Goal: Task Accomplishment & Management: Complete application form

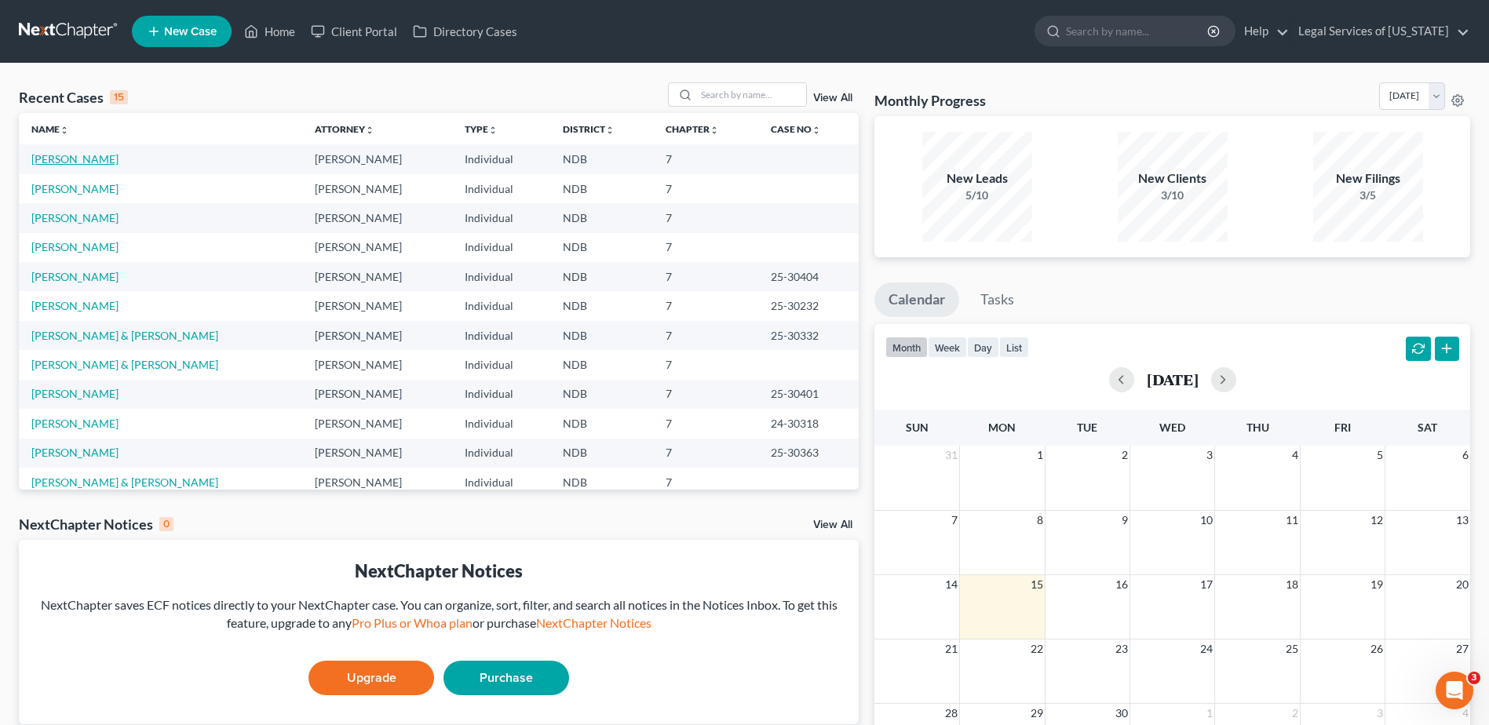
click at [76, 157] on link "[PERSON_NAME]" at bounding box center [74, 158] width 87 height 13
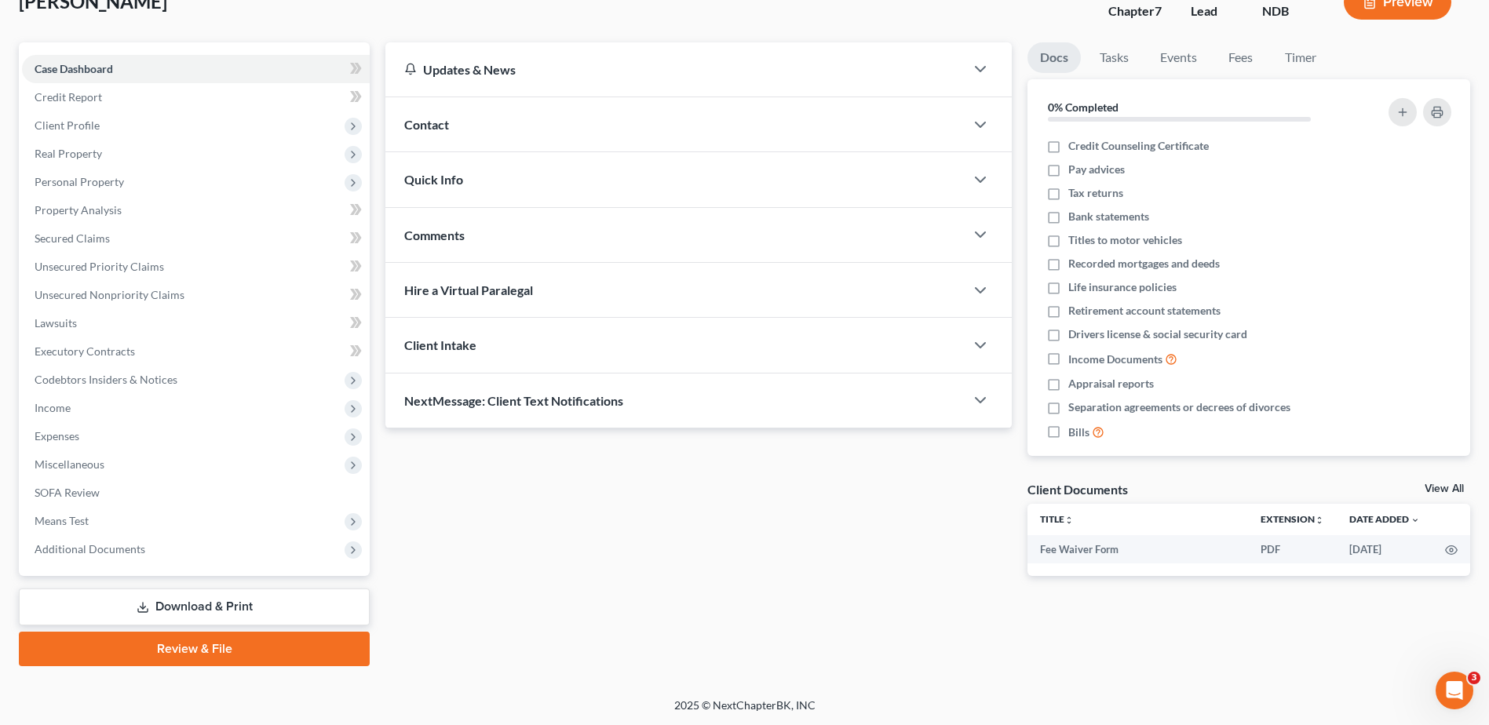
scroll to position [109, 0]
click at [200, 648] on link "Review & File" at bounding box center [194, 648] width 351 height 35
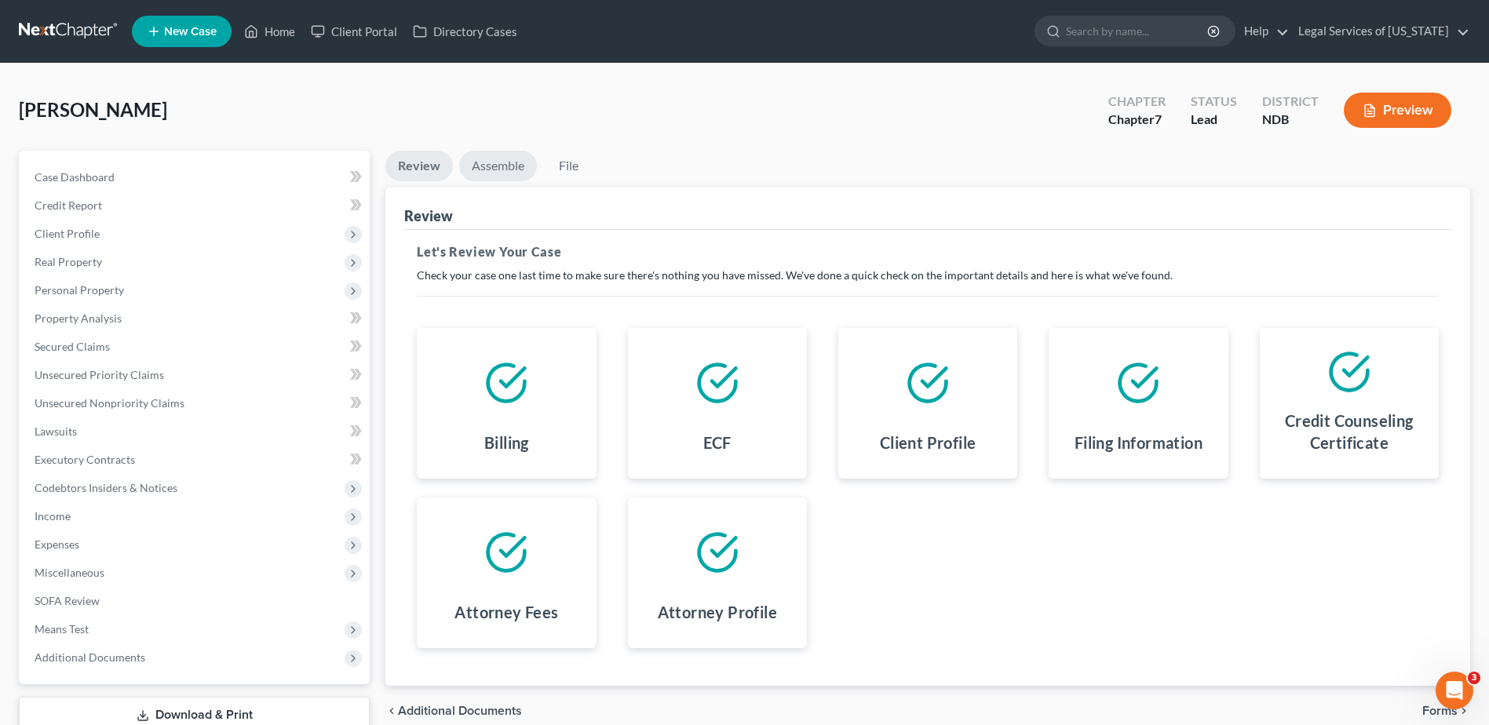
click at [502, 159] on link "Assemble" at bounding box center [498, 166] width 78 height 31
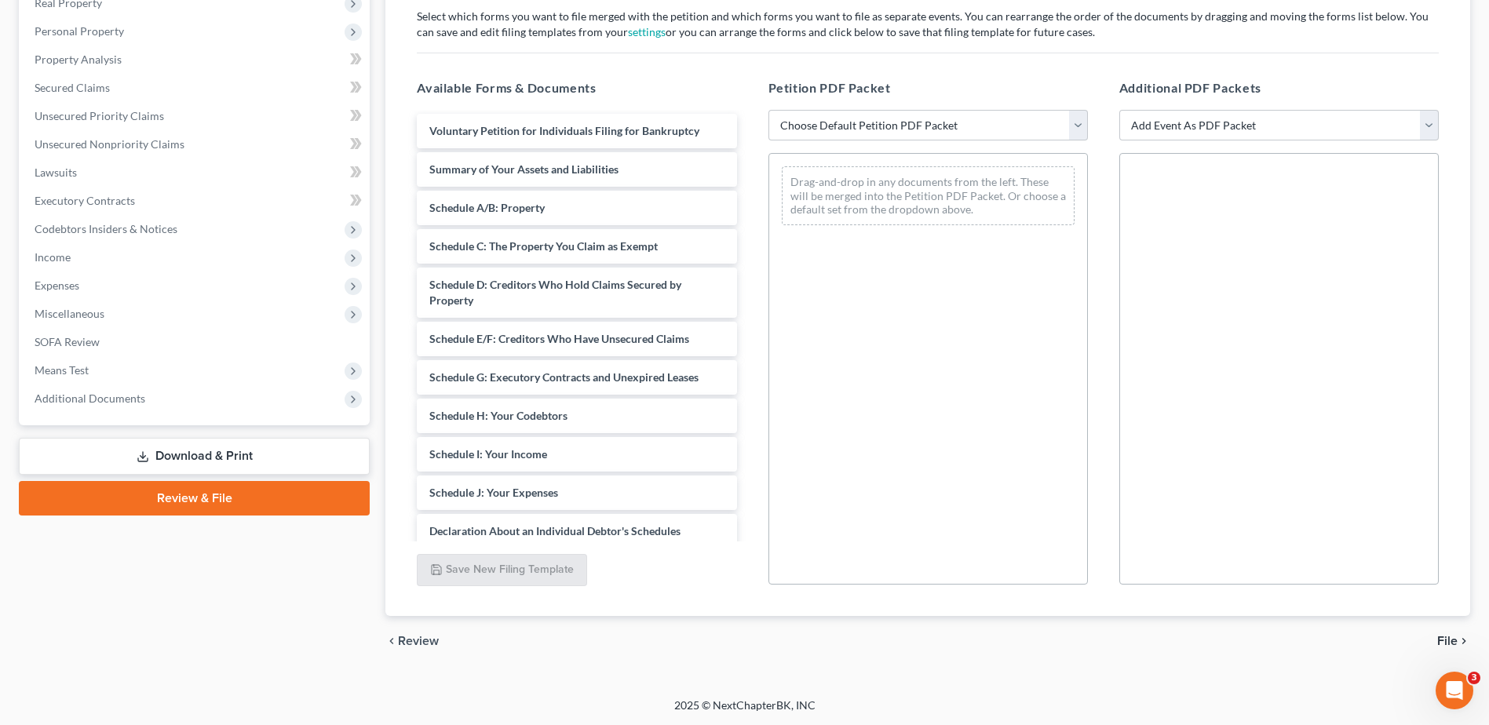
scroll to position [260, 0]
click at [1080, 126] on select "Choose Default Petition PDF Packet Complete Bankruptcy Petition (all forms and …" at bounding box center [927, 124] width 319 height 31
select select "0"
click at [768, 109] on select "Choose Default Petition PDF Packet Complete Bankruptcy Petition (all forms and …" at bounding box center [927, 124] width 319 height 31
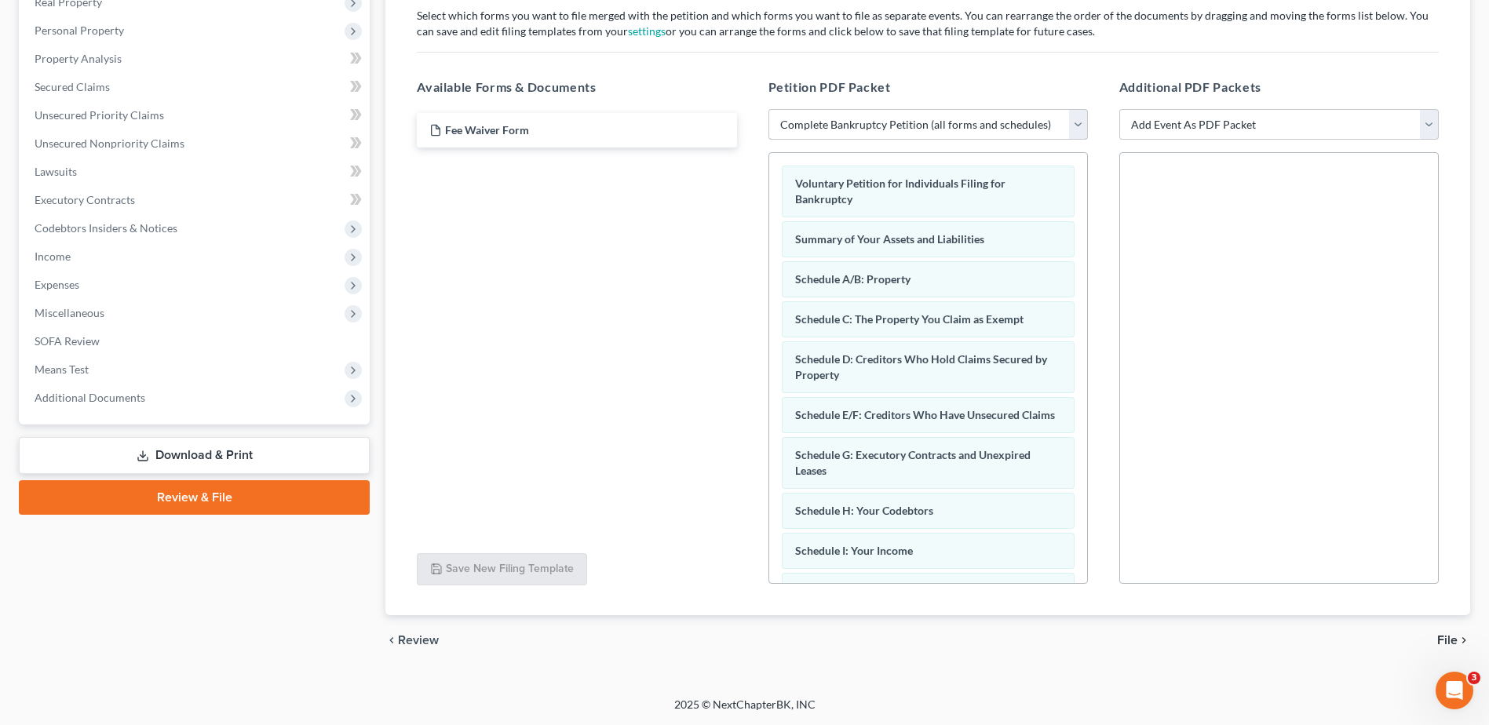
scroll to position [235, 0]
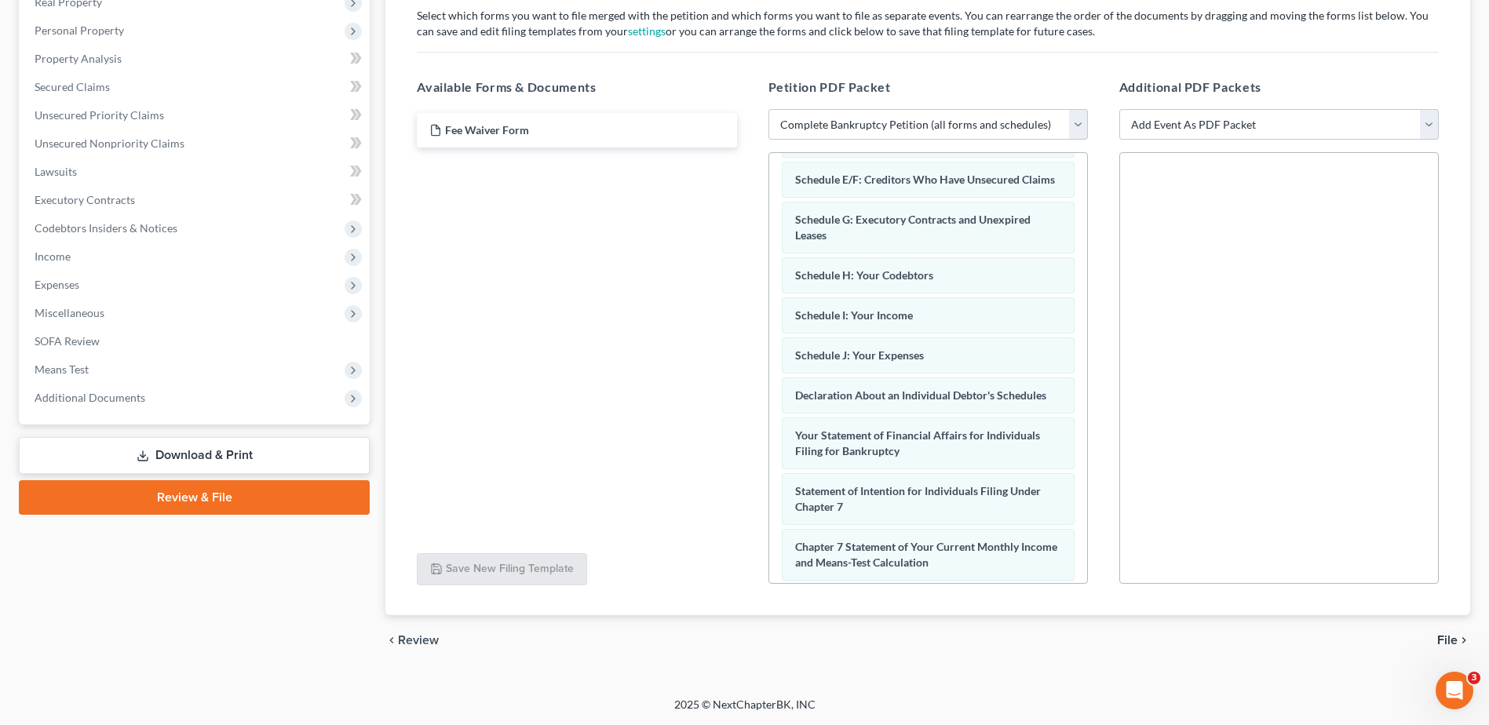
click at [1452, 644] on span "File" at bounding box center [1447, 640] width 20 height 13
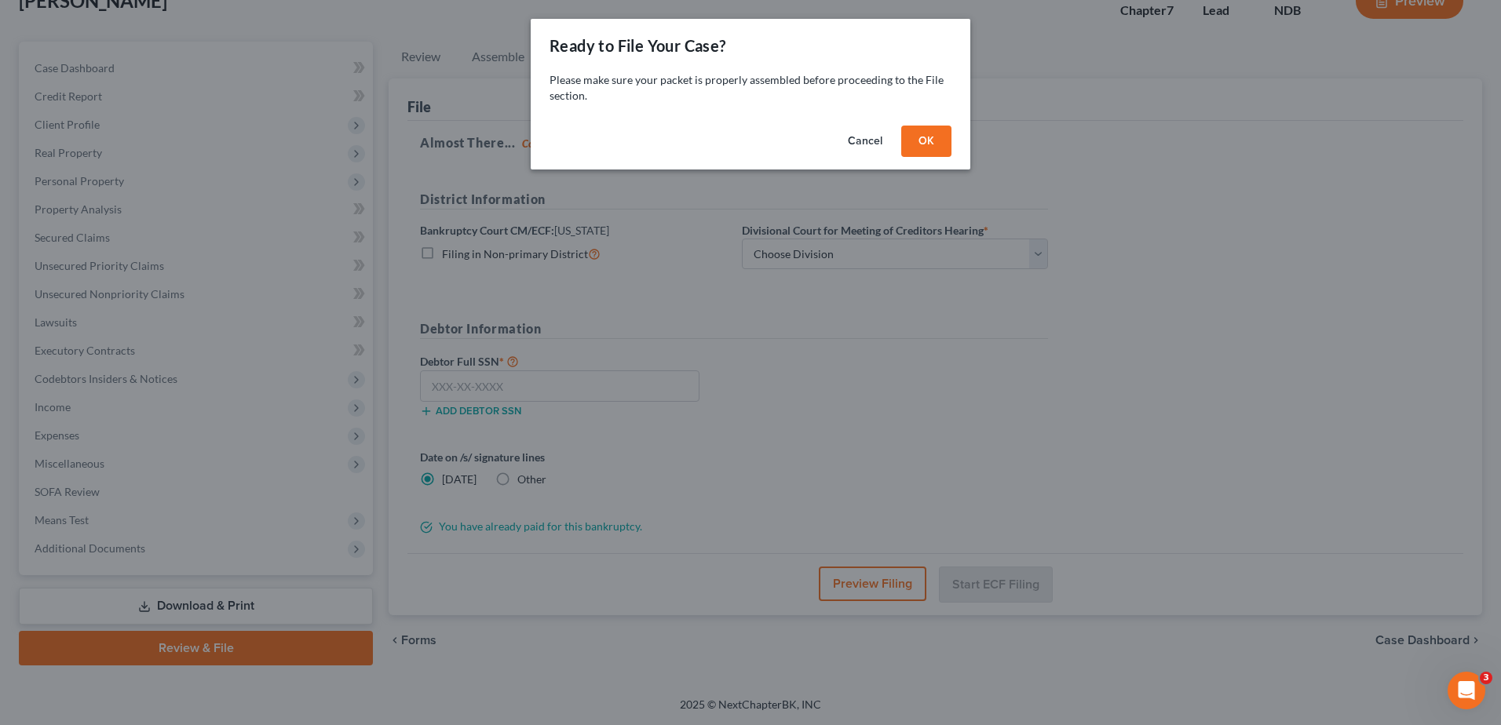
click at [915, 135] on button "OK" at bounding box center [926, 141] width 50 height 31
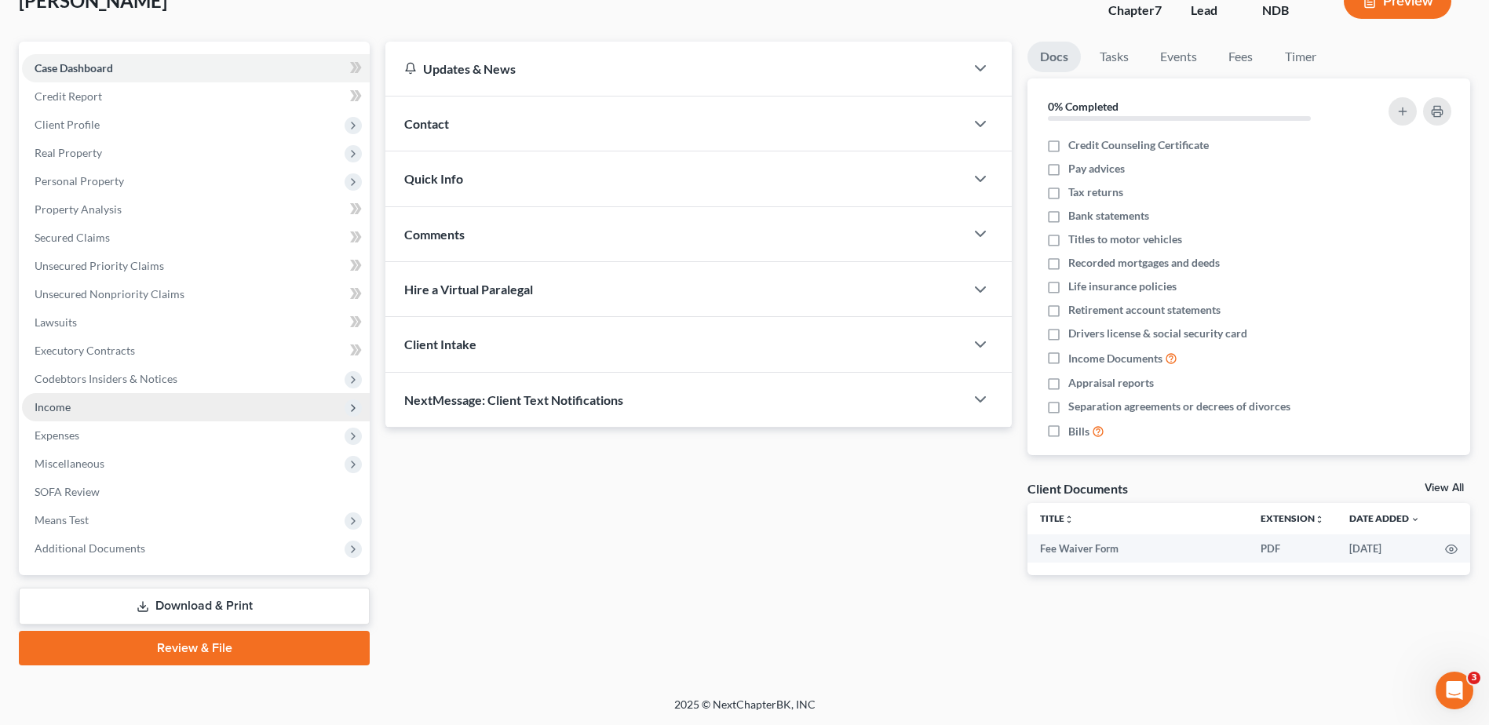
click at [70, 413] on span "Income" at bounding box center [53, 406] width 36 height 13
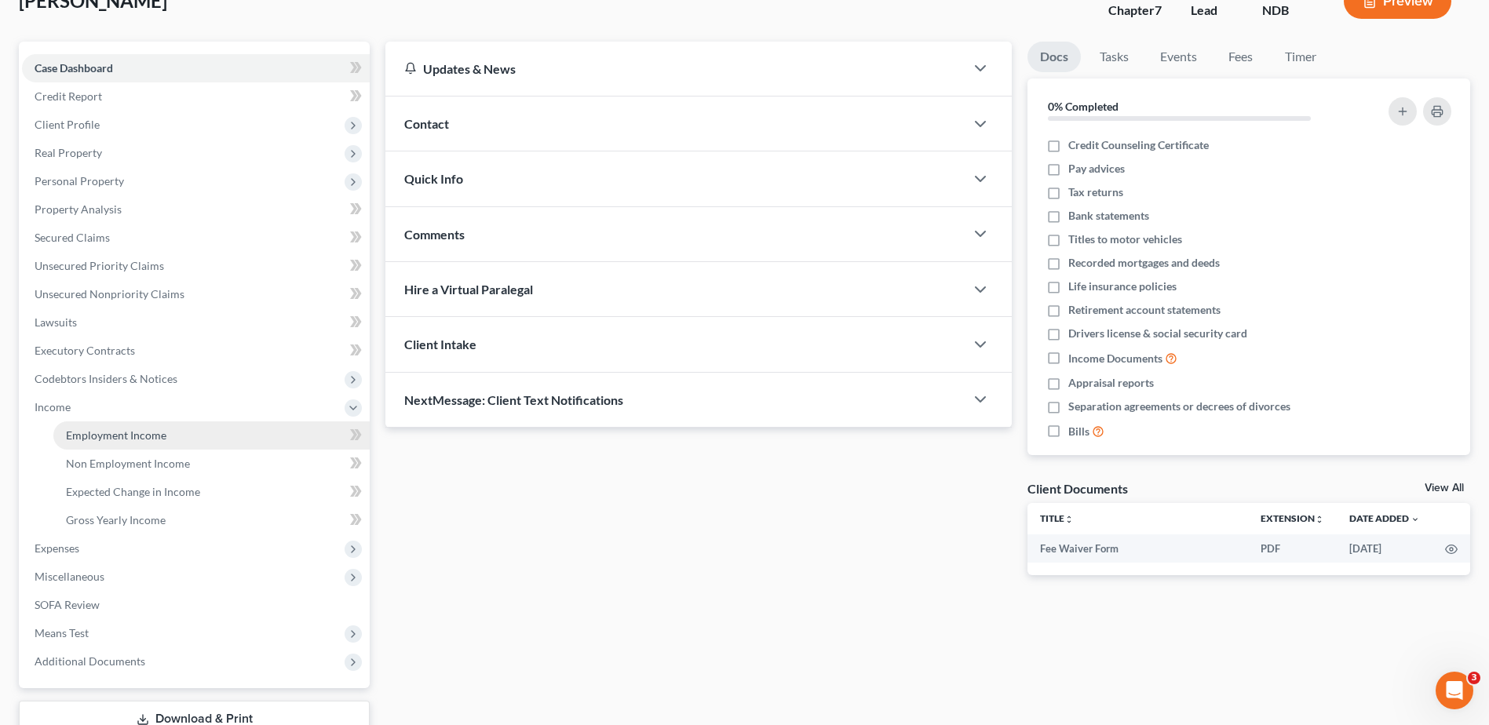
click at [115, 435] on span "Employment Income" at bounding box center [116, 435] width 100 height 13
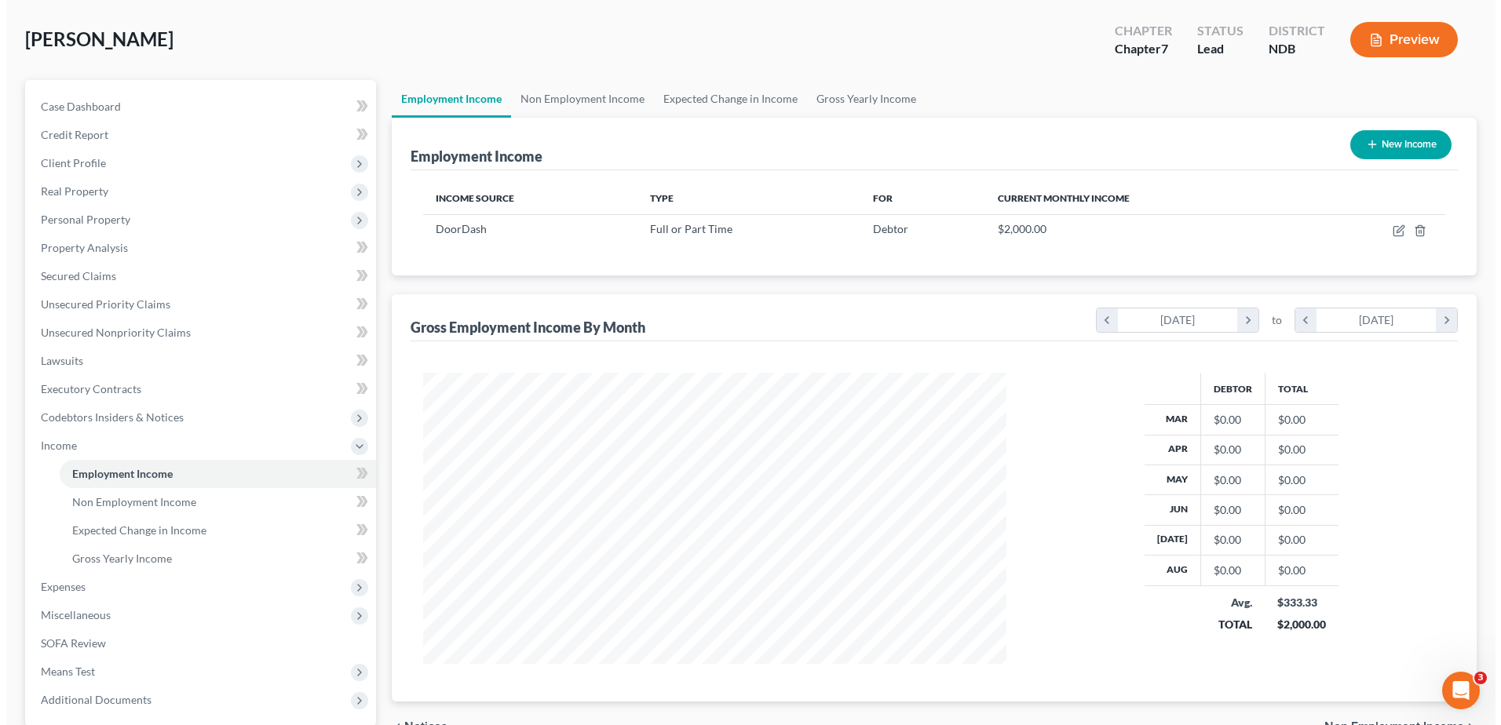
scroll to position [65, 0]
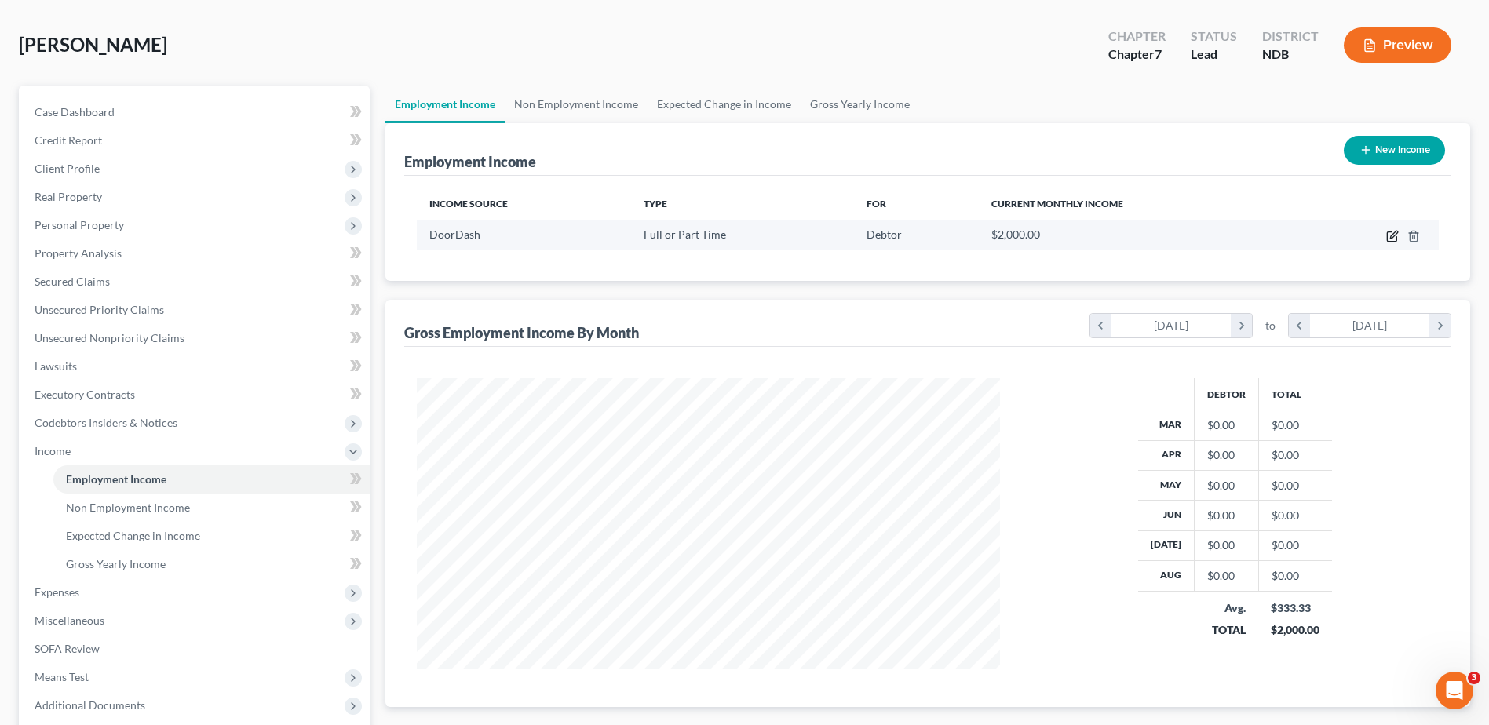
click at [1388, 237] on icon "button" at bounding box center [1391, 236] width 9 height 9
select select "0"
select select "29"
select select "0"
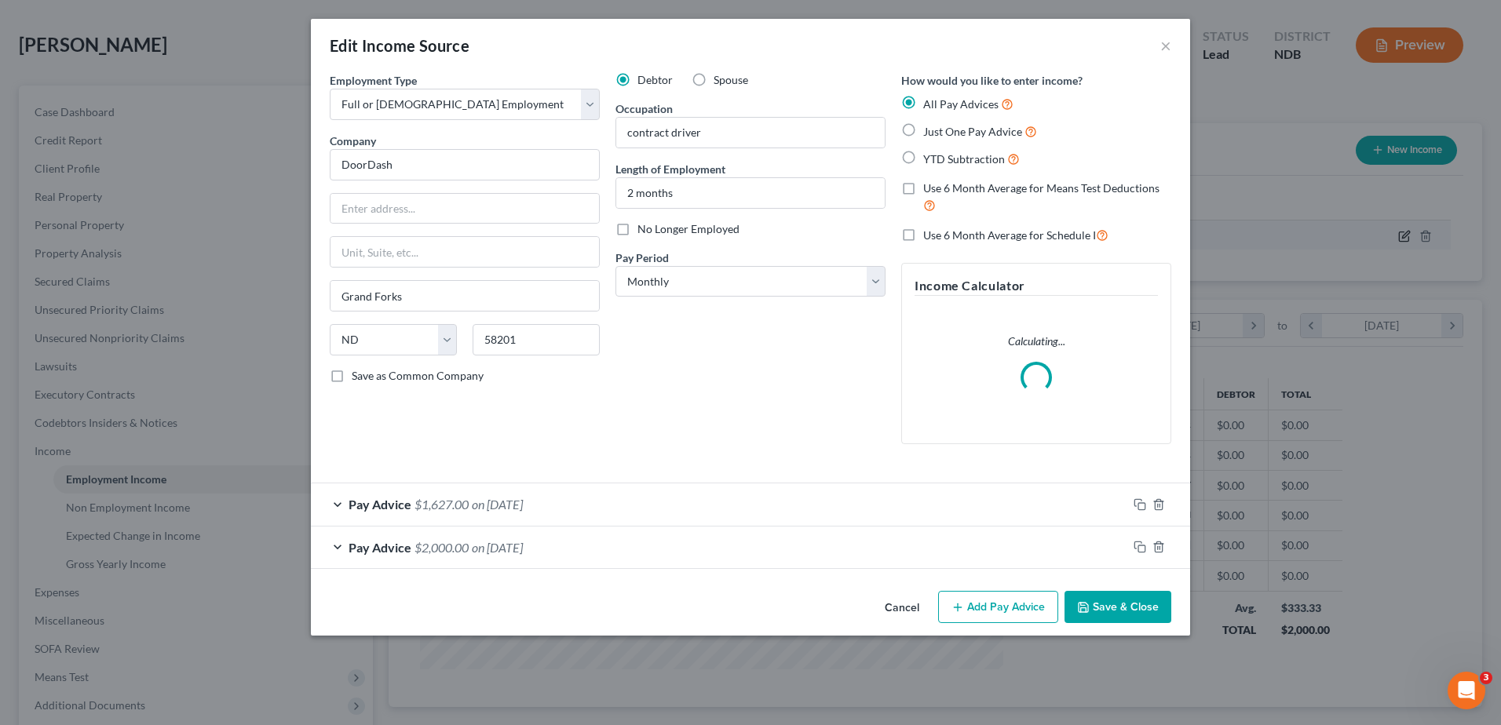
scroll to position [294, 620]
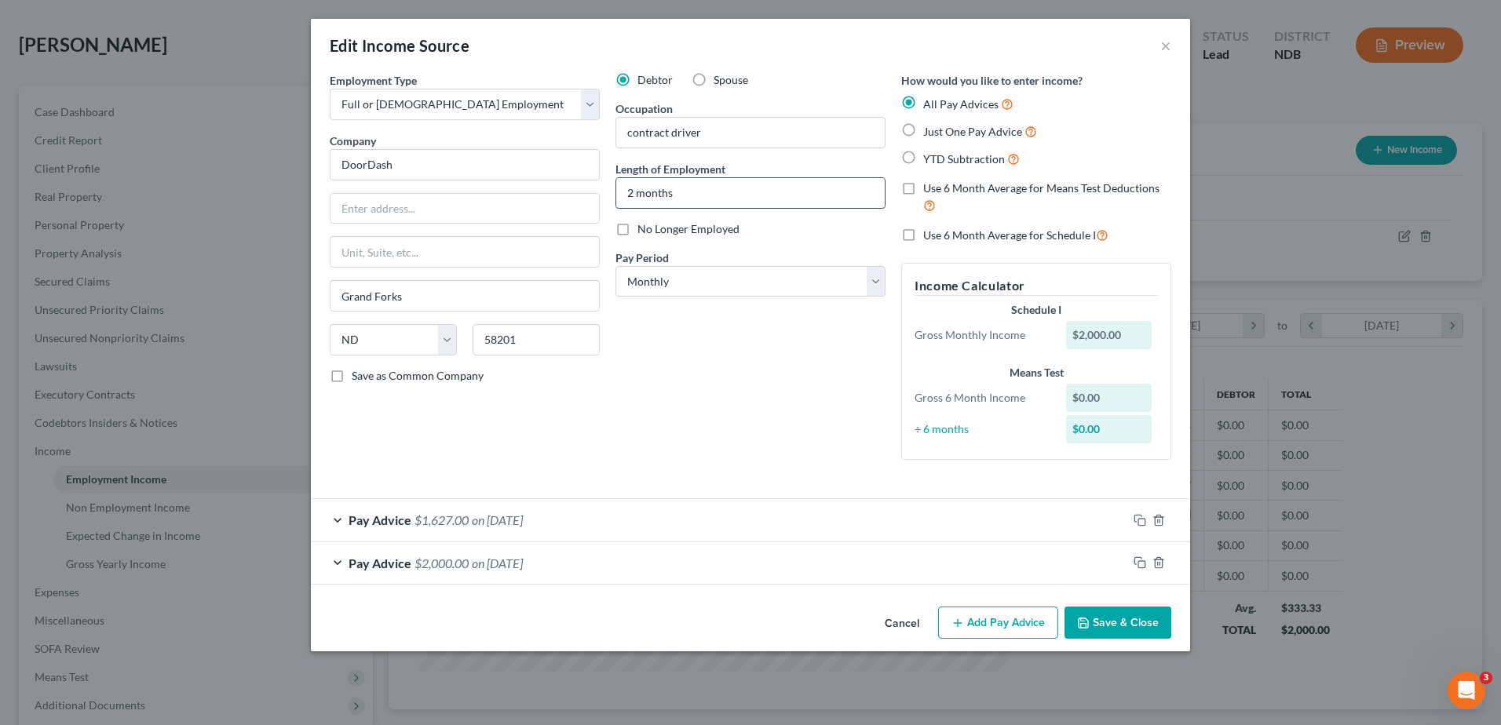
drag, startPoint x: 633, startPoint y: 191, endPoint x: 622, endPoint y: 192, distance: 11.0
click at [622, 192] on input "2 months" at bounding box center [750, 193] width 268 height 30
click at [719, 196] on input "1 months" at bounding box center [750, 193] width 268 height 30
type input "1 month"
click at [1158, 560] on polyline "button" at bounding box center [1158, 560] width 9 height 0
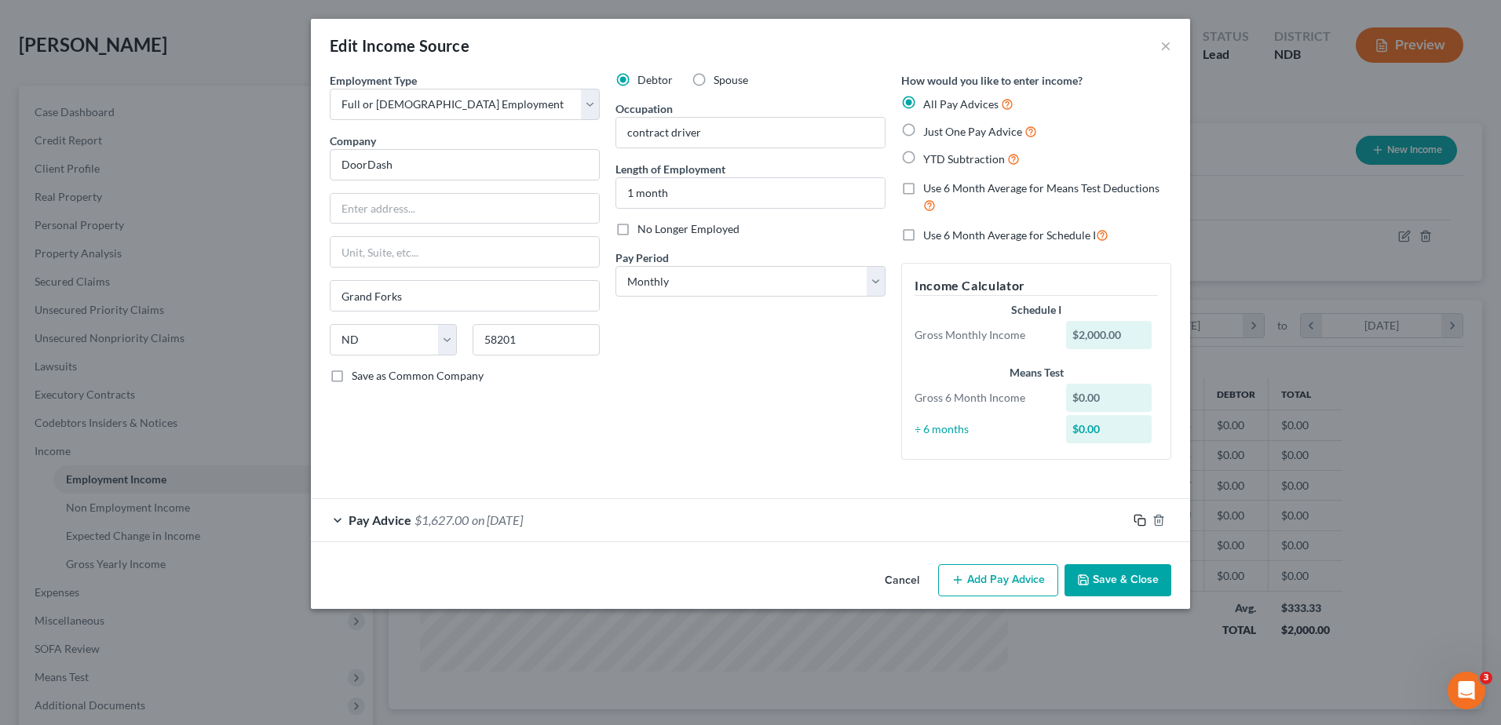
click at [1144, 519] on rect "button" at bounding box center [1141, 522] width 7 height 7
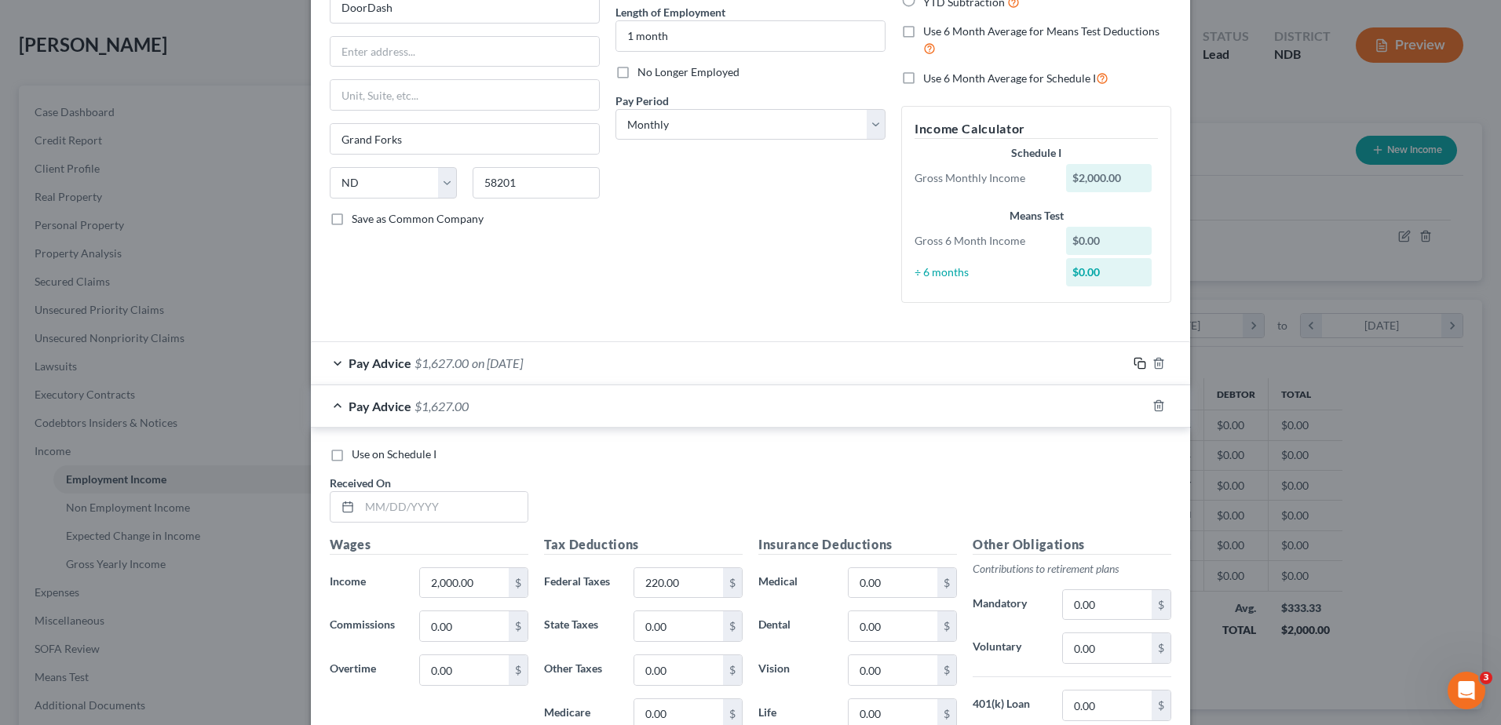
scroll to position [235, 0]
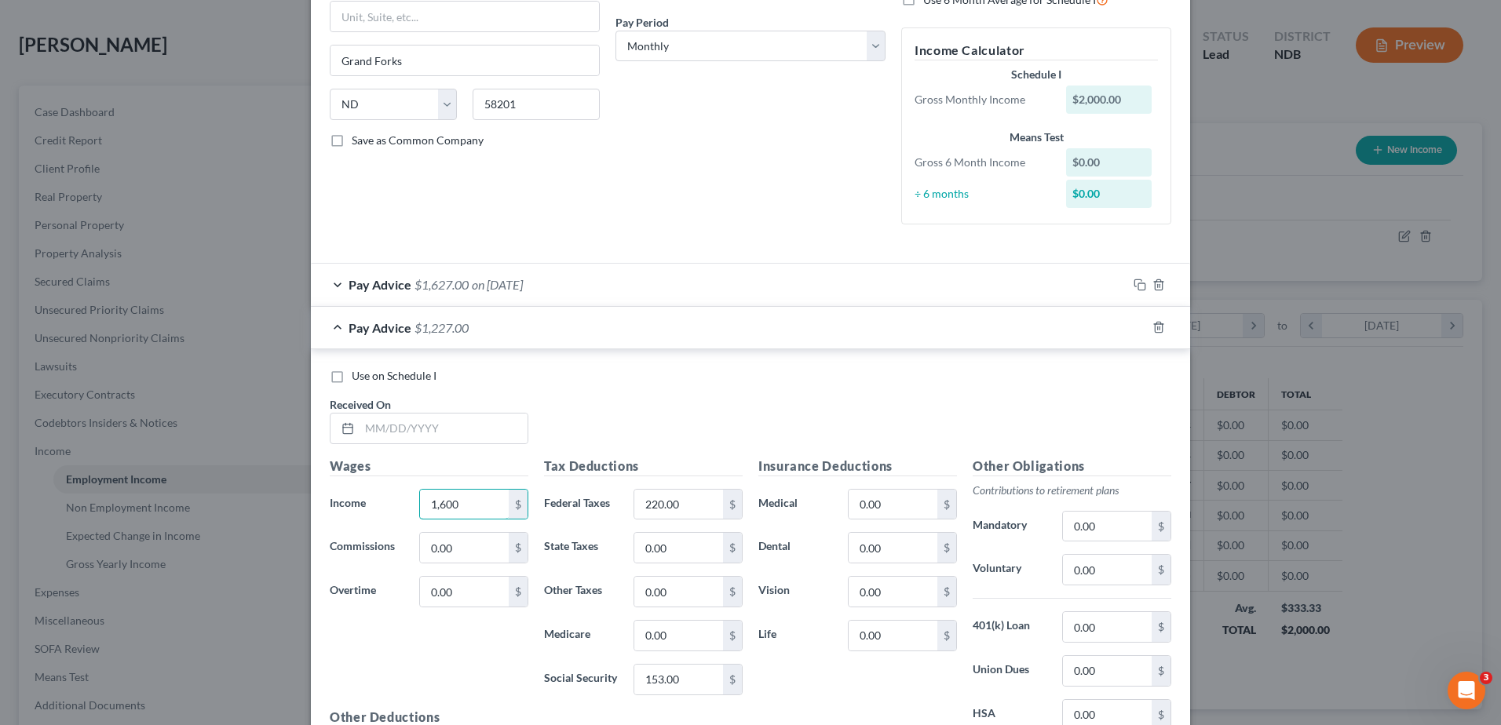
type input "1,600"
type input "144"
type input "123"
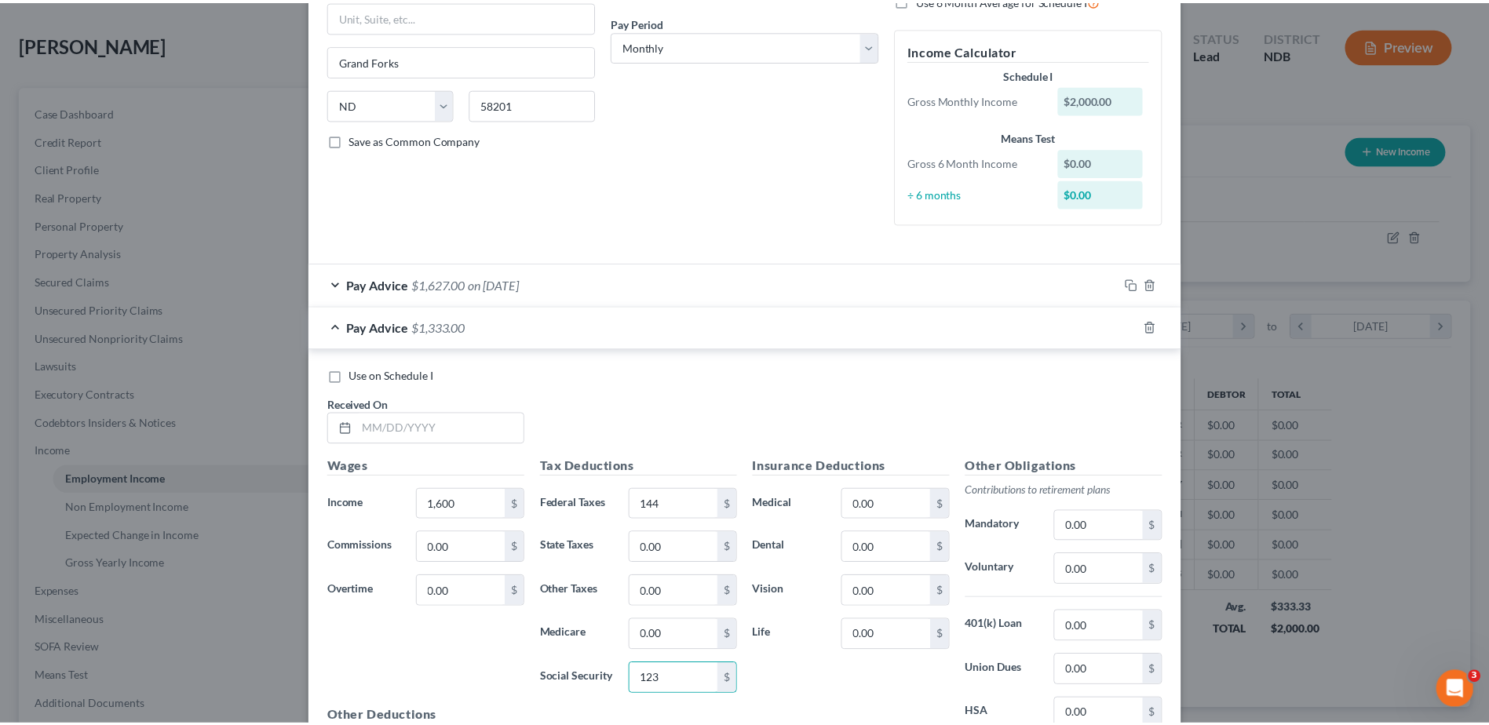
scroll to position [418, 0]
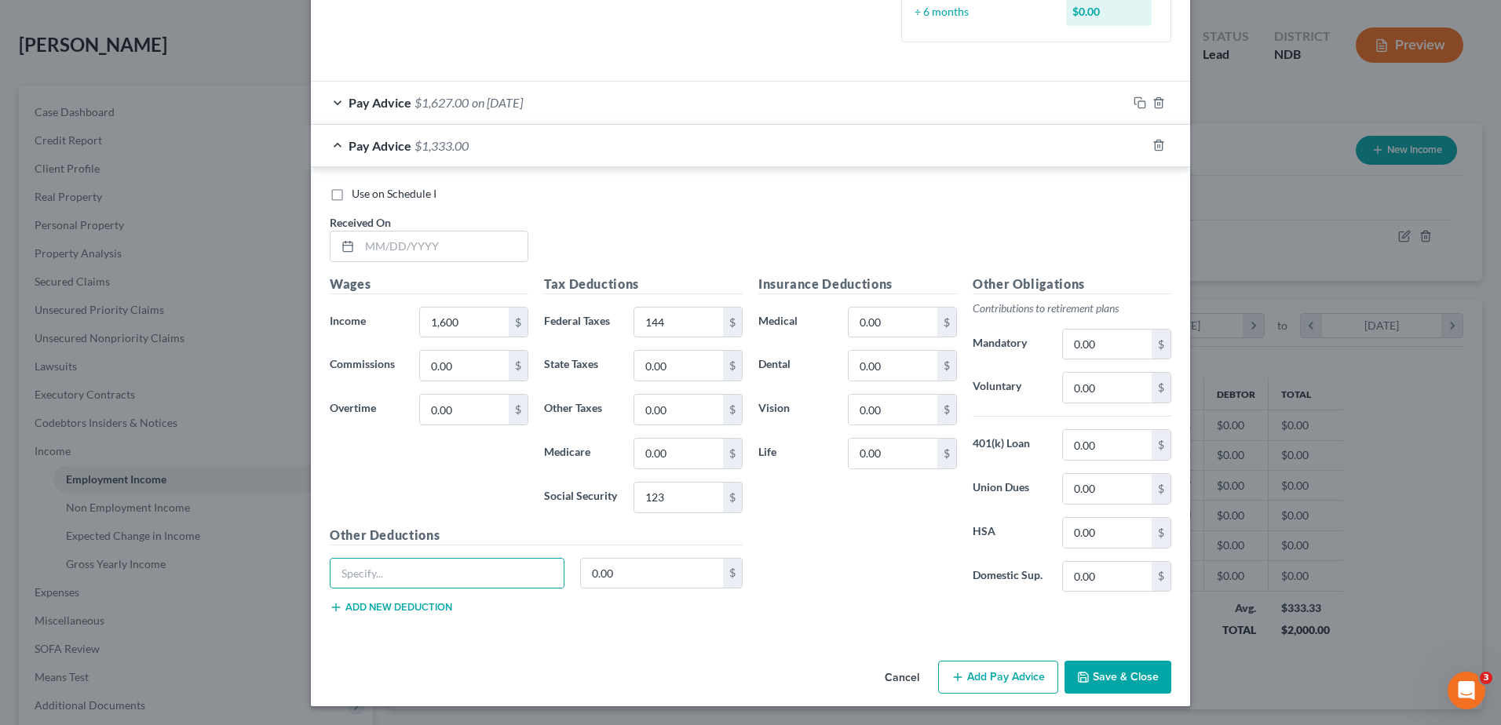
click at [1100, 674] on button "Save & Close" at bounding box center [1117, 677] width 107 height 33
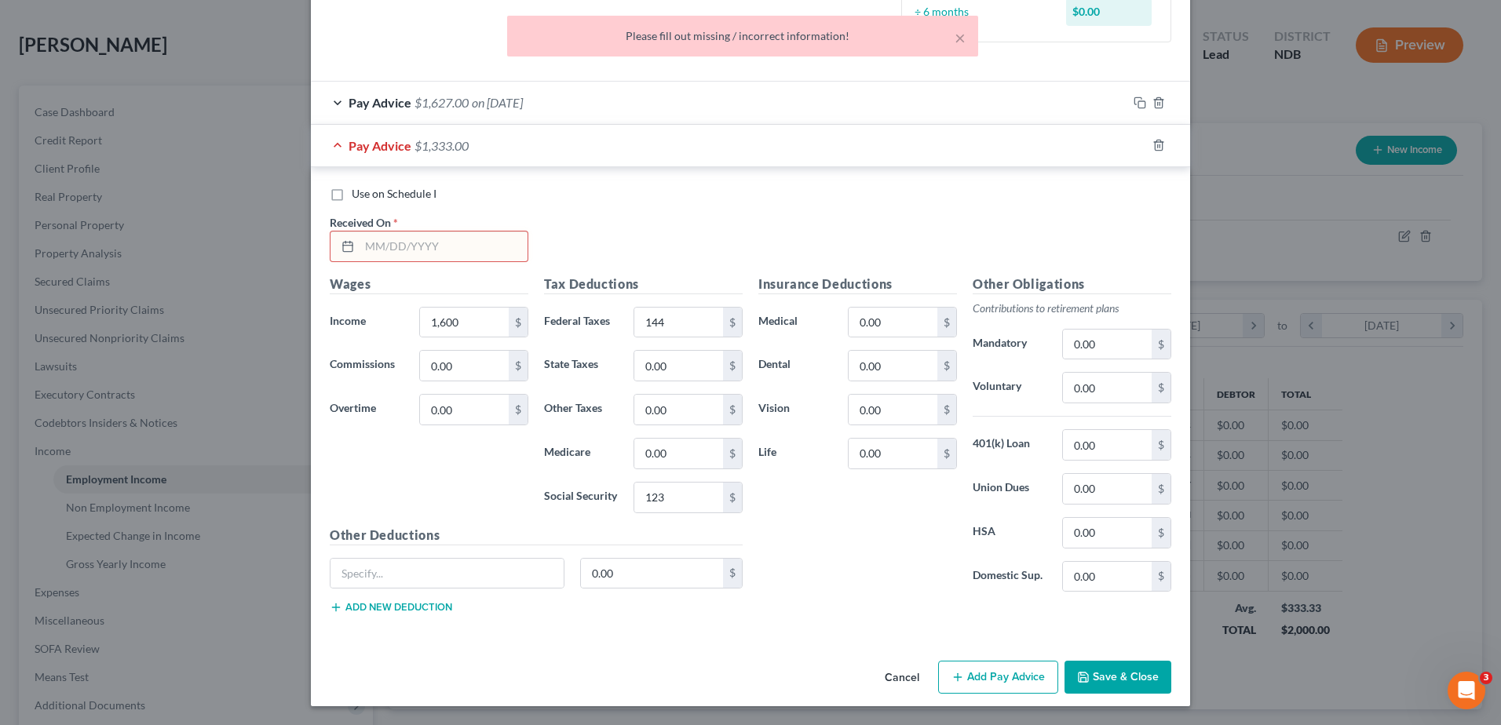
click at [470, 255] on input "text" at bounding box center [443, 247] width 168 height 30
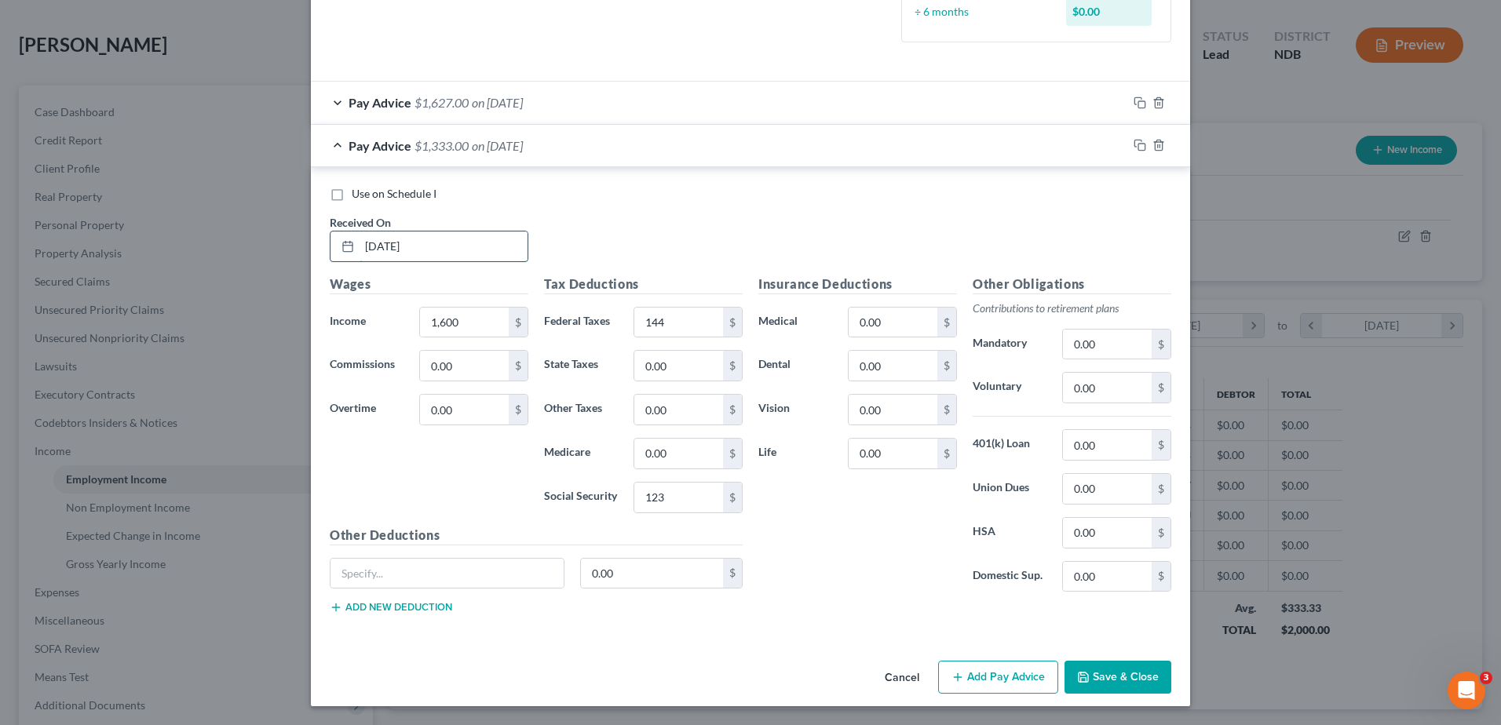
type input "09/08/2025"
drag, startPoint x: 1115, startPoint y: 666, endPoint x: 1115, endPoint y: 674, distance: 8.6
click at [1115, 666] on button "Save & Close" at bounding box center [1117, 677] width 107 height 33
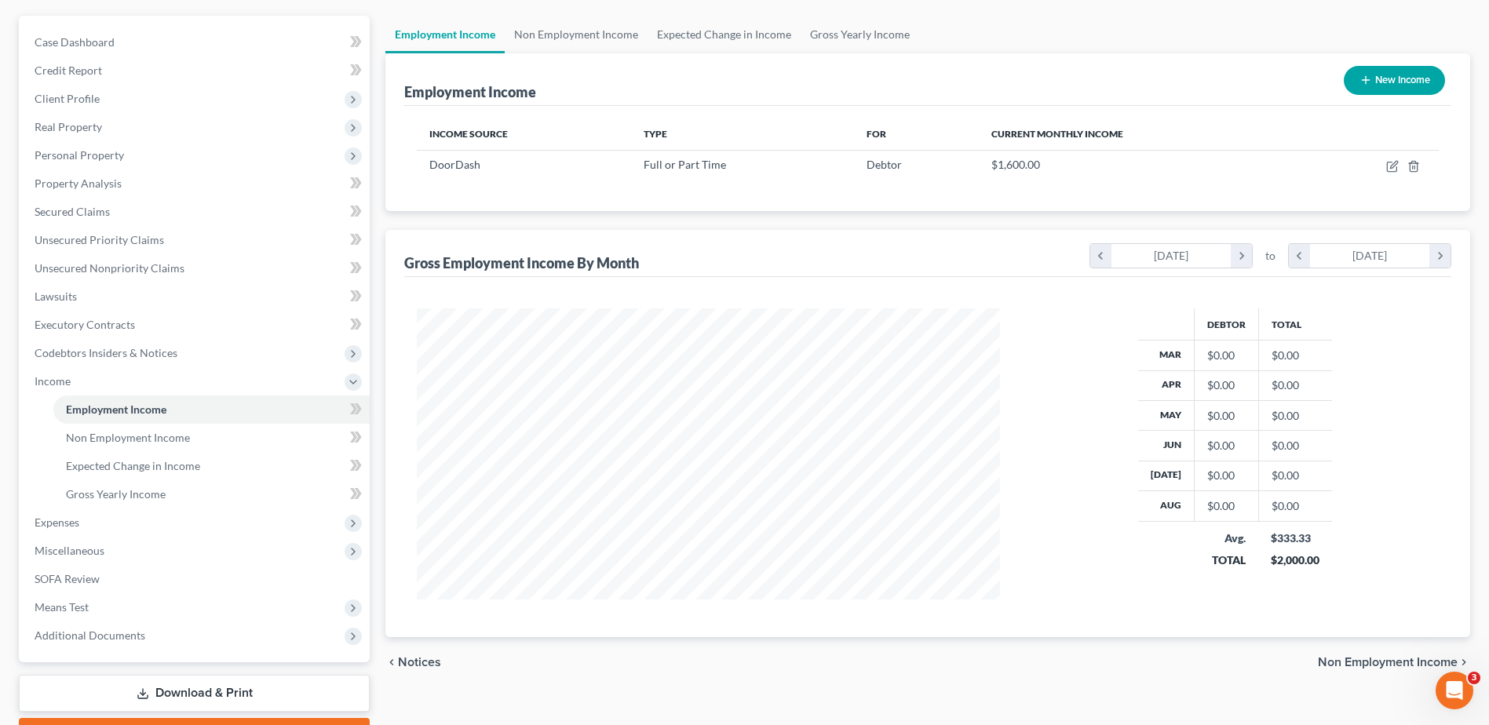
scroll to position [222, 0]
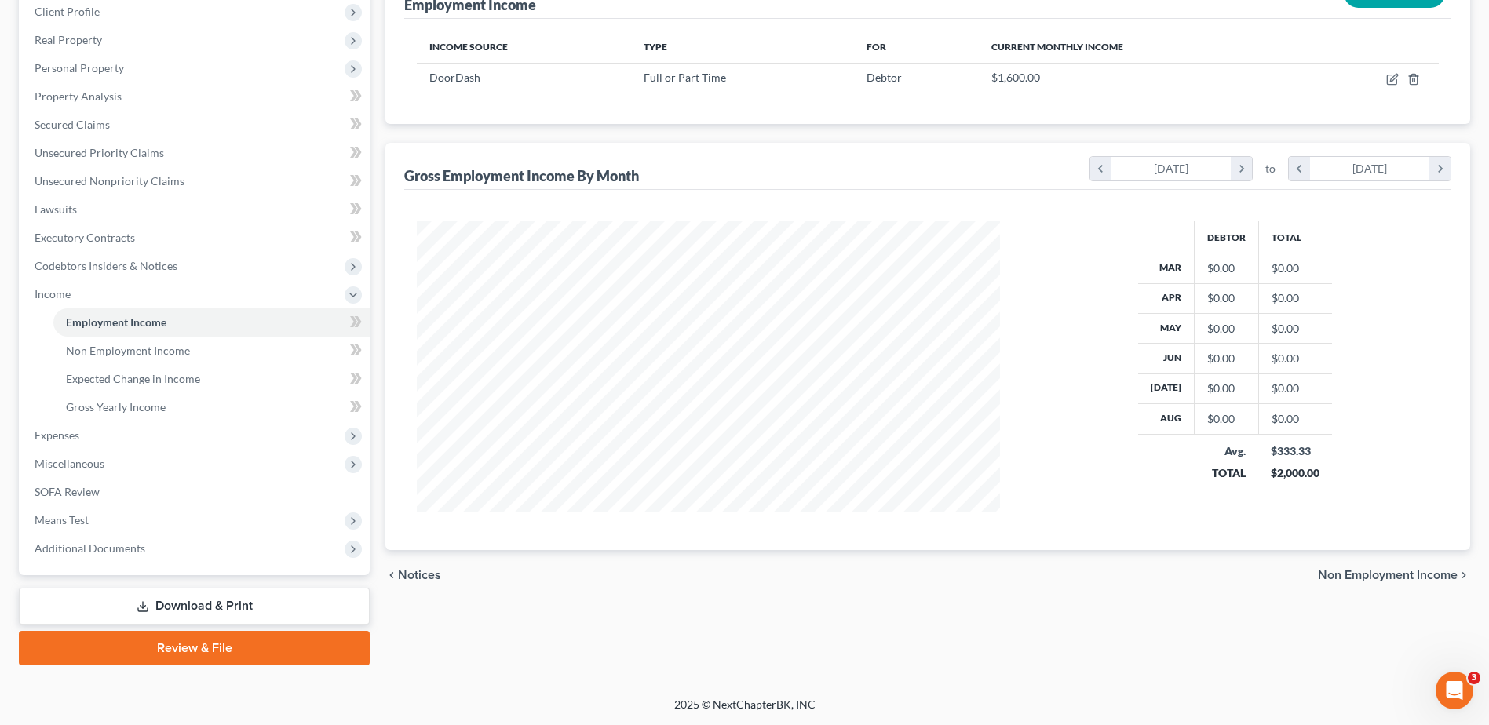
click at [1377, 578] on span "Non Employment Income" at bounding box center [1388, 575] width 140 height 13
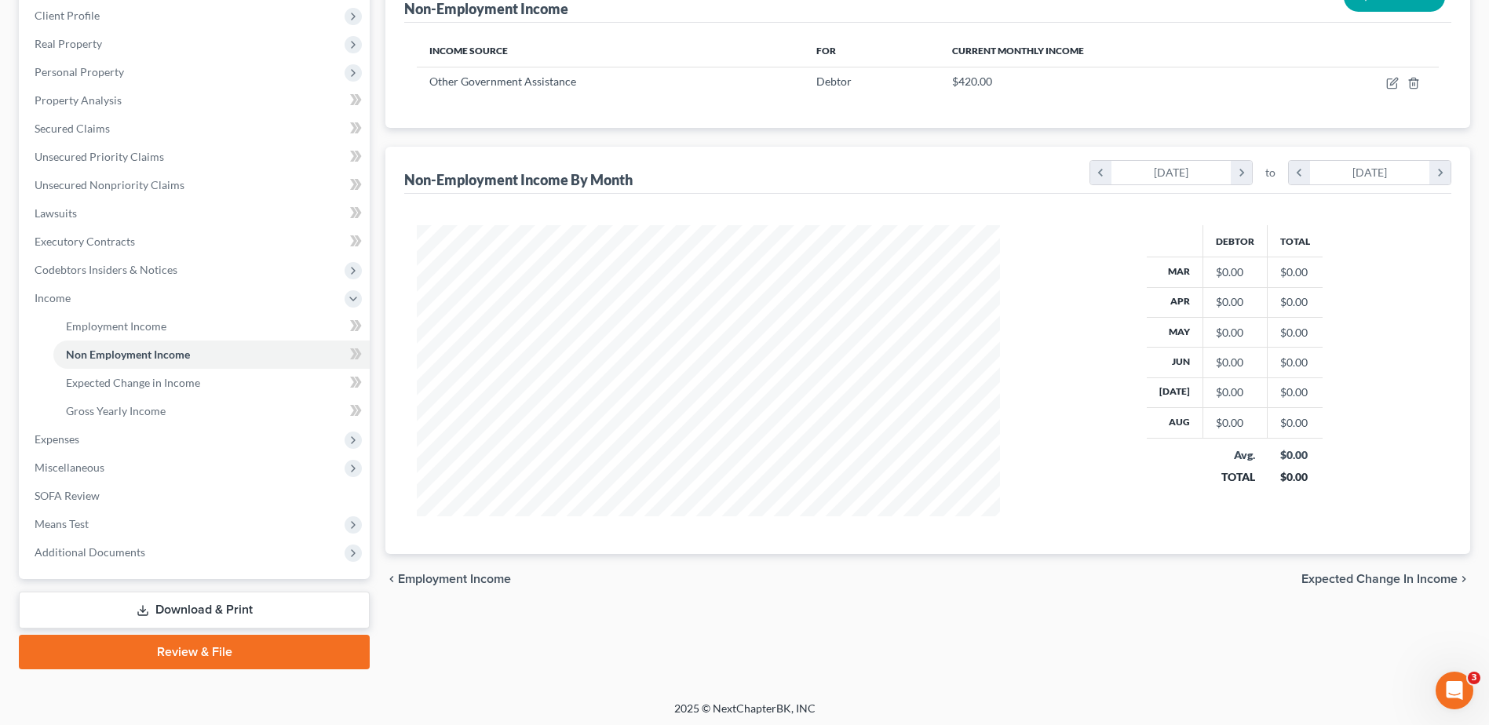
scroll to position [222, 0]
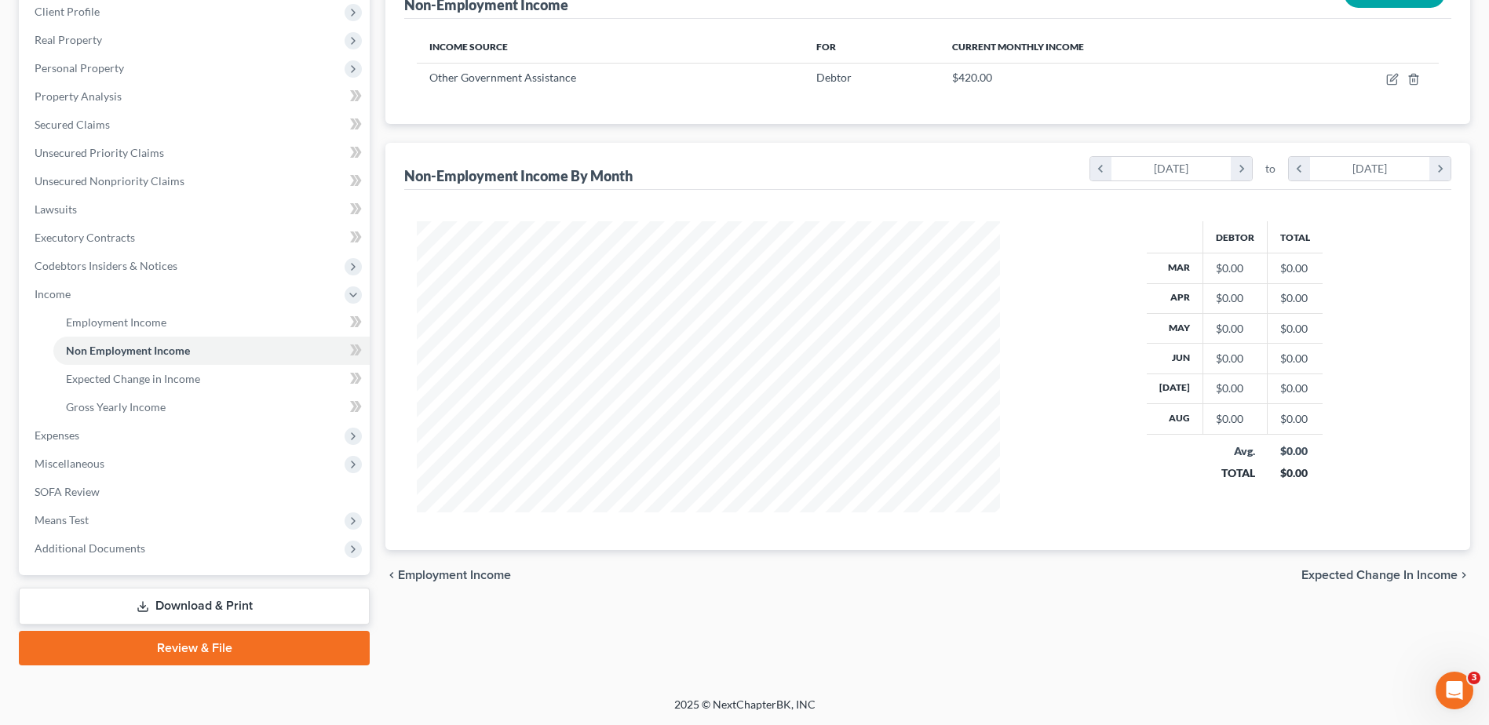
click at [429, 578] on span "Employment Income" at bounding box center [454, 575] width 113 height 13
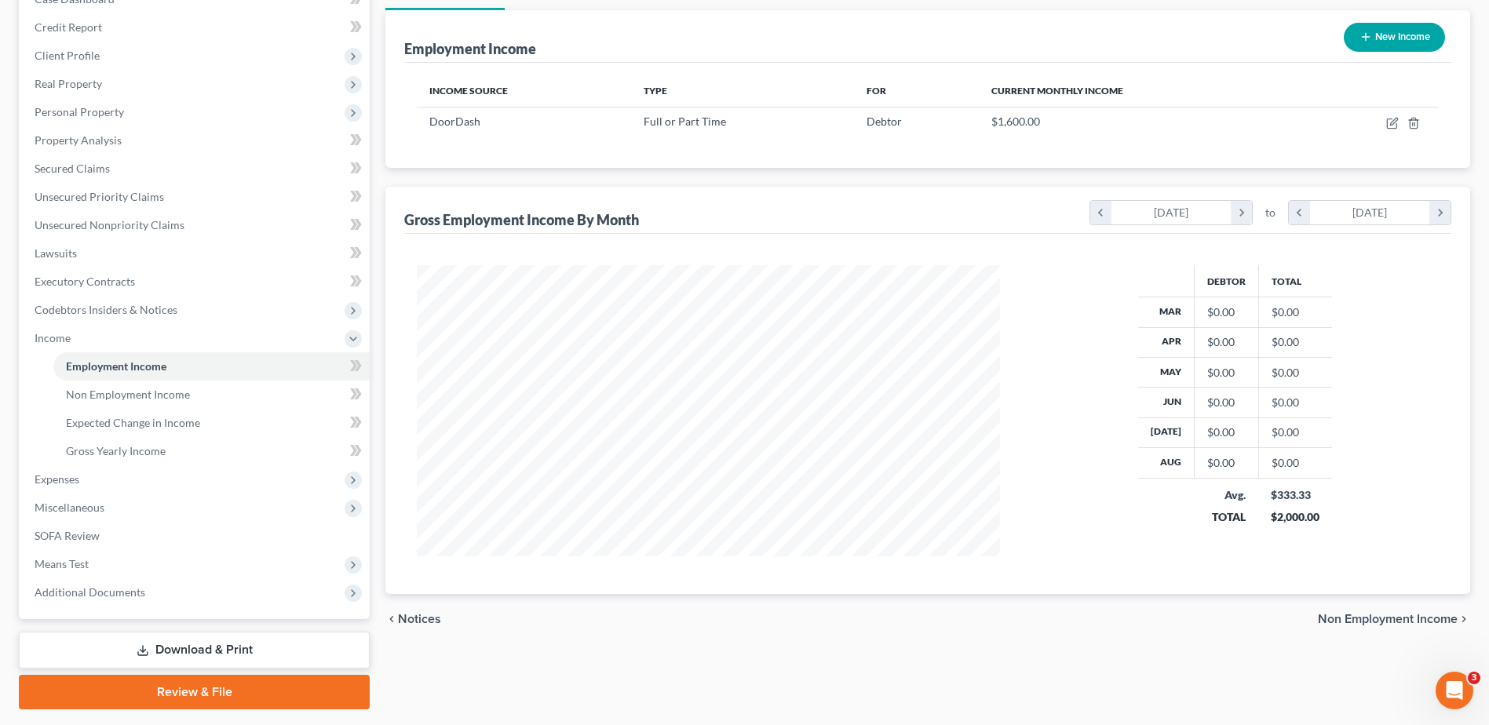
scroll to position [222, 0]
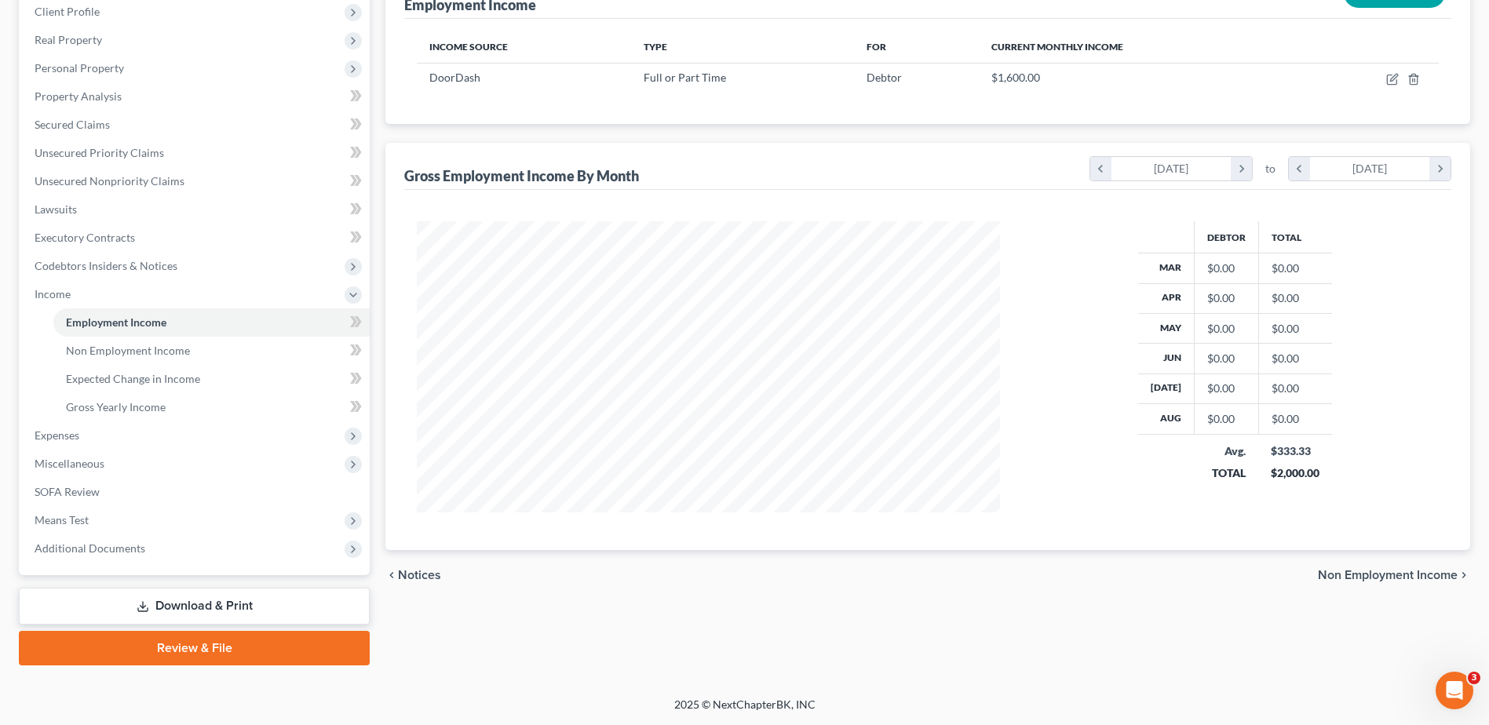
click at [422, 575] on span "Notices" at bounding box center [419, 575] width 43 height 13
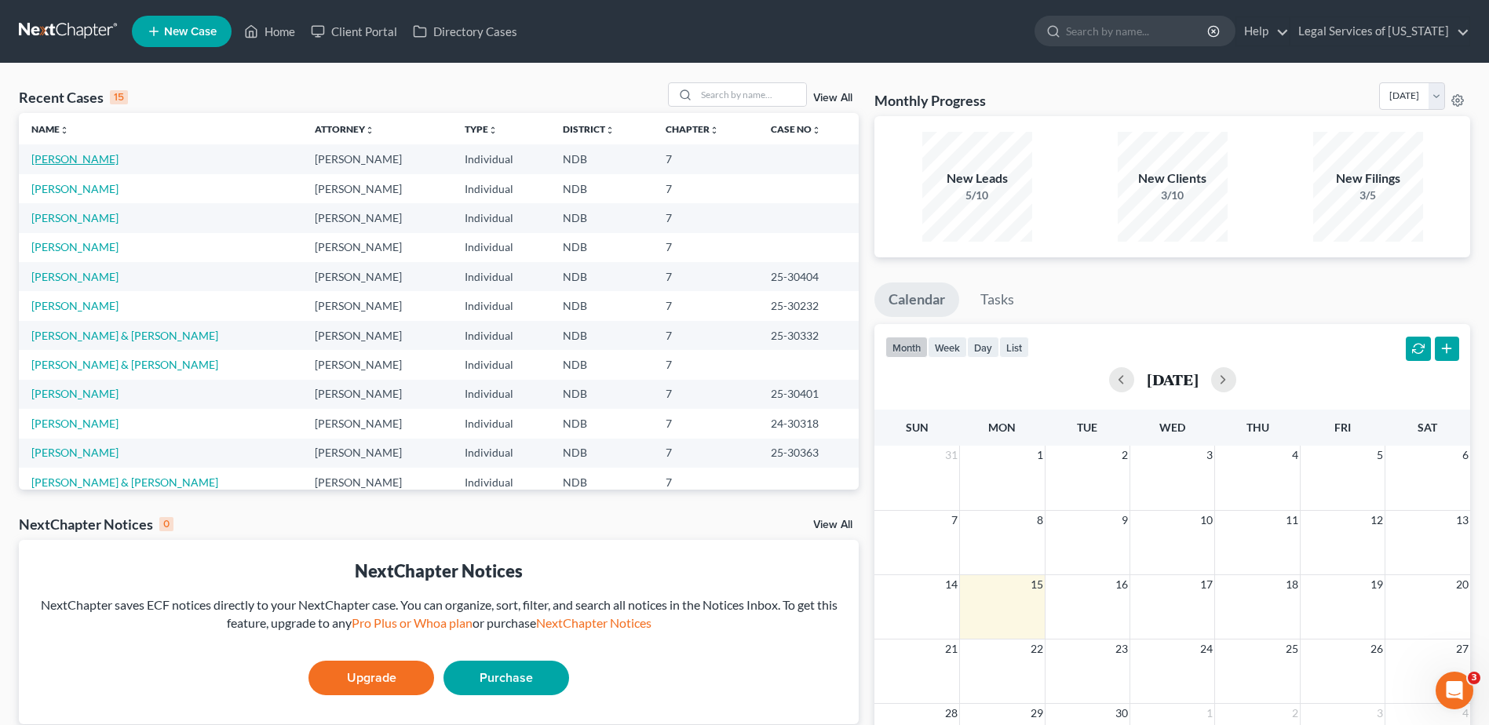
click at [84, 163] on link "[PERSON_NAME]" at bounding box center [74, 158] width 87 height 13
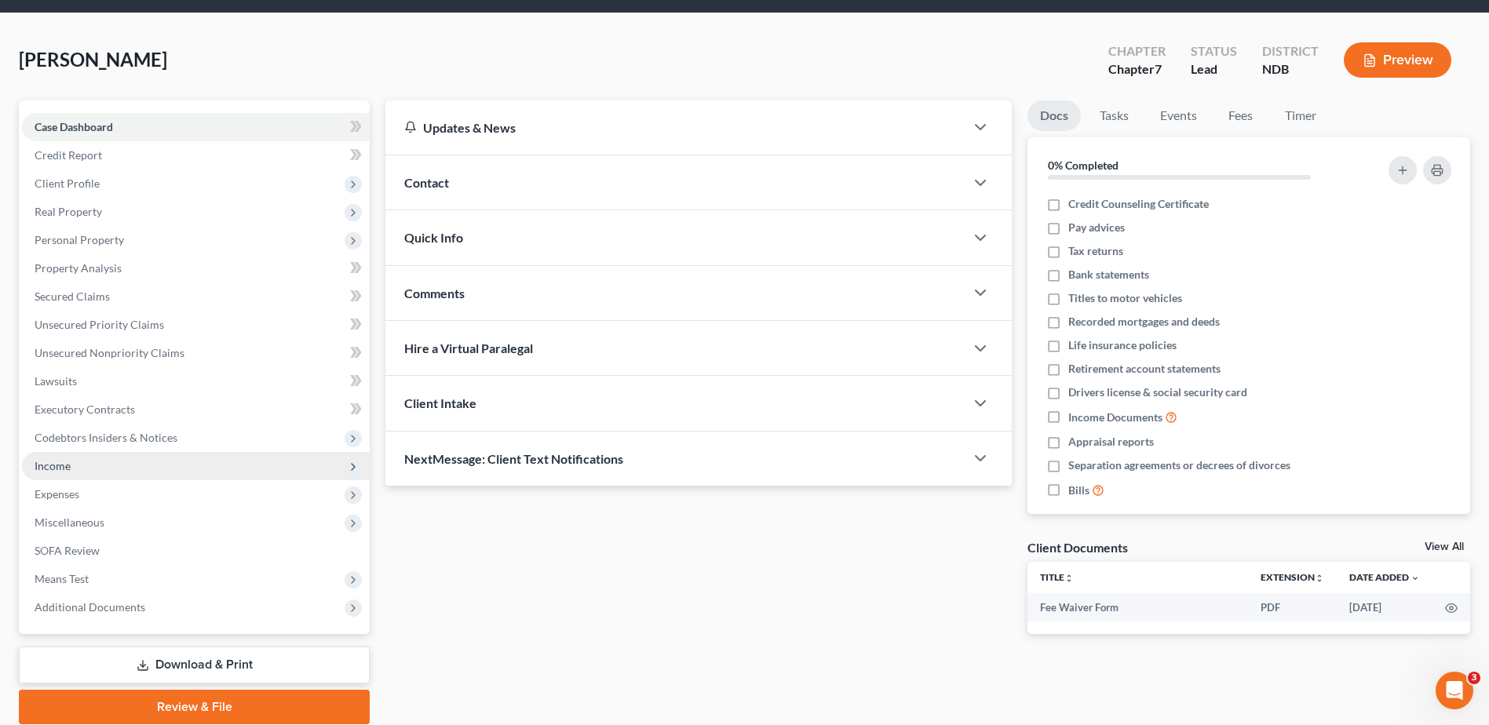
scroll to position [109, 0]
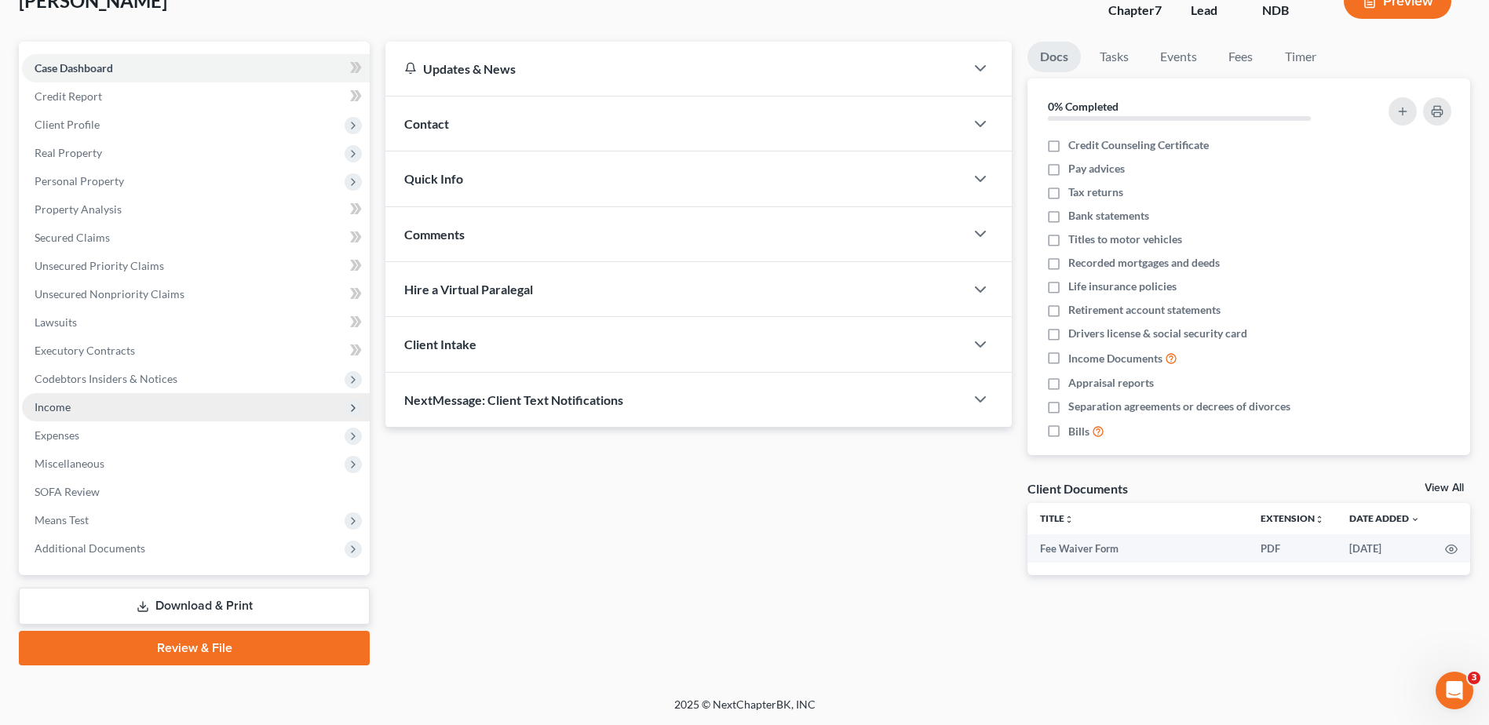
click at [74, 414] on span "Income" at bounding box center [196, 407] width 348 height 28
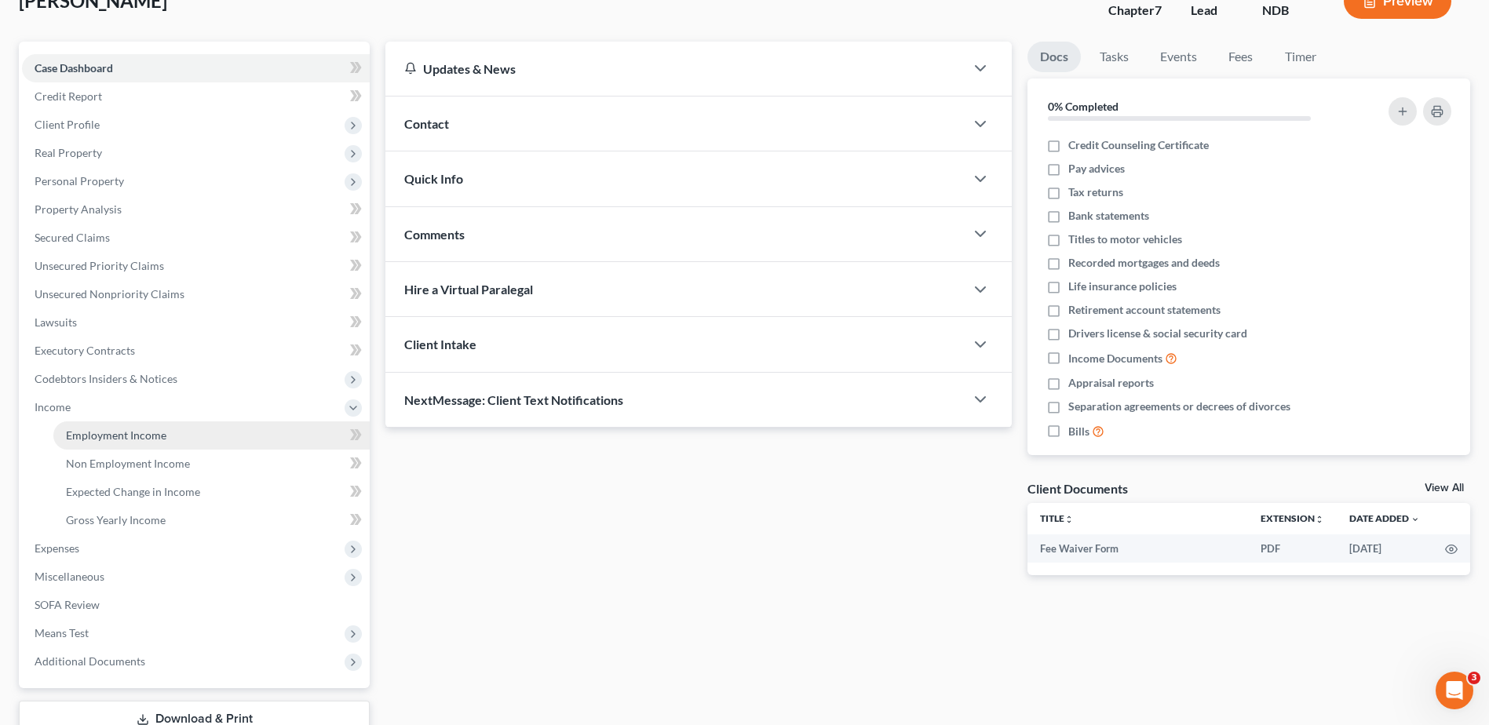
click at [110, 434] on span "Employment Income" at bounding box center [116, 435] width 100 height 13
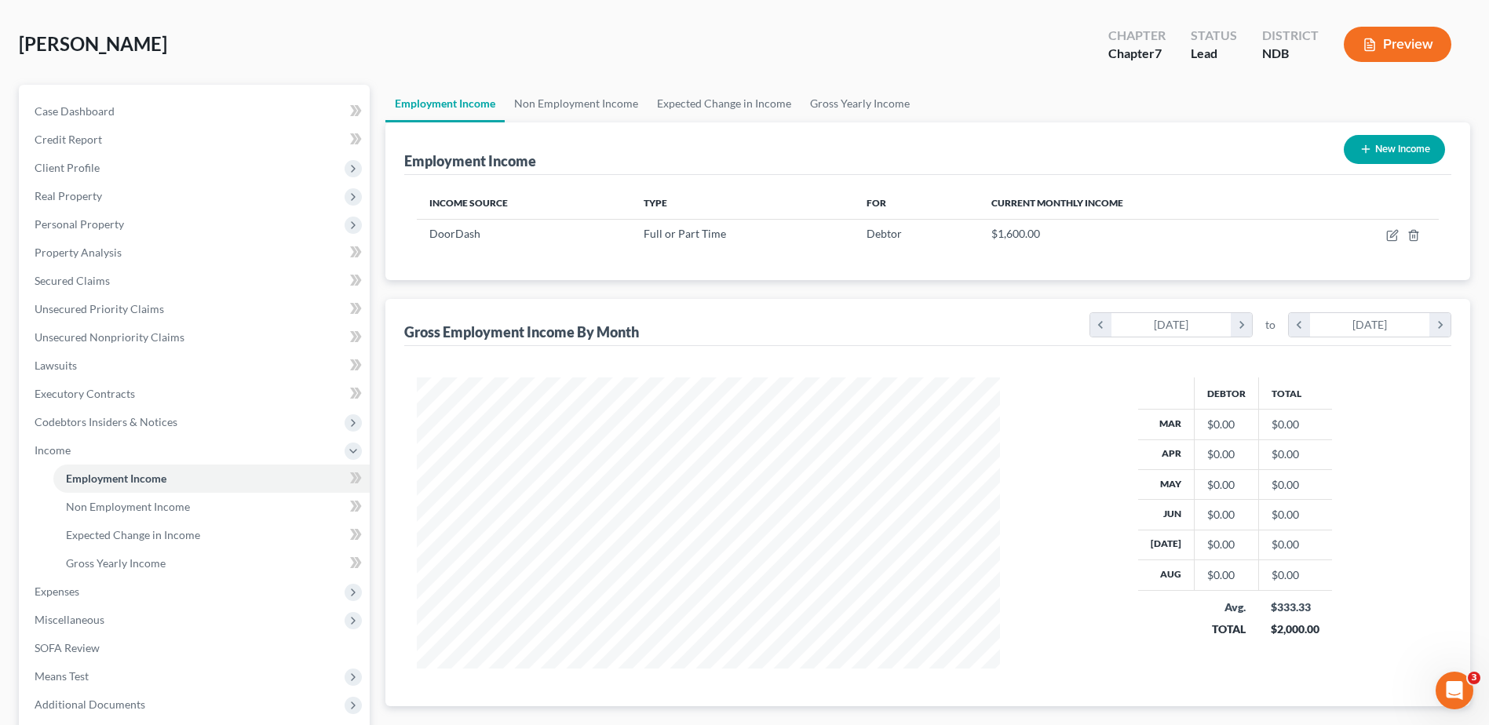
scroll to position [65, 0]
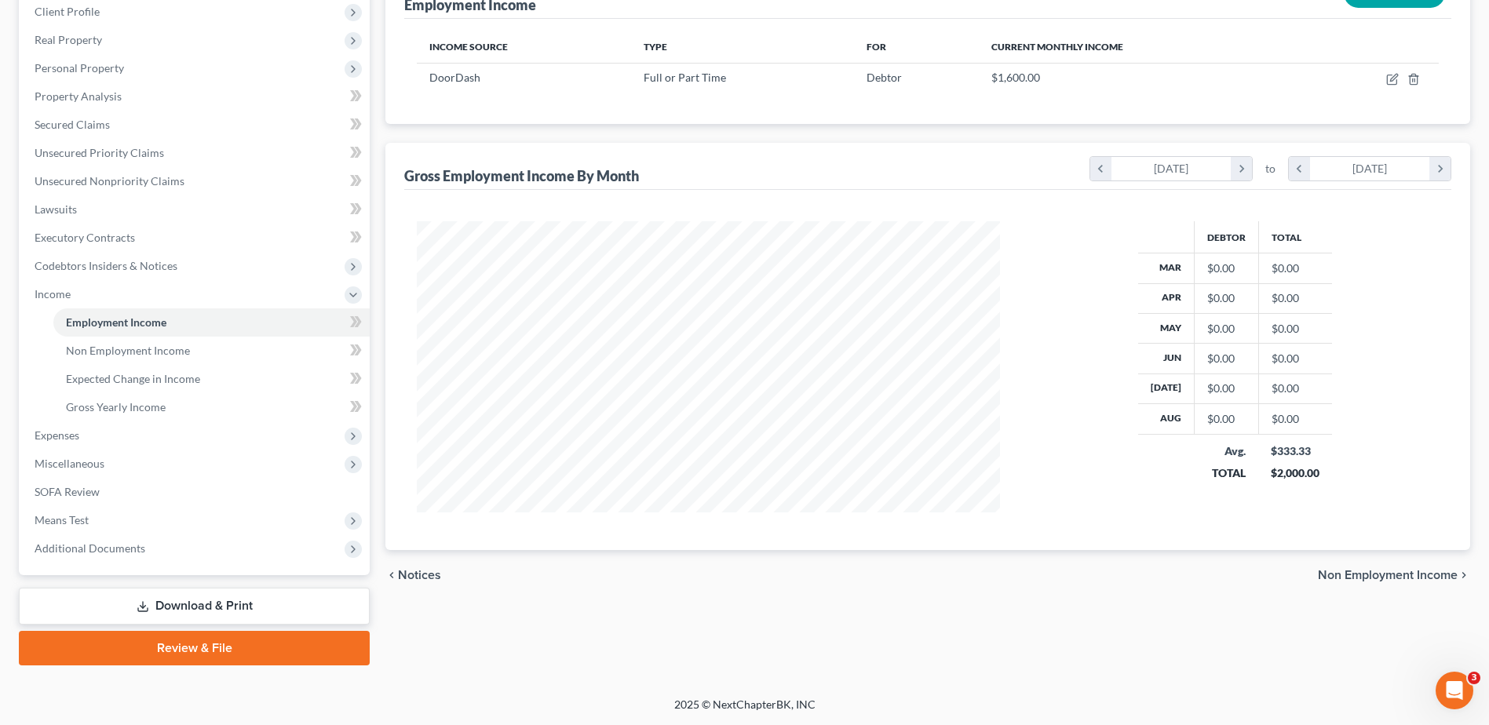
click at [1385, 578] on span "Non Employment Income" at bounding box center [1388, 575] width 140 height 13
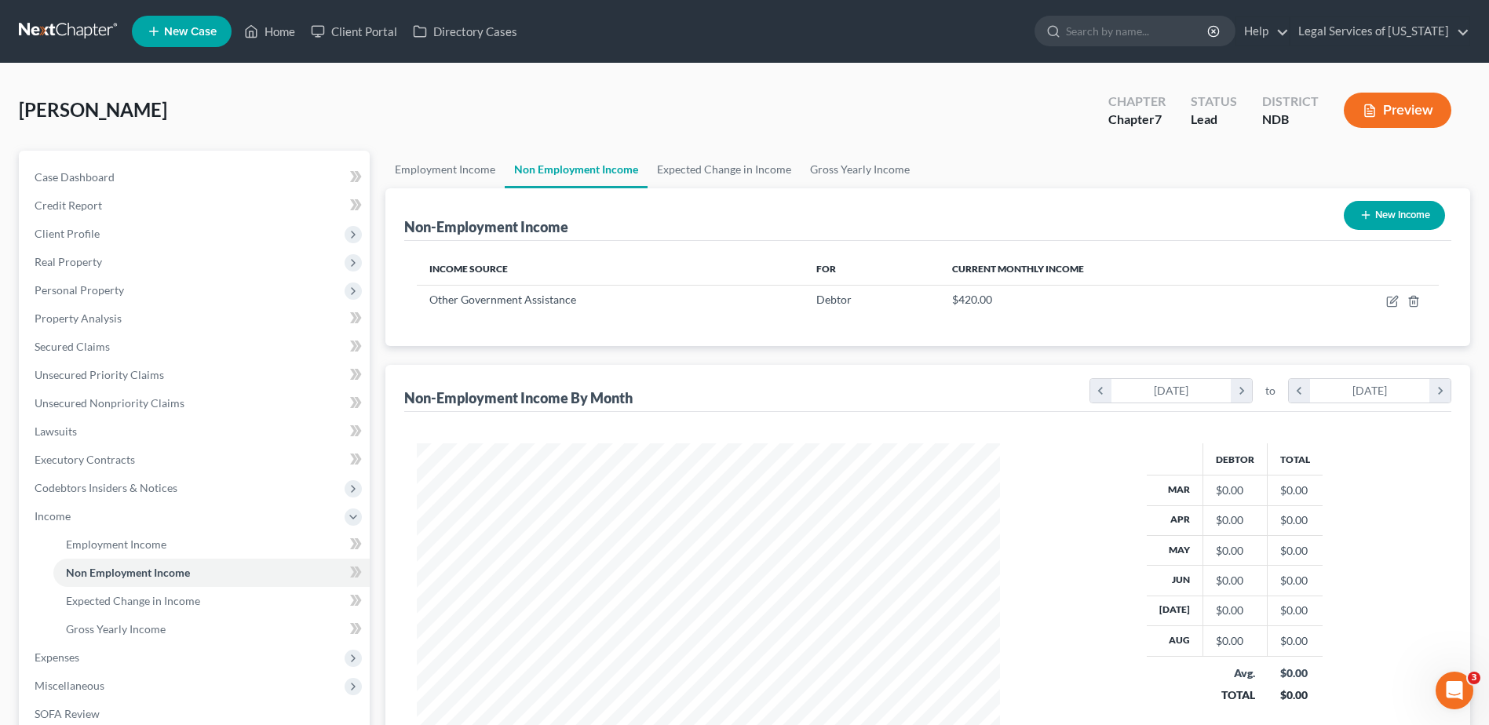
scroll to position [291, 614]
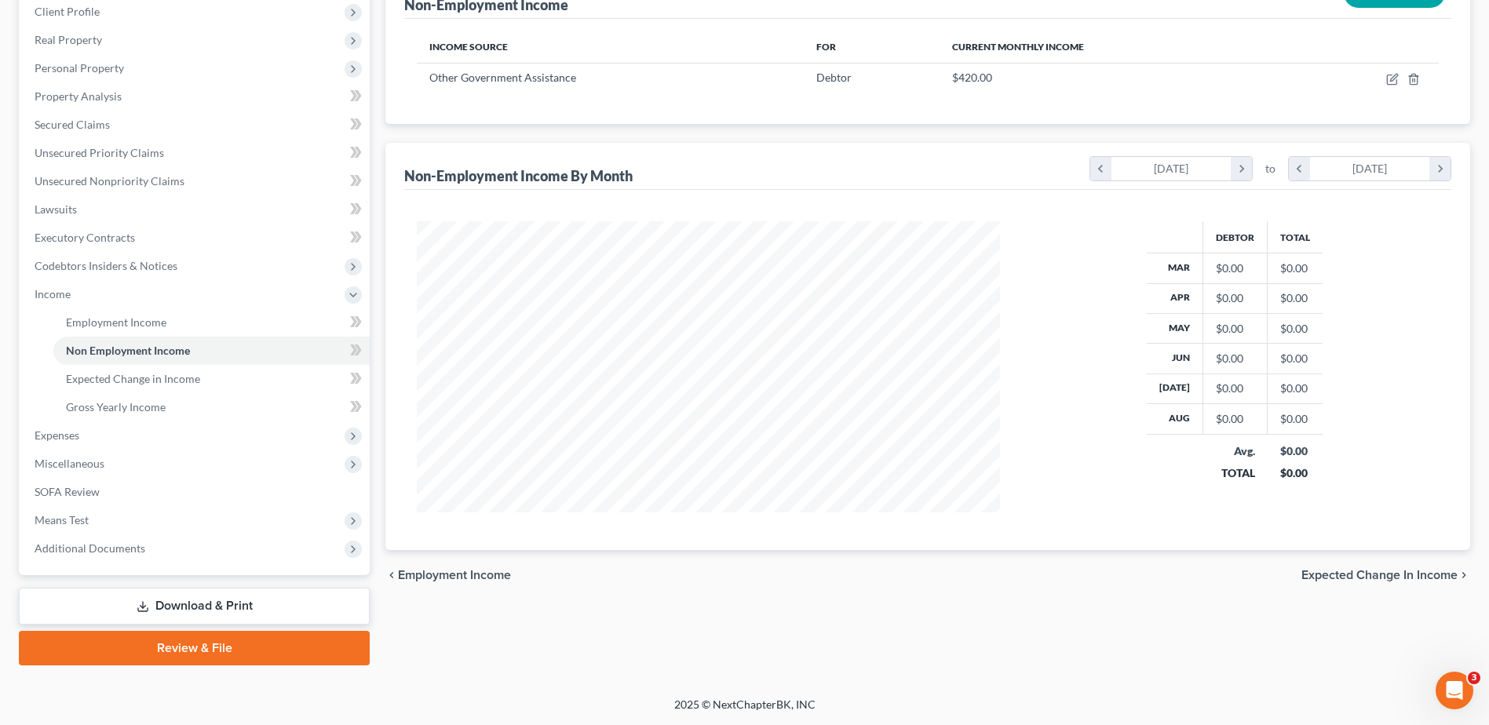
click at [1357, 571] on span "Expected Change in Income" at bounding box center [1379, 575] width 156 height 13
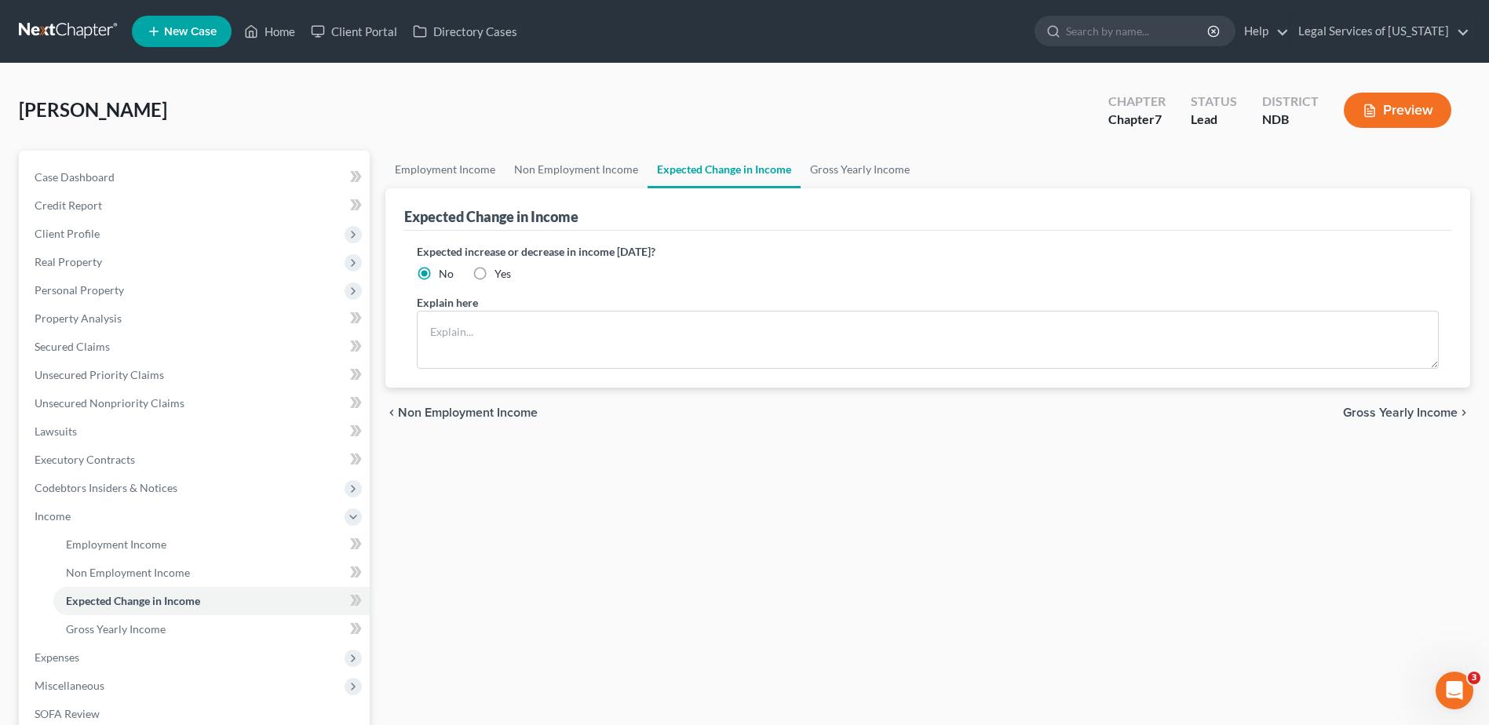
click at [1389, 409] on span "Gross Yearly Income" at bounding box center [1400, 413] width 115 height 13
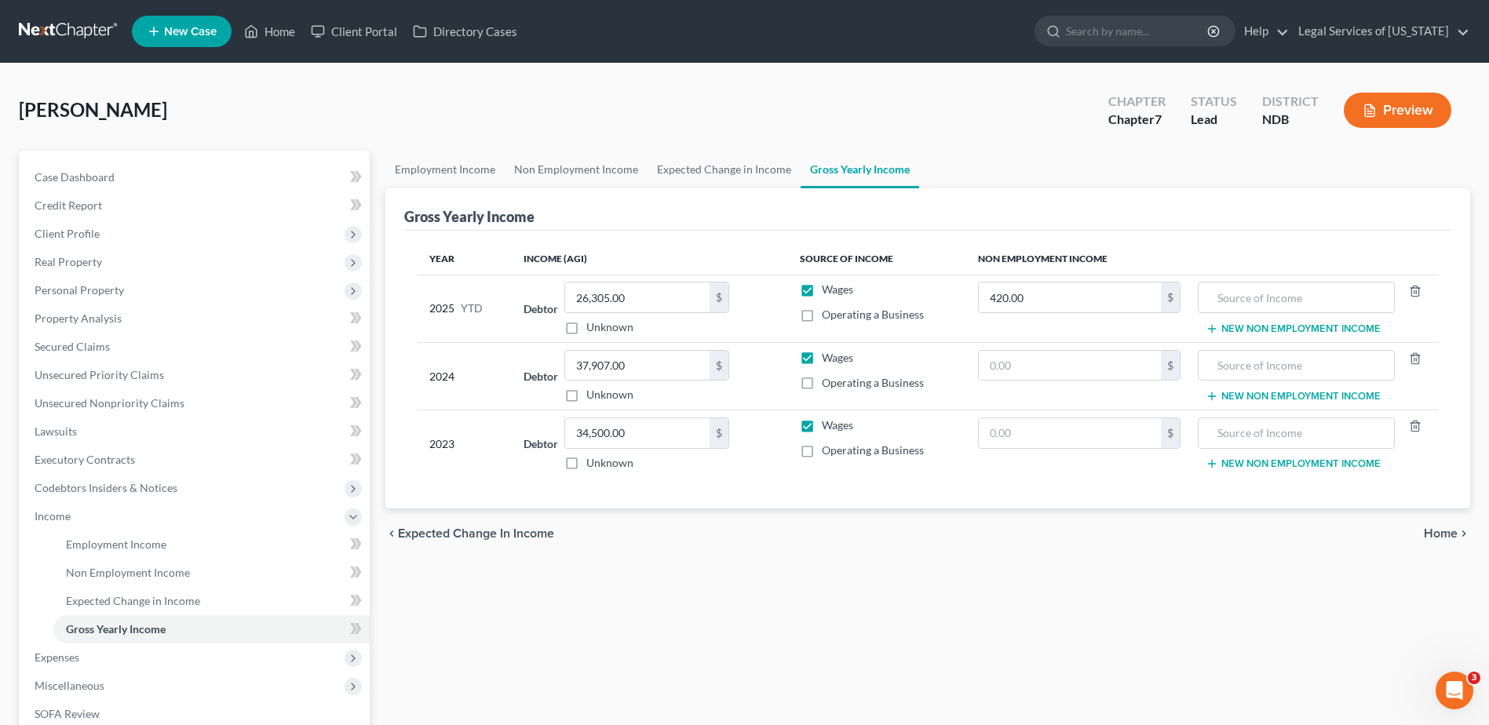
click at [1448, 536] on span "Home" at bounding box center [1441, 533] width 34 height 13
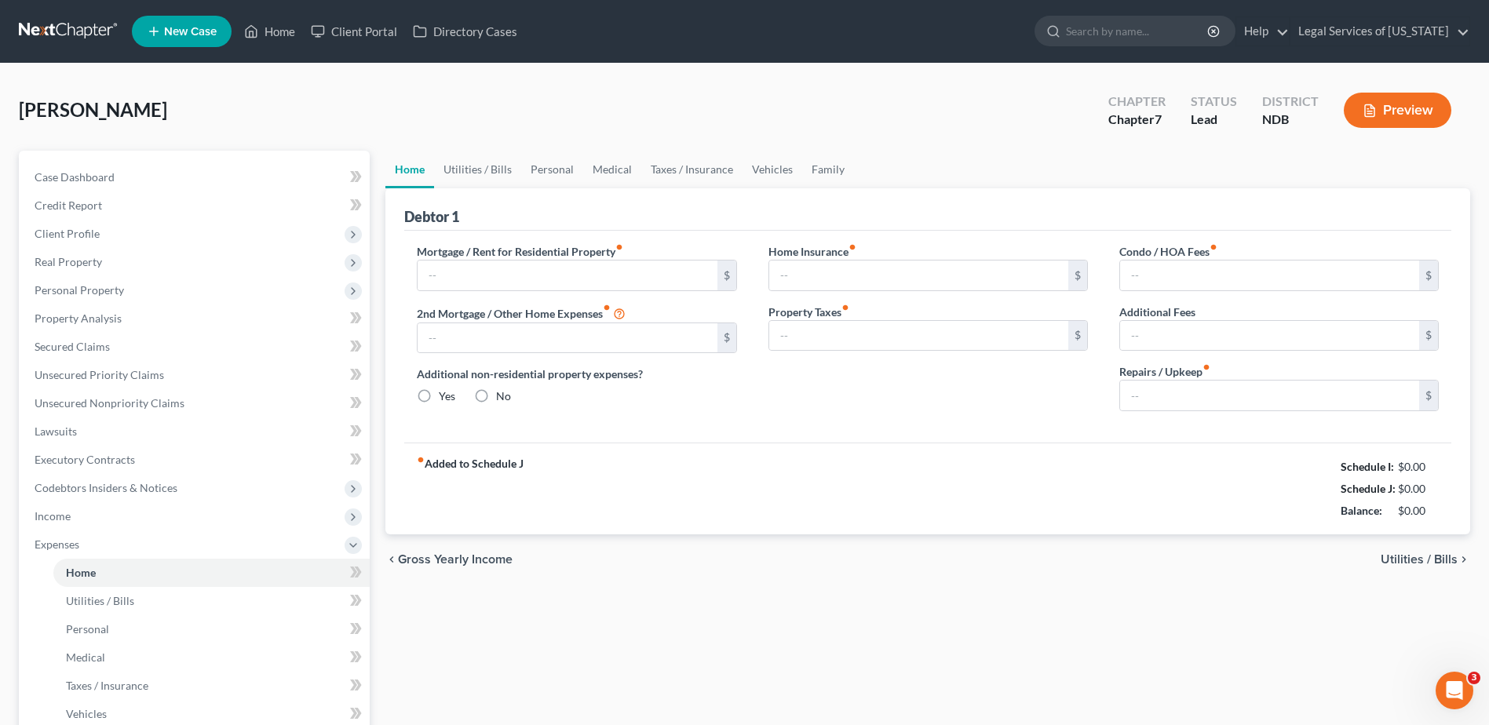
type input "820.00"
type input "0.00"
radio input "true"
type input "0.00"
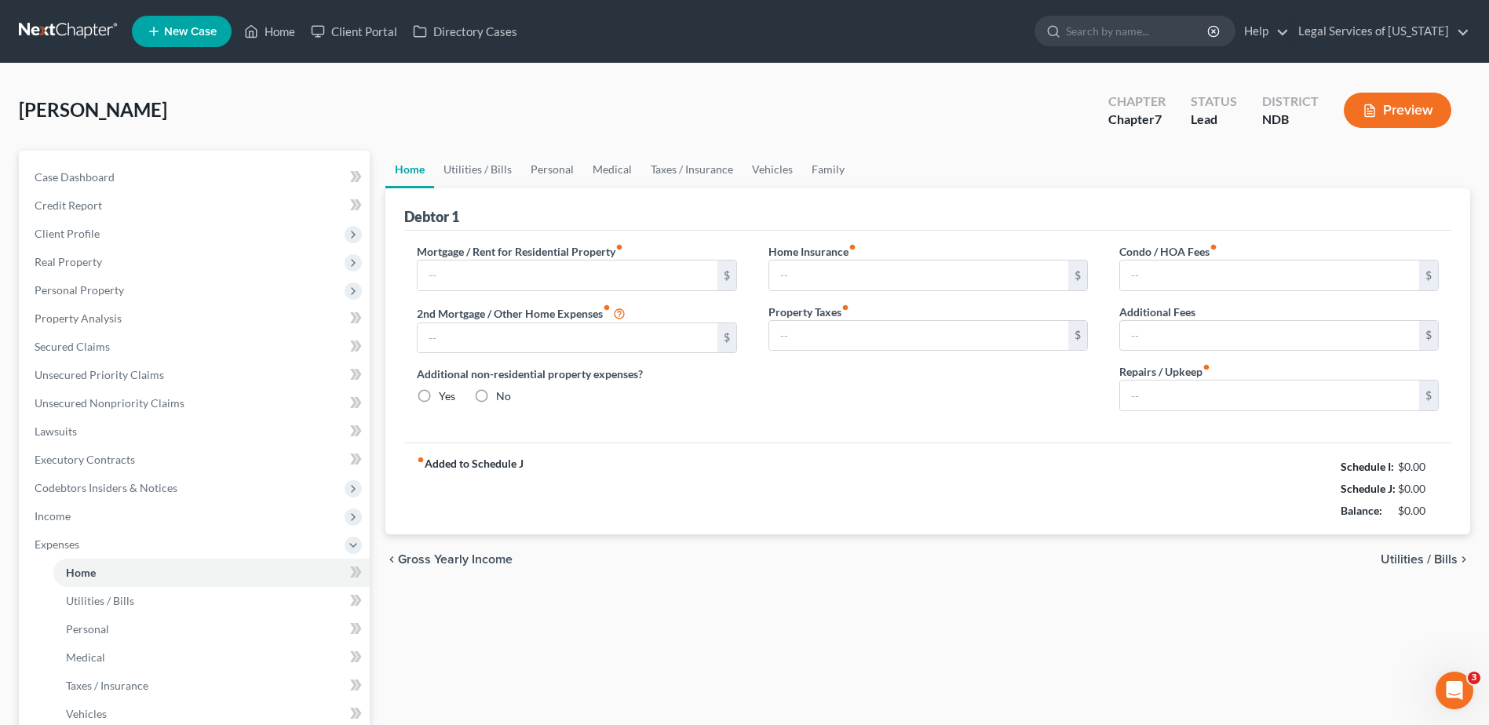
type input "0.00"
click at [1418, 559] on span "Utilities / Bills" at bounding box center [1419, 559] width 77 height 13
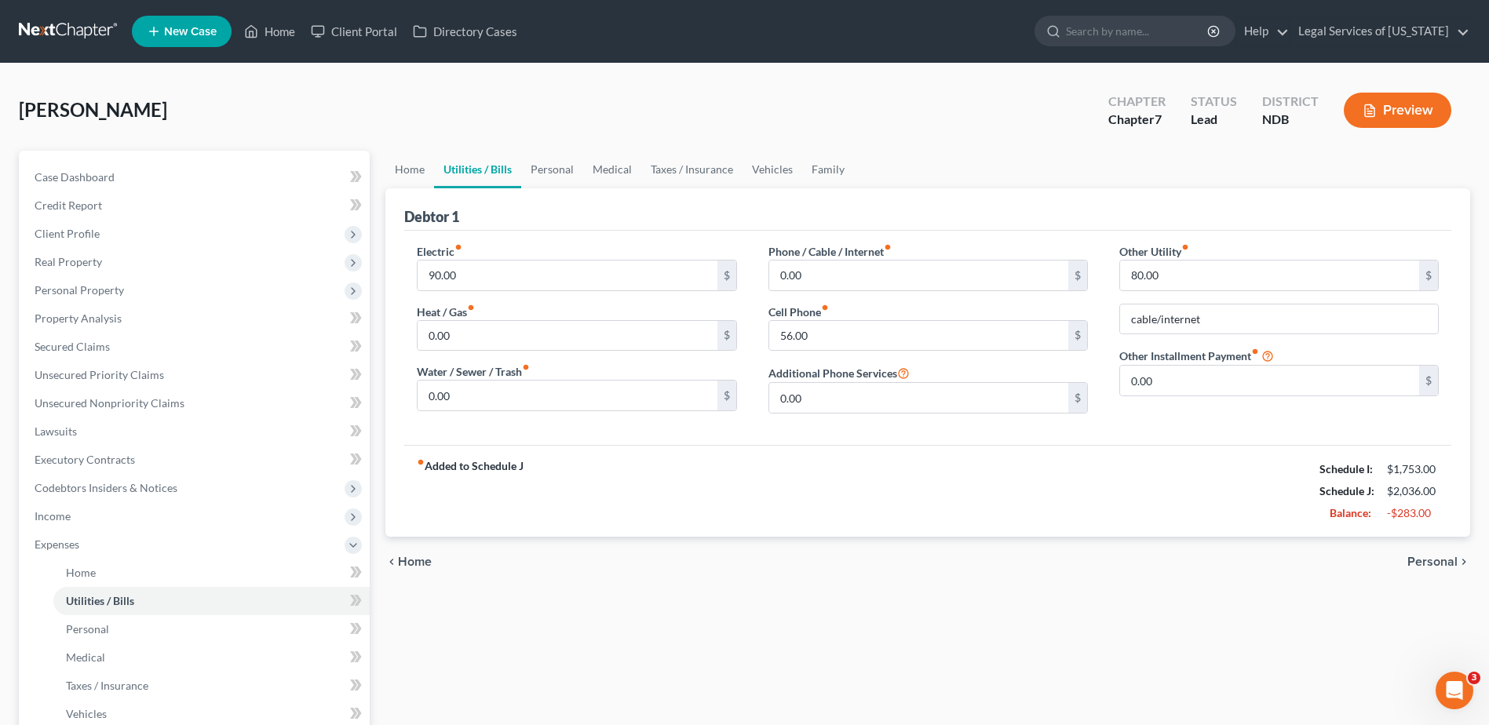
click at [1423, 560] on span "Personal" at bounding box center [1432, 562] width 50 height 13
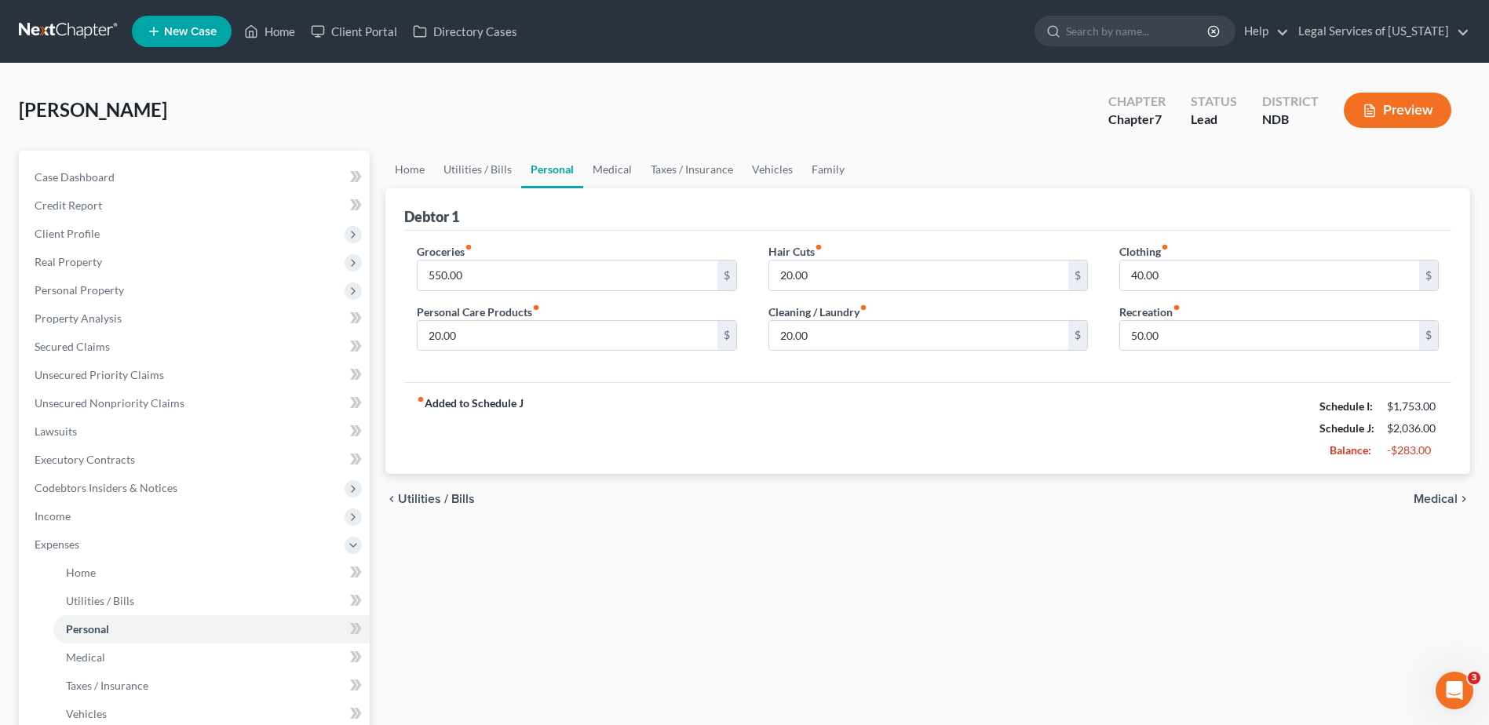
click at [1446, 503] on span "Medical" at bounding box center [1436, 499] width 44 height 13
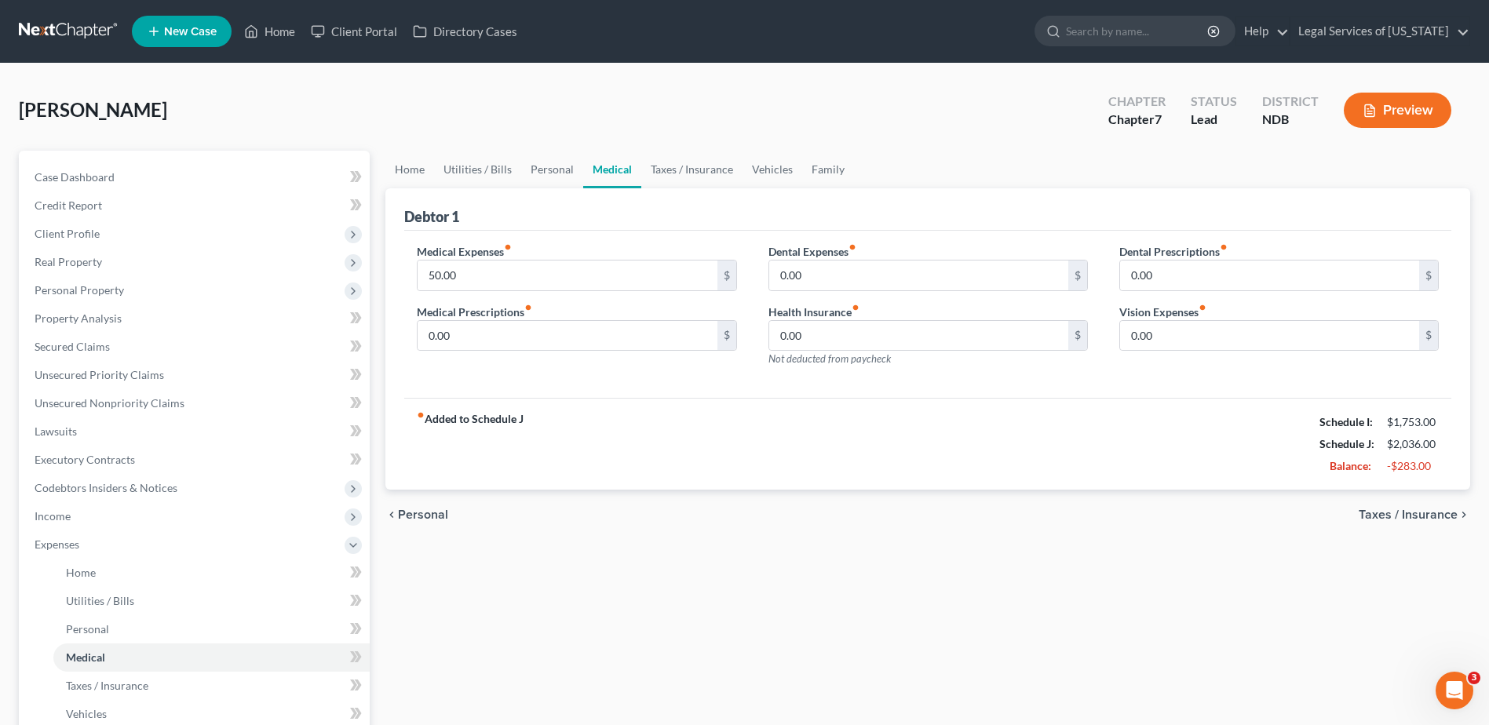
click at [1424, 513] on span "Taxes / Insurance" at bounding box center [1408, 515] width 99 height 13
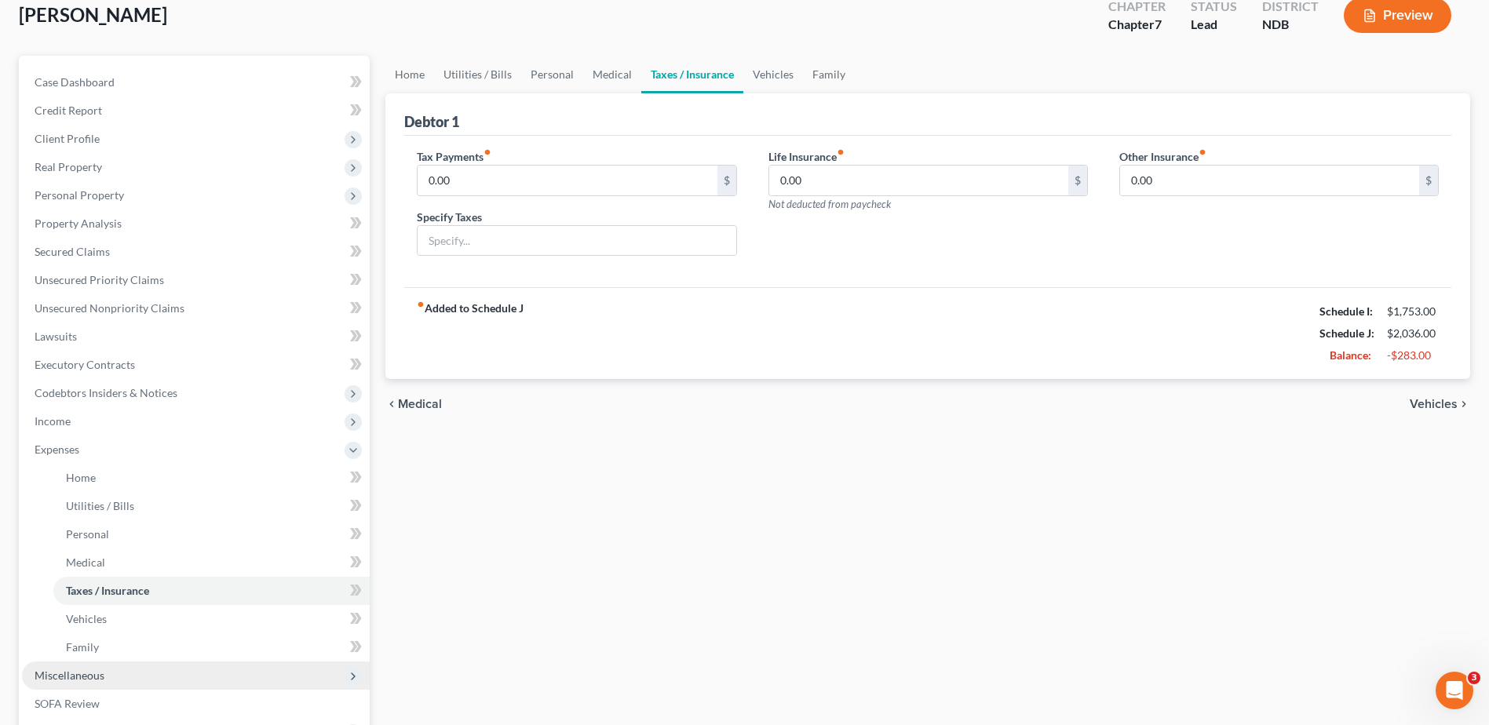
scroll to position [307, 0]
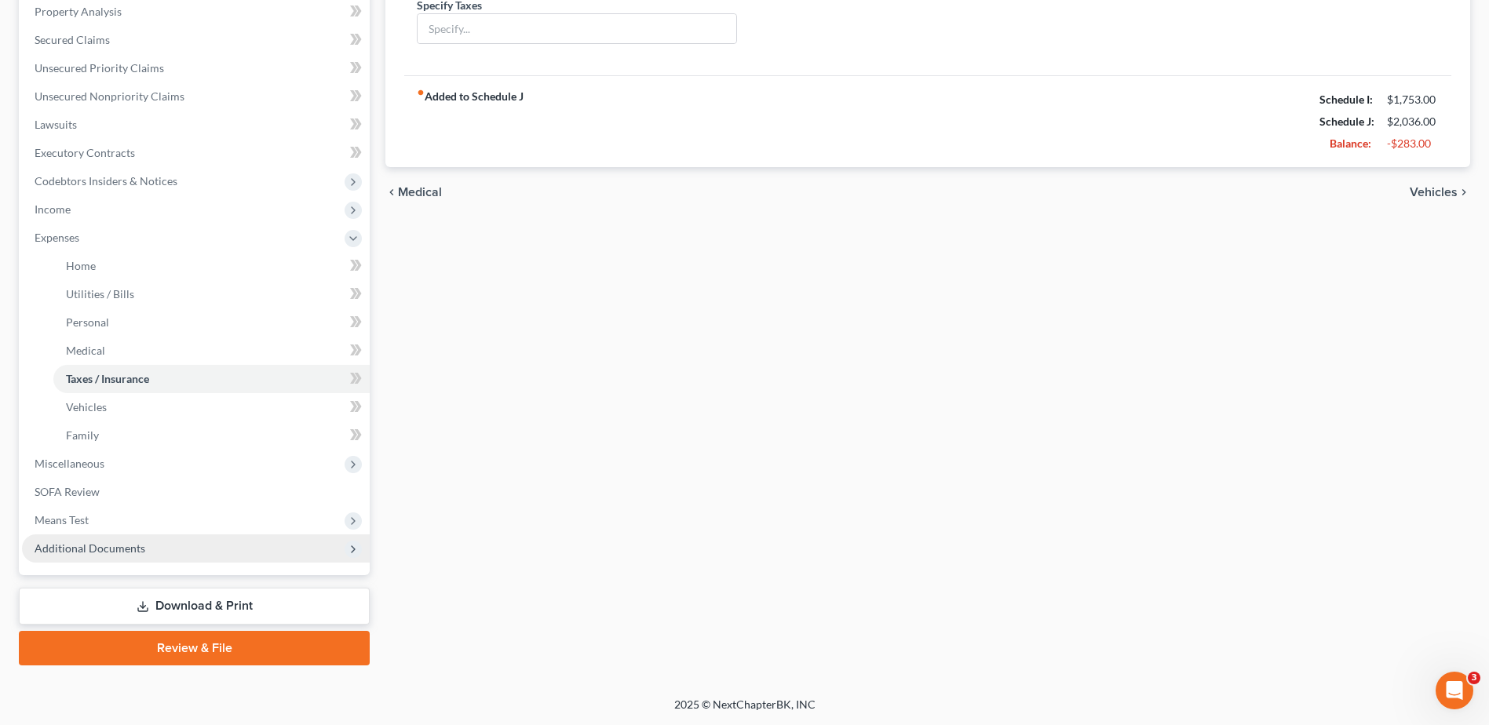
click at [71, 549] on span "Additional Documents" at bounding box center [90, 548] width 111 height 13
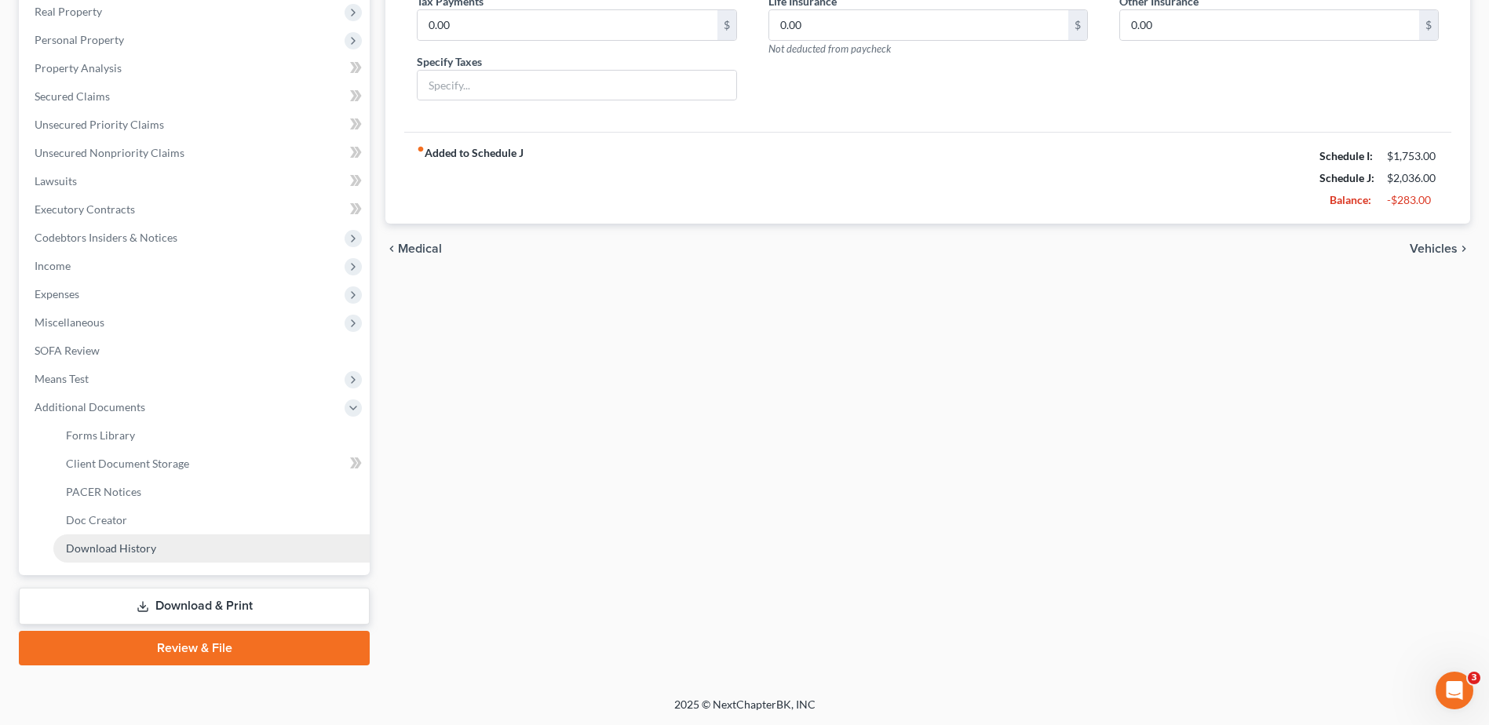
scroll to position [250, 0]
click at [109, 439] on span "Forms Library" at bounding box center [100, 435] width 69 height 13
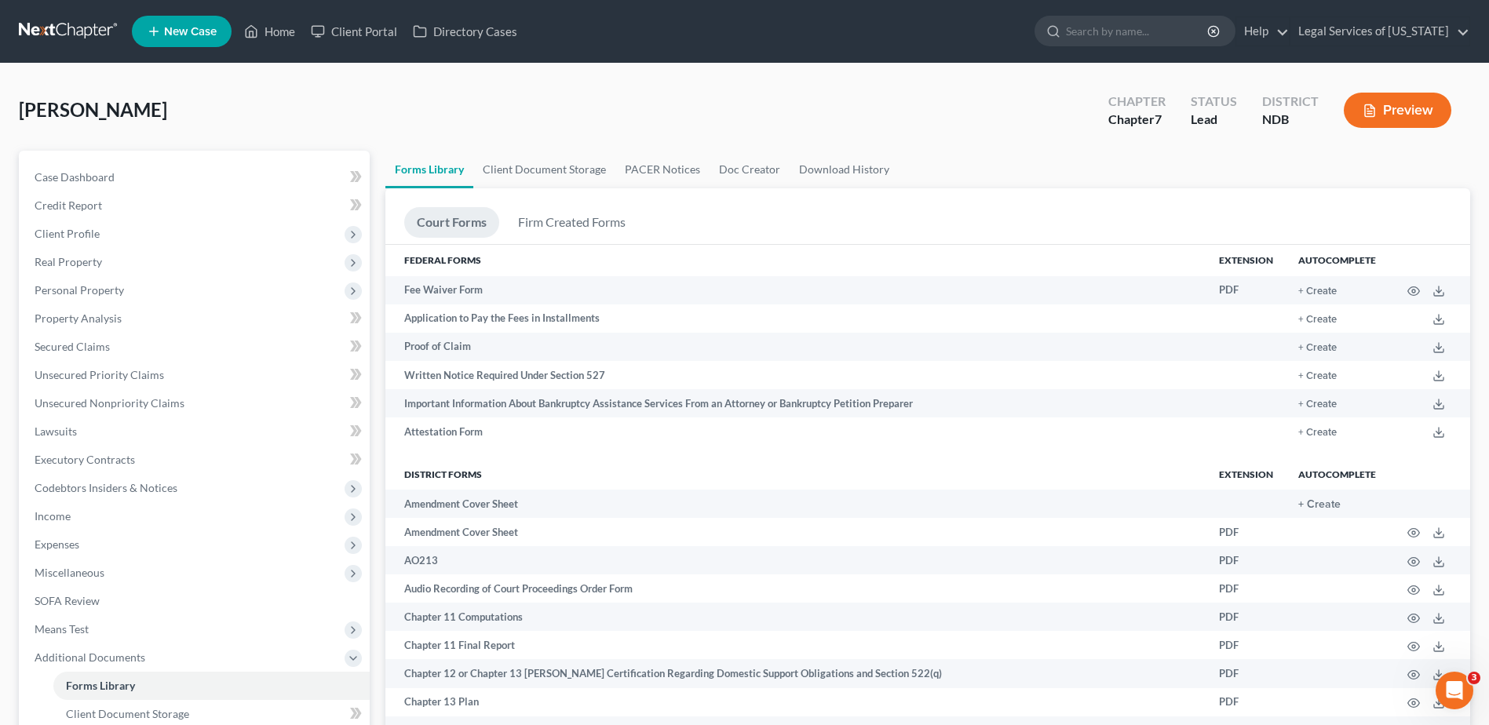
drag, startPoint x: 1414, startPoint y: 292, endPoint x: 1299, endPoint y: 184, distance: 158.3
click at [1299, 184] on ul "Forms Library Client Document Storage PACER Notices Doc Creator Download History" at bounding box center [927, 170] width 1085 height 38
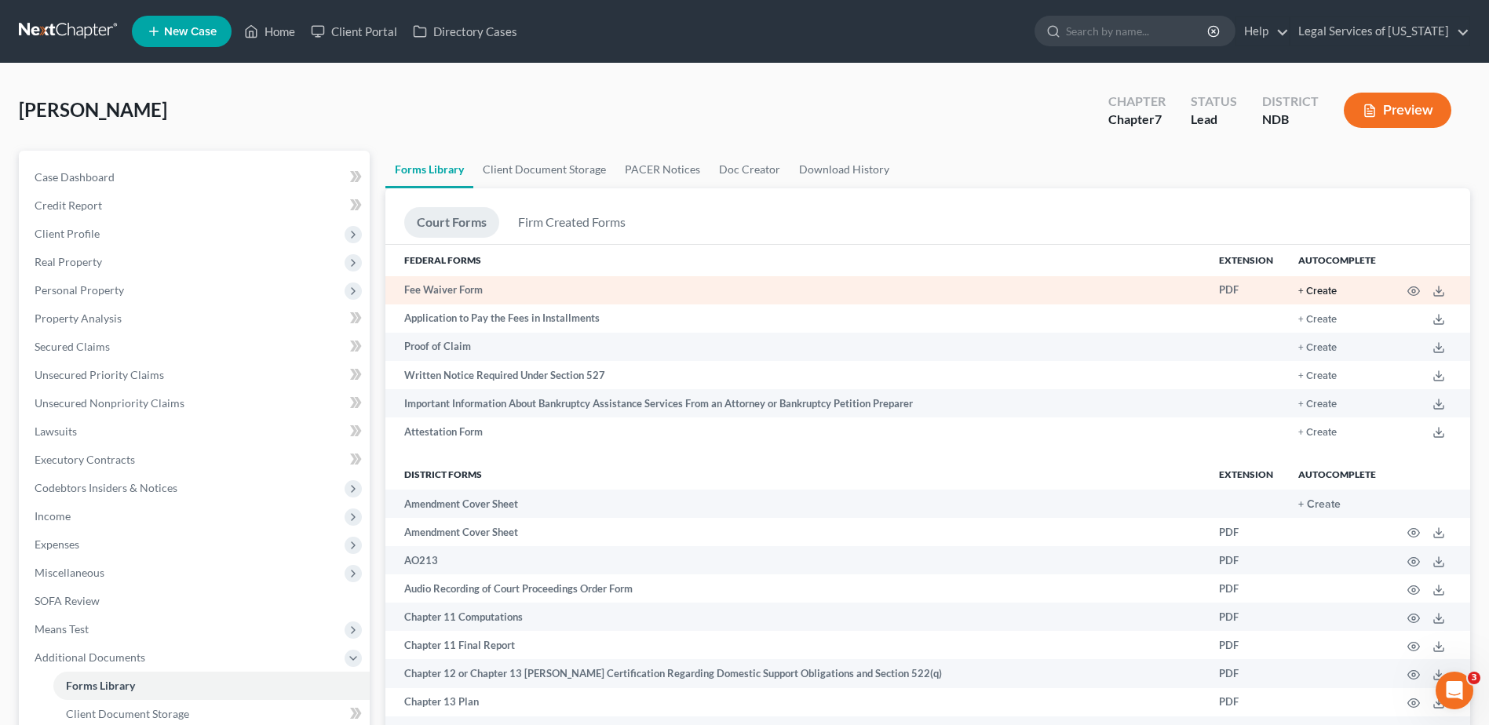
click at [1322, 290] on button "+ Create" at bounding box center [1317, 291] width 38 height 10
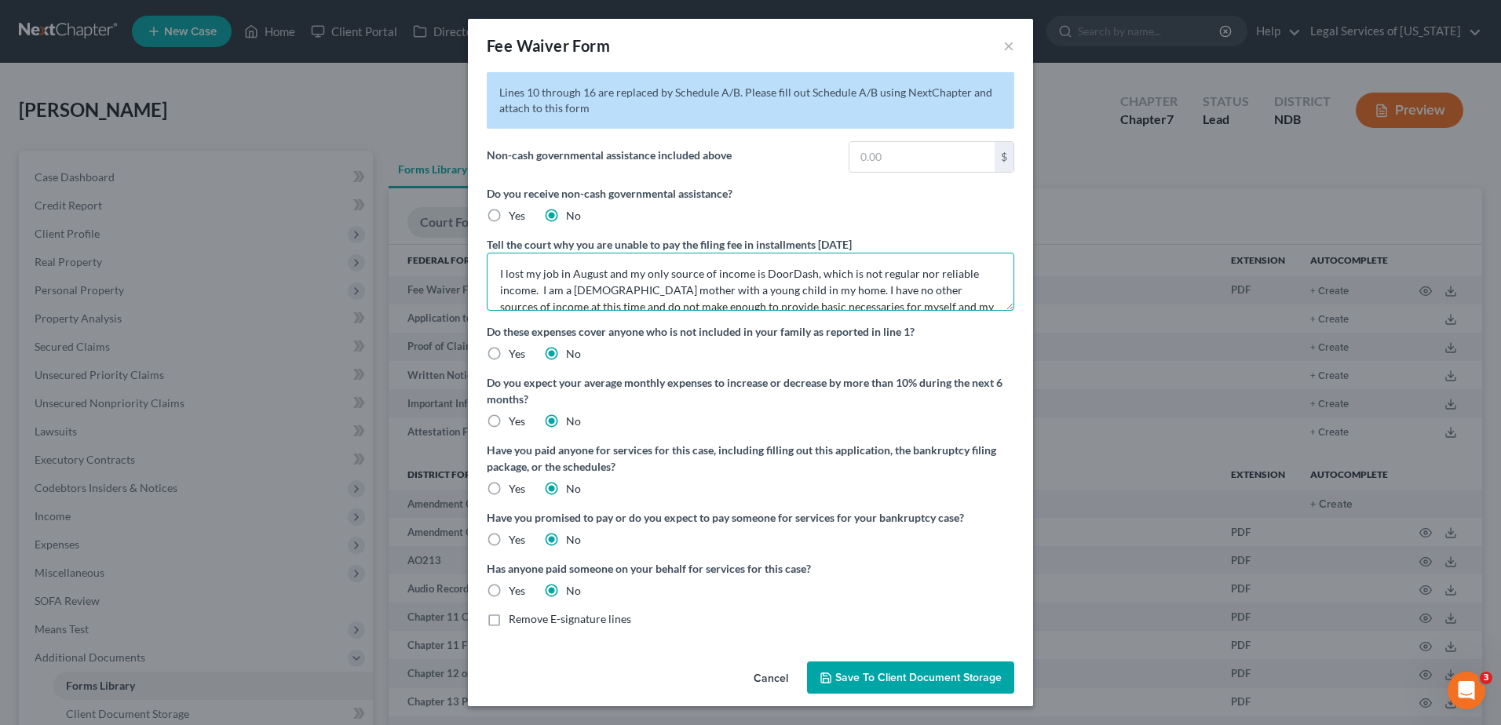
click at [746, 273] on textarea "I lost my job in August and my only source of income is DoorDash, which is not …" at bounding box center [750, 282] width 527 height 58
click at [580, 292] on textarea "I lost my job in August and my only source of income right now is DoorDash, whi…" at bounding box center [750, 282] width 527 height 58
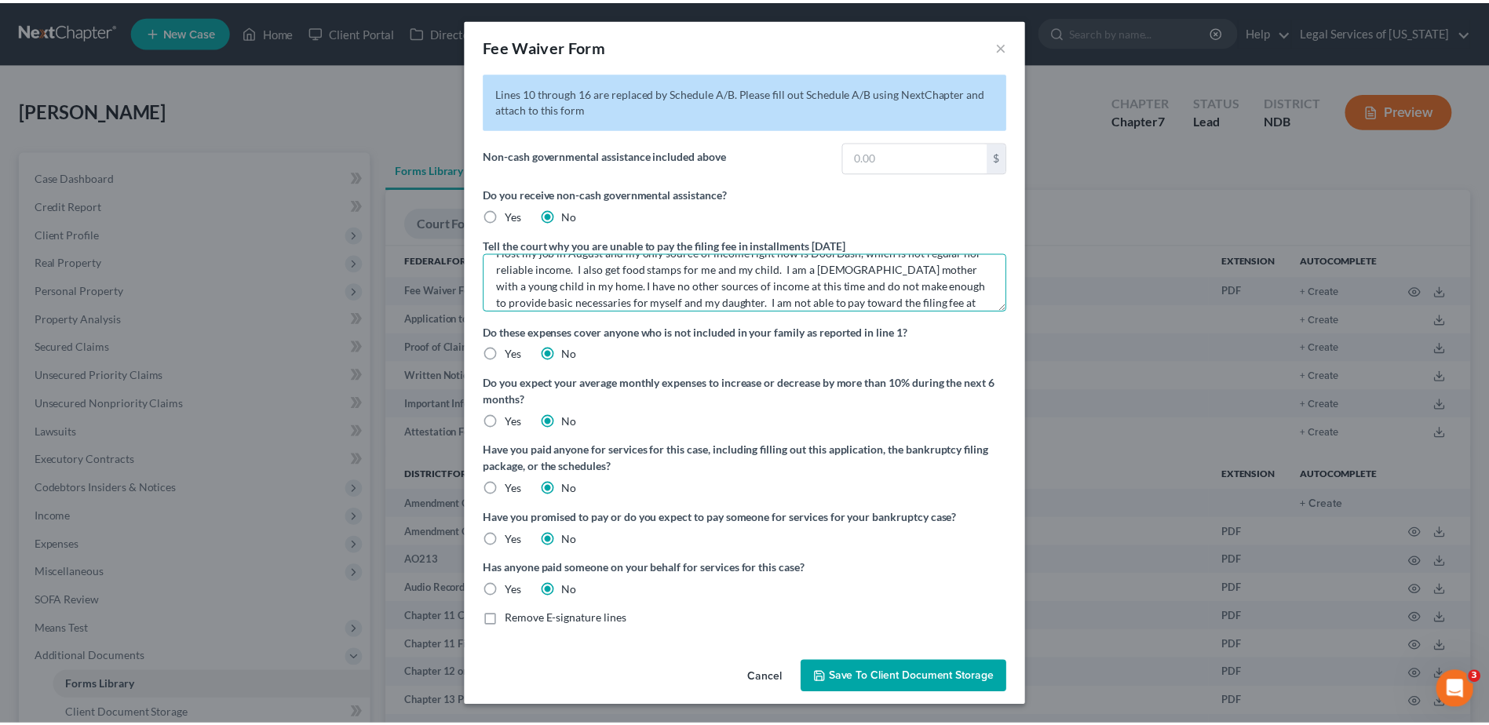
scroll to position [33, 0]
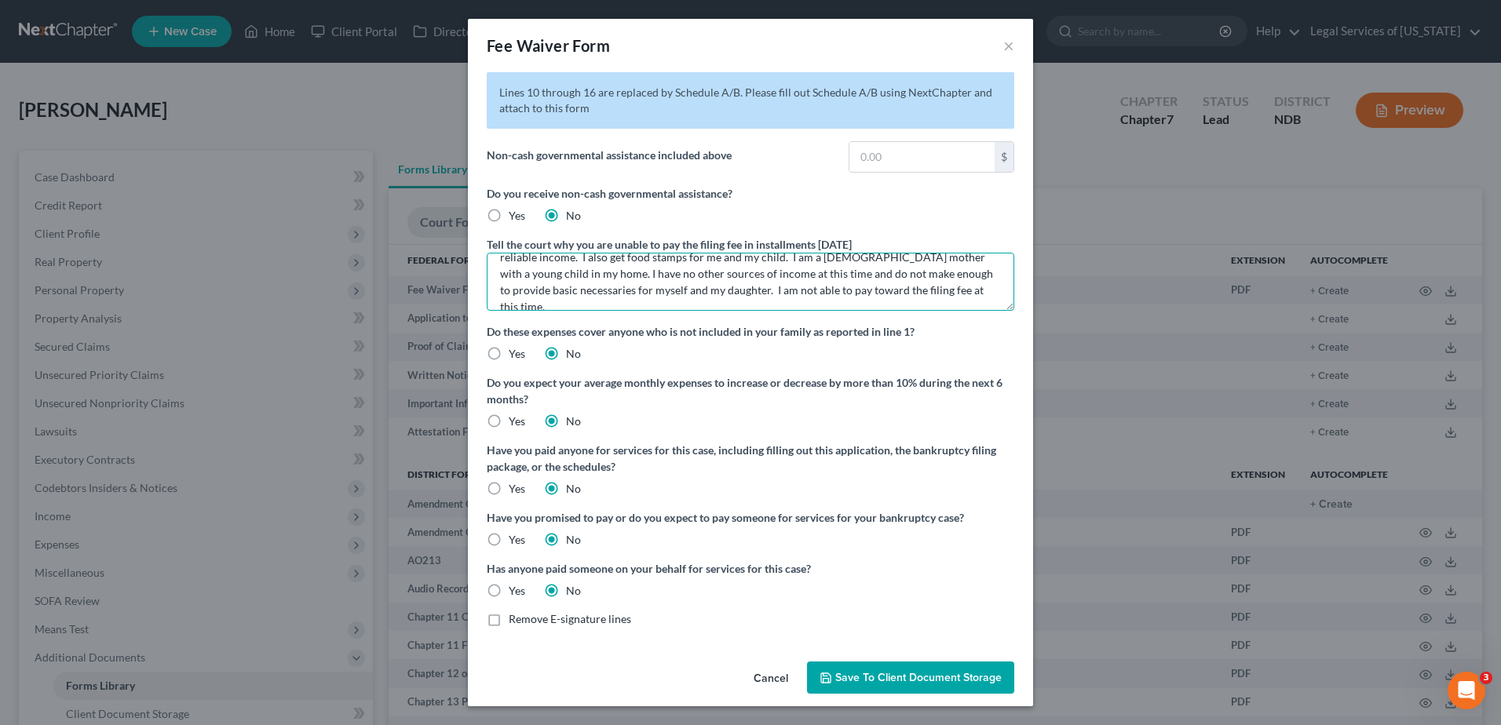
type textarea "I lost my job in August and my only source of income right now is DoorDash, whi…"
click at [907, 682] on span "Save to Client Document Storage" at bounding box center [918, 677] width 166 height 13
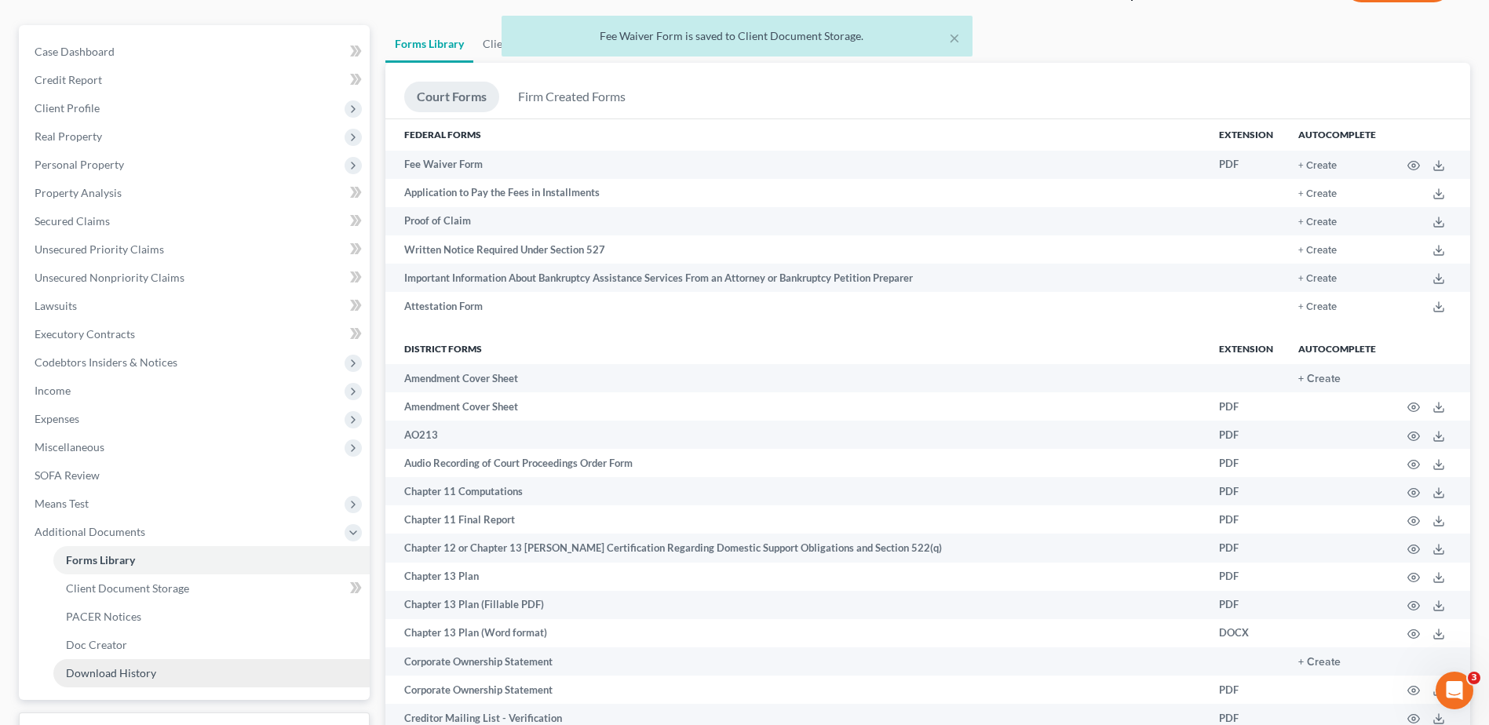
scroll to position [314, 0]
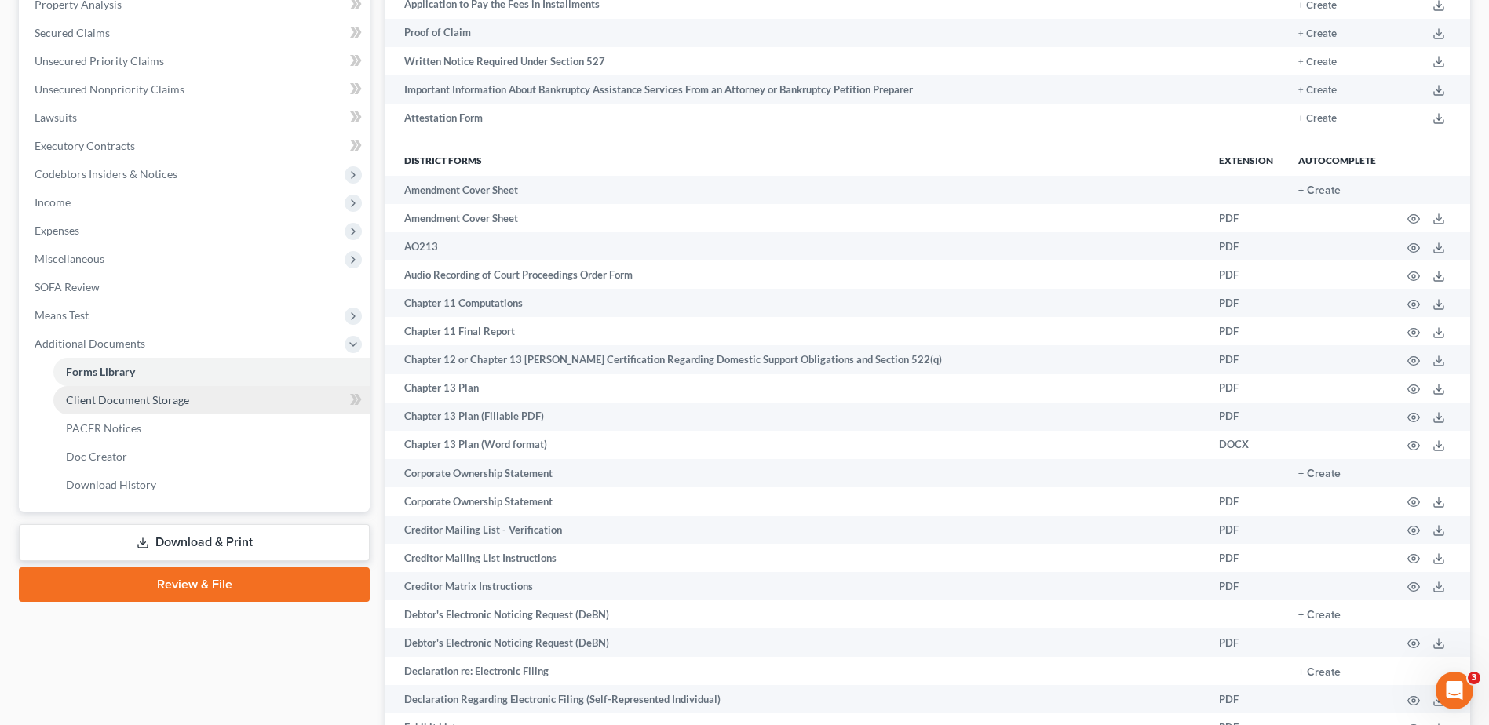
click at [119, 404] on span "Client Document Storage" at bounding box center [127, 399] width 123 height 13
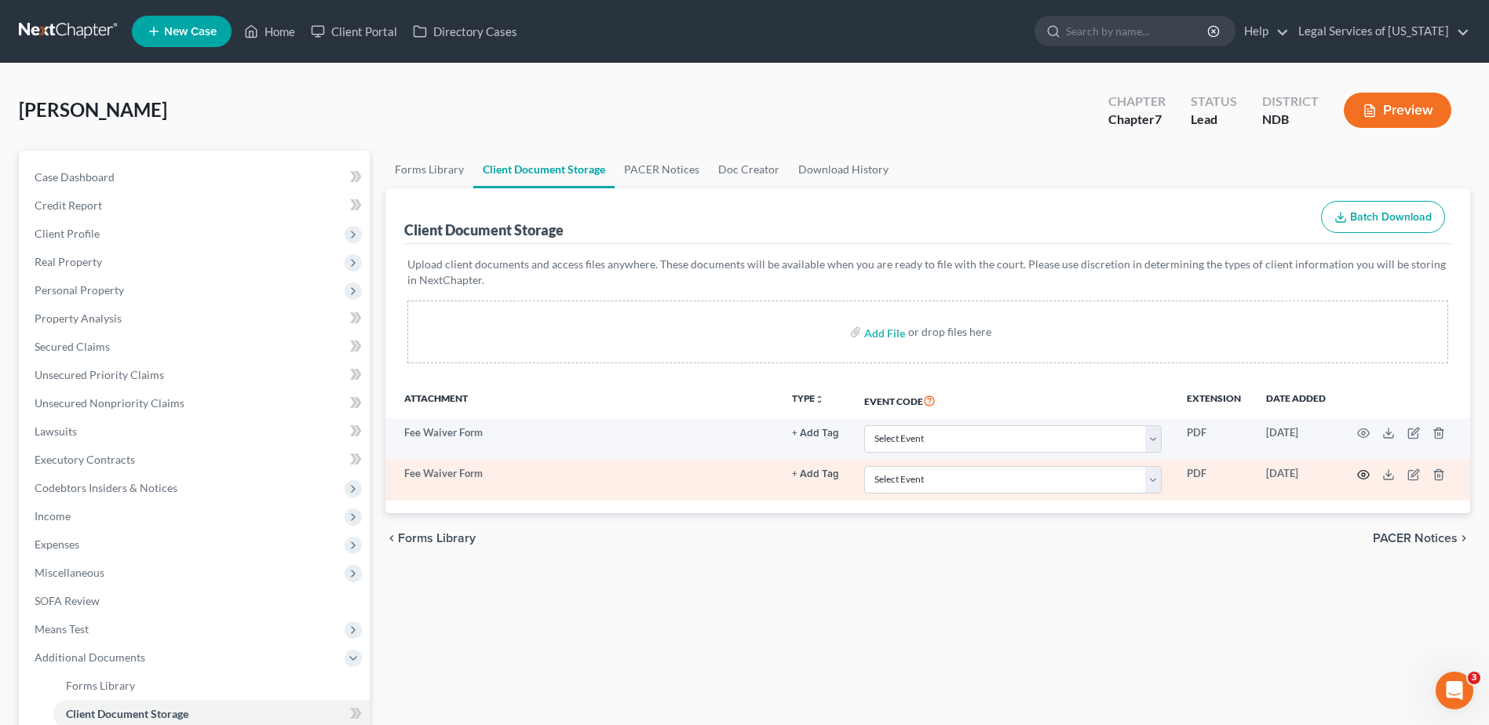
click at [1363, 476] on icon "button" at bounding box center [1363, 475] width 13 height 13
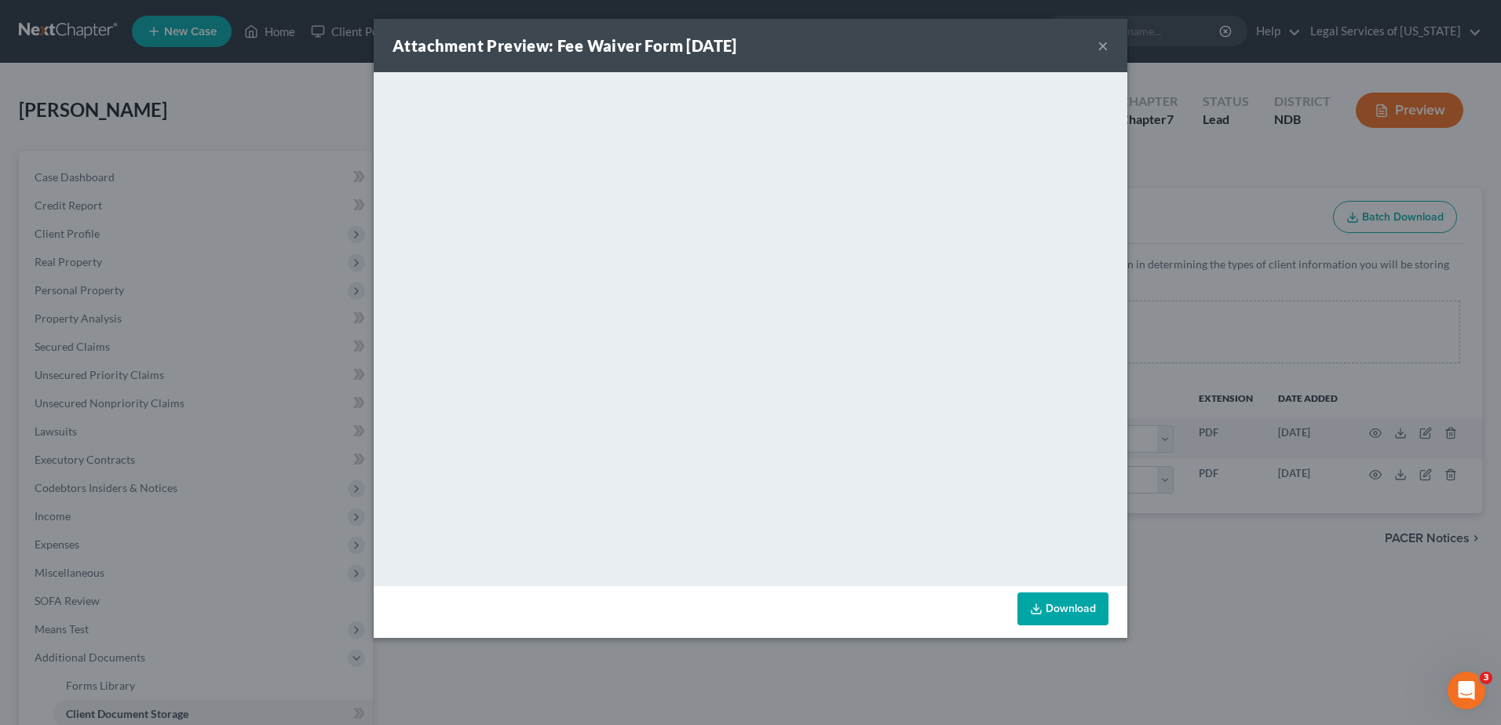
click at [1105, 46] on button "×" at bounding box center [1102, 45] width 11 height 19
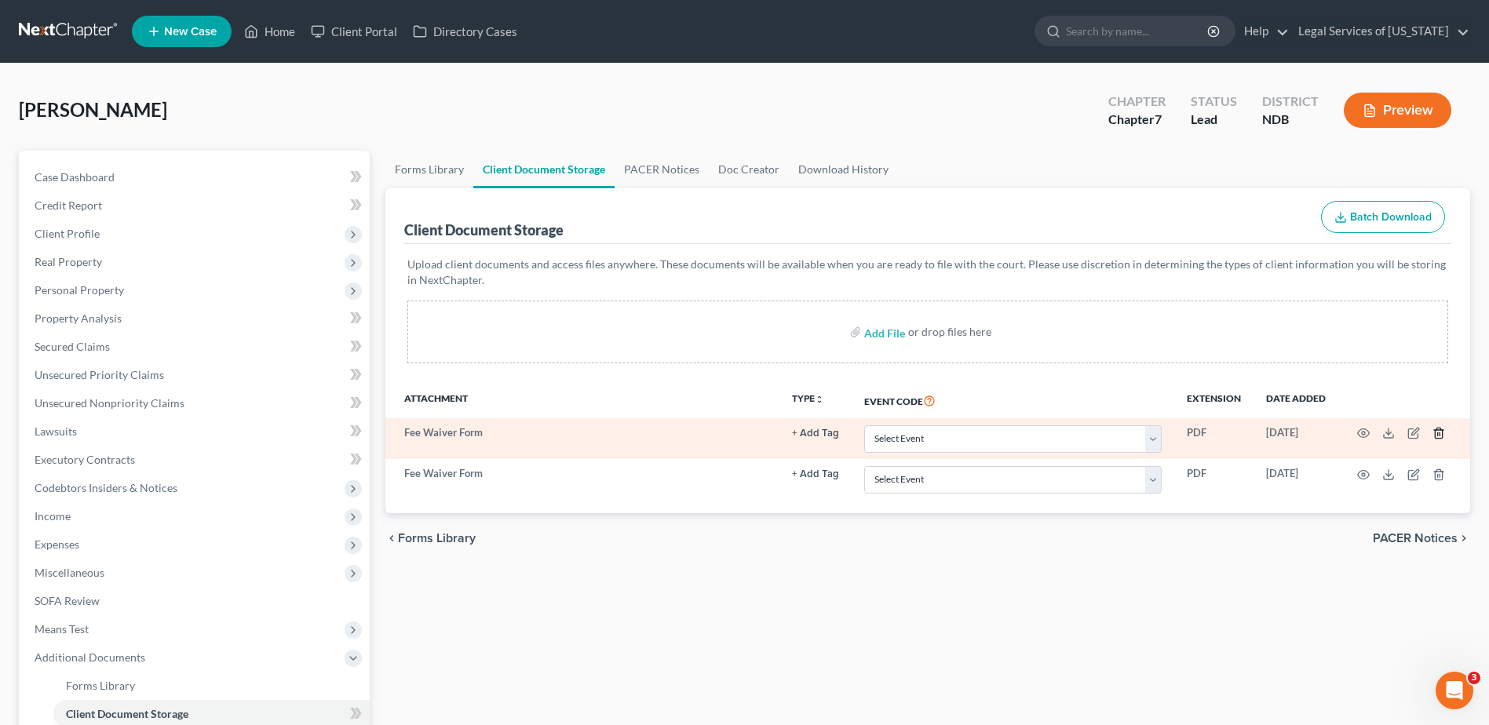
click at [1437, 432] on icon "button" at bounding box center [1438, 433] width 13 height 13
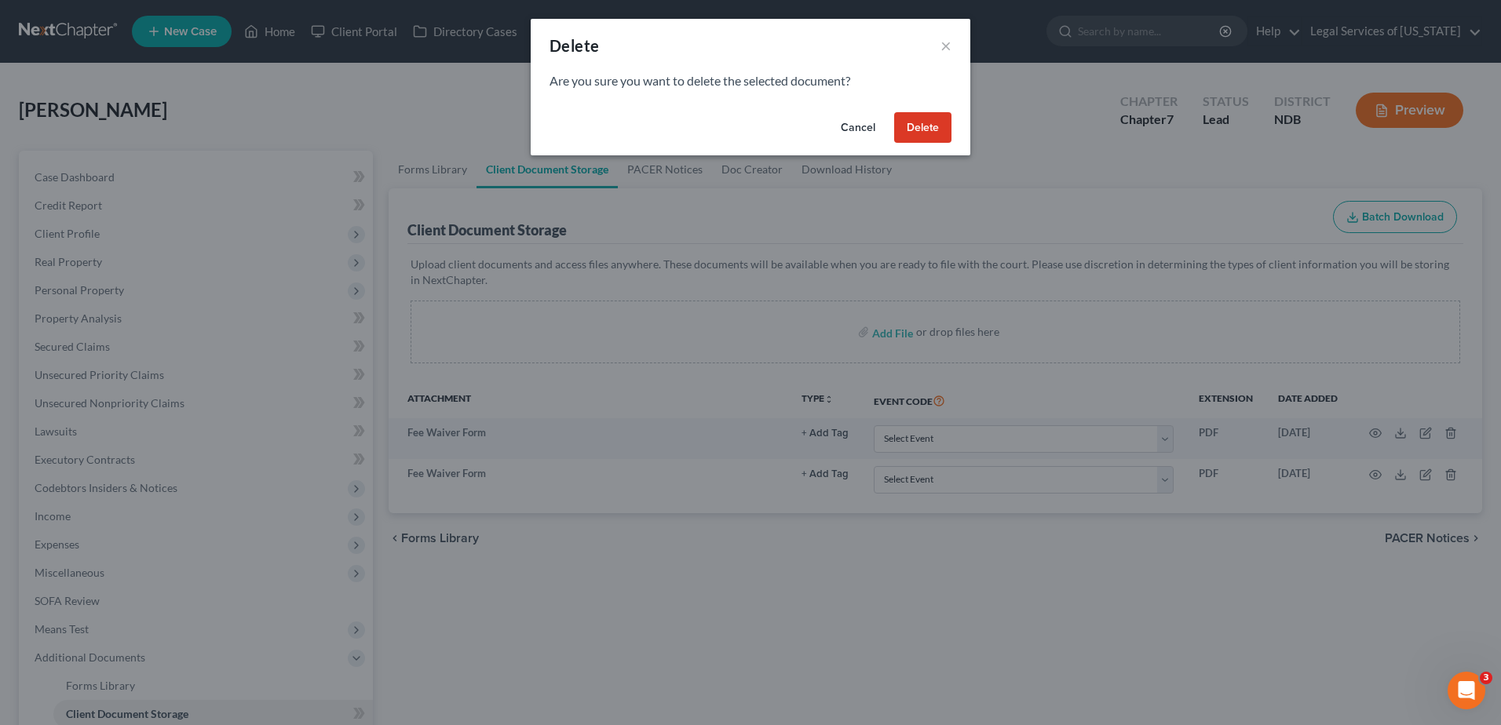
click at [916, 127] on button "Delete" at bounding box center [922, 127] width 57 height 31
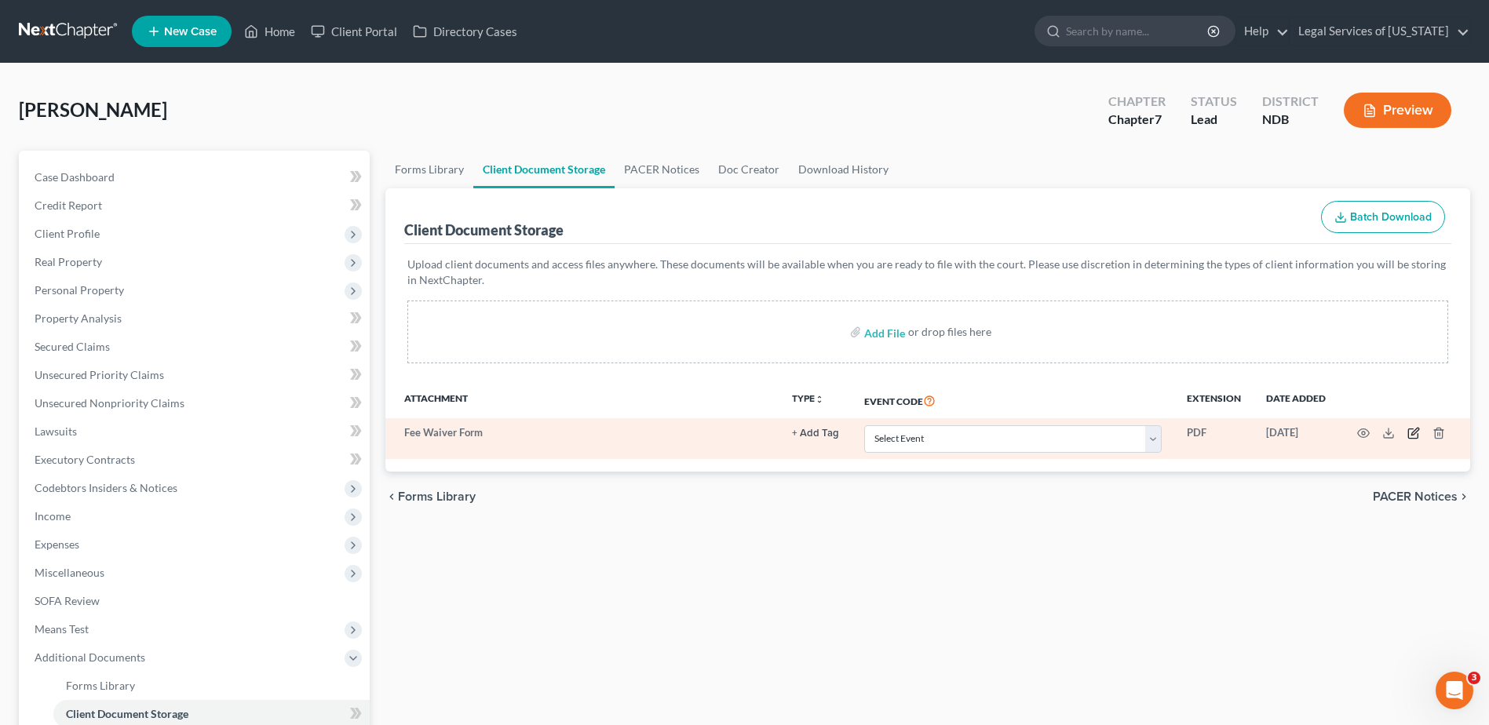
click at [1413, 433] on icon "button" at bounding box center [1414, 432] width 7 height 7
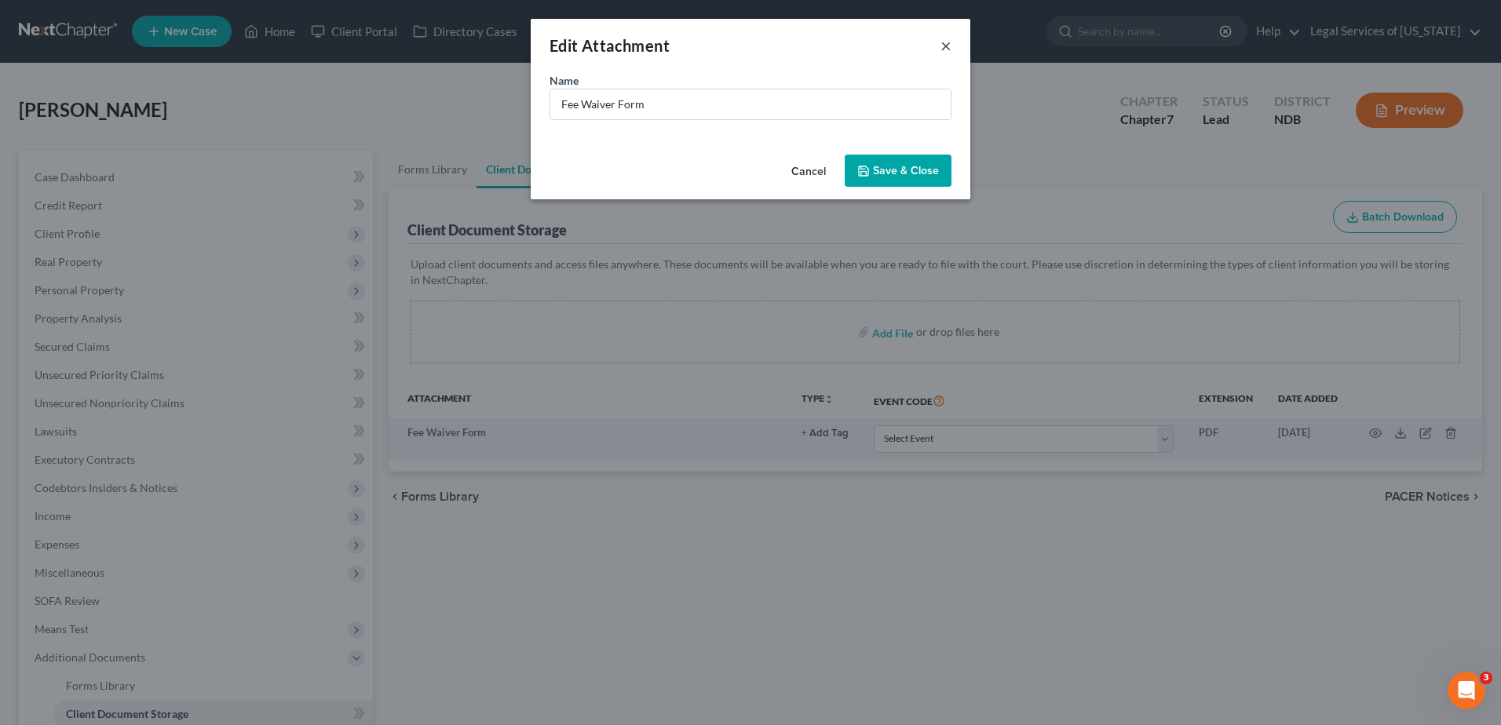
click at [949, 47] on button "×" at bounding box center [945, 45] width 11 height 19
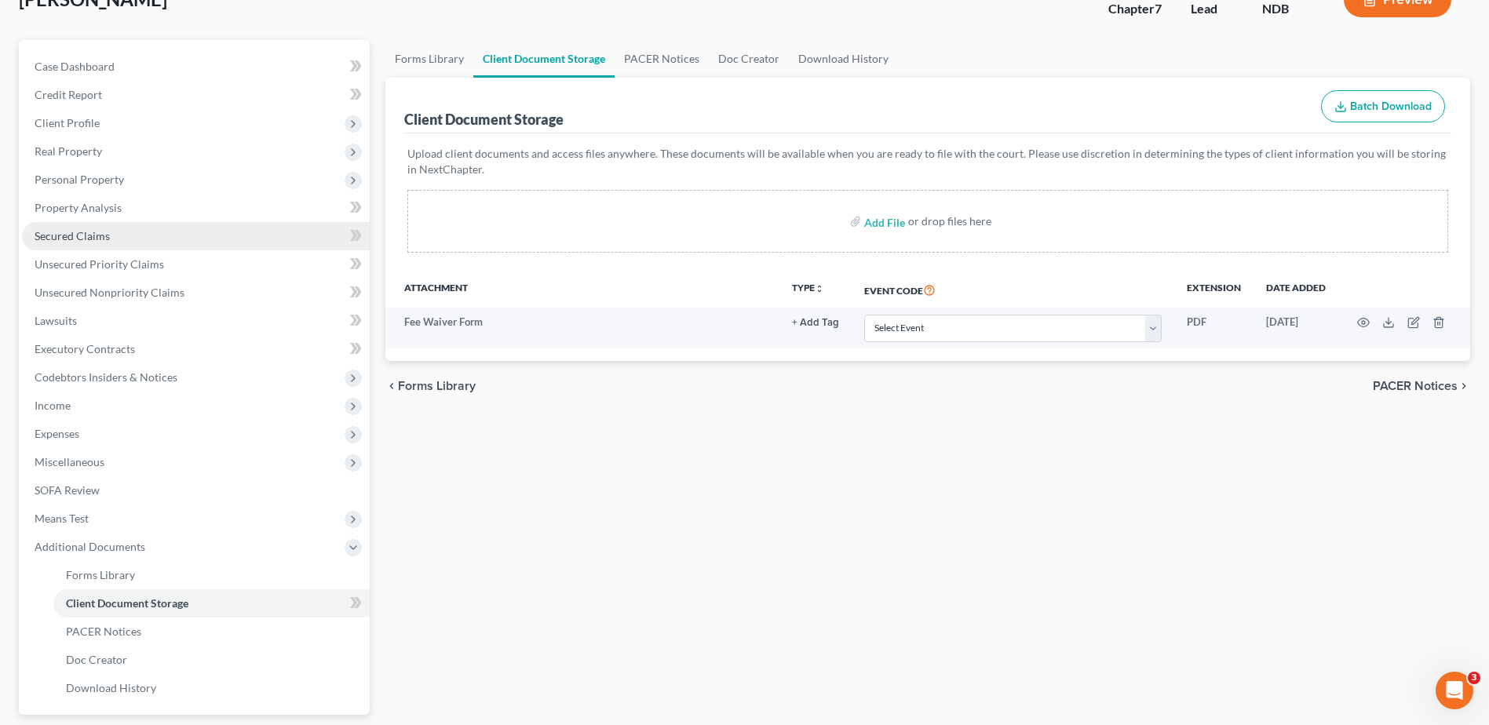
scroll to position [93, 0]
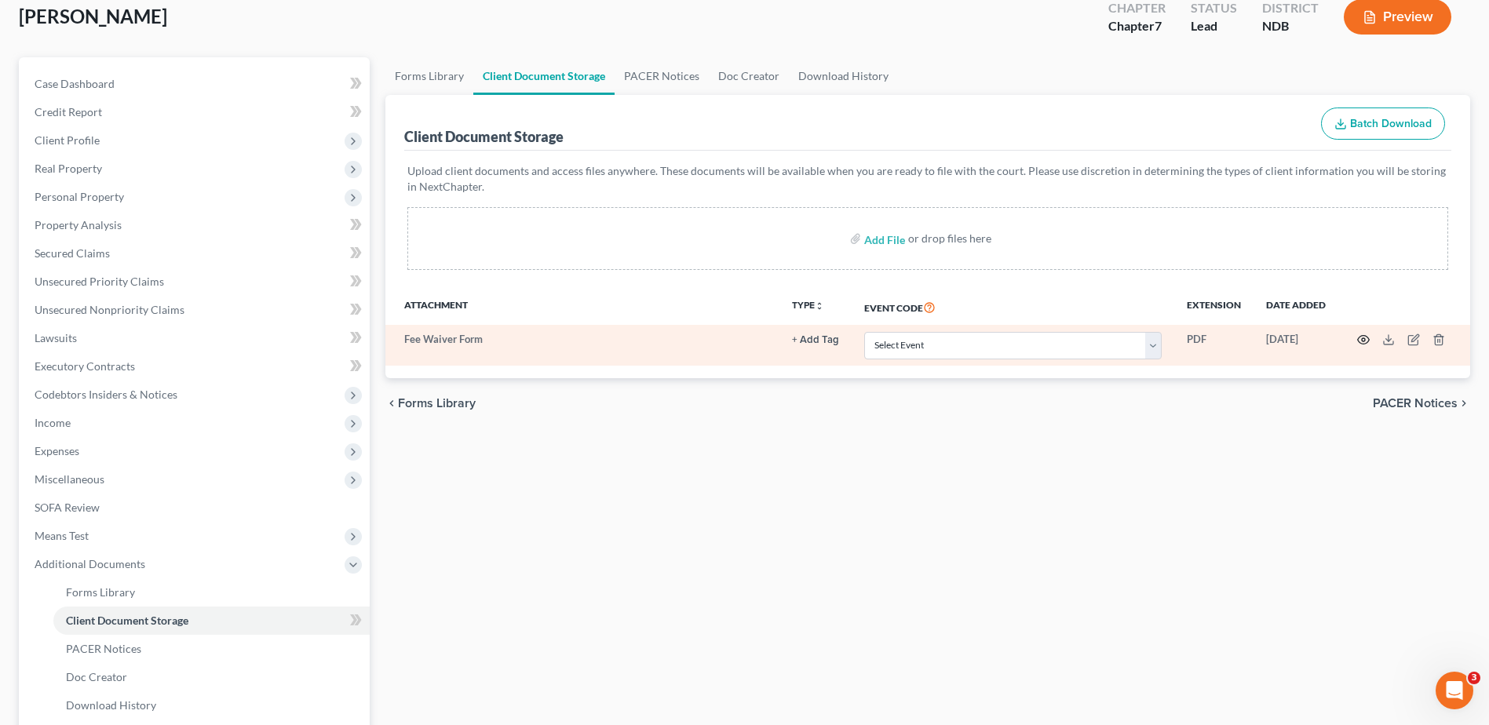
click at [1363, 341] on icon "button" at bounding box center [1363, 340] width 13 height 13
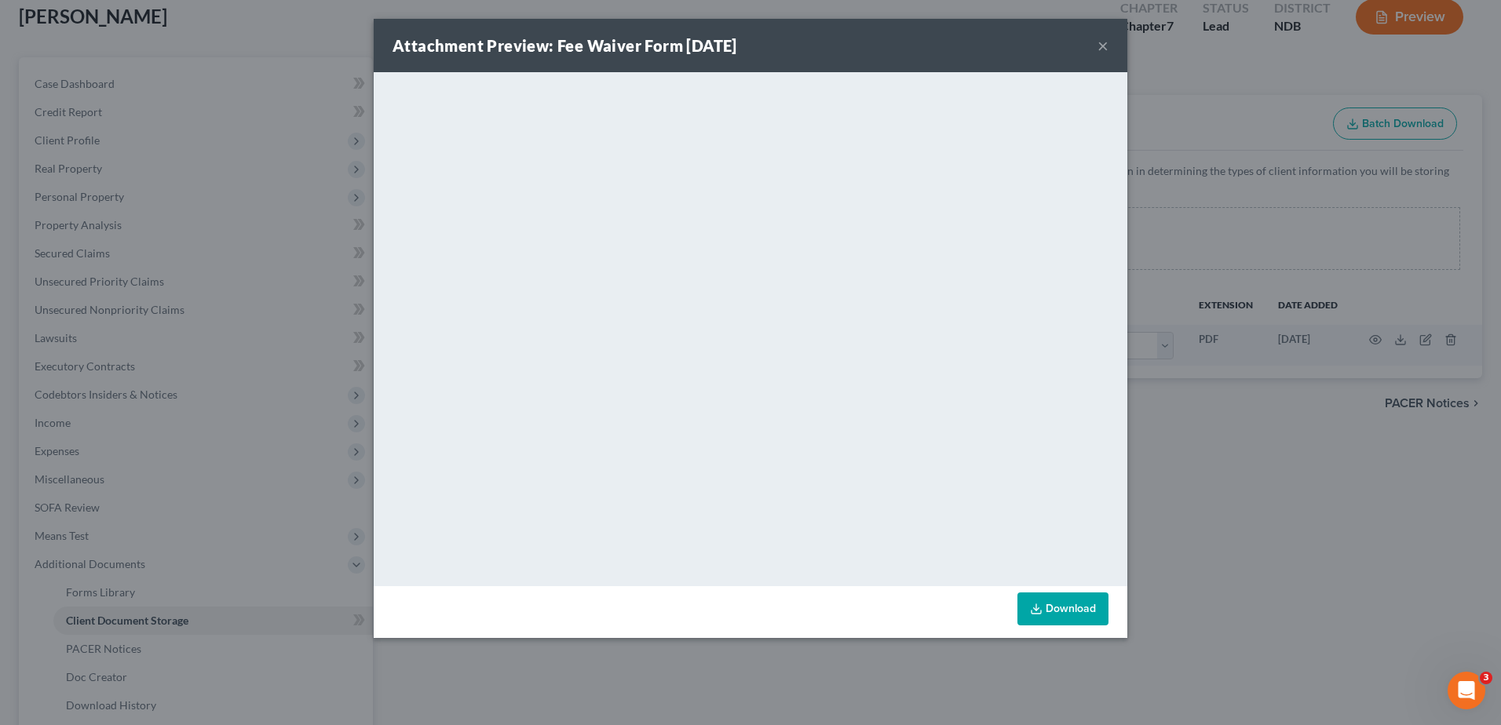
drag, startPoint x: 1100, startPoint y: 42, endPoint x: 1125, endPoint y: 66, distance: 33.9
click at [1103, 44] on button "×" at bounding box center [1102, 45] width 11 height 19
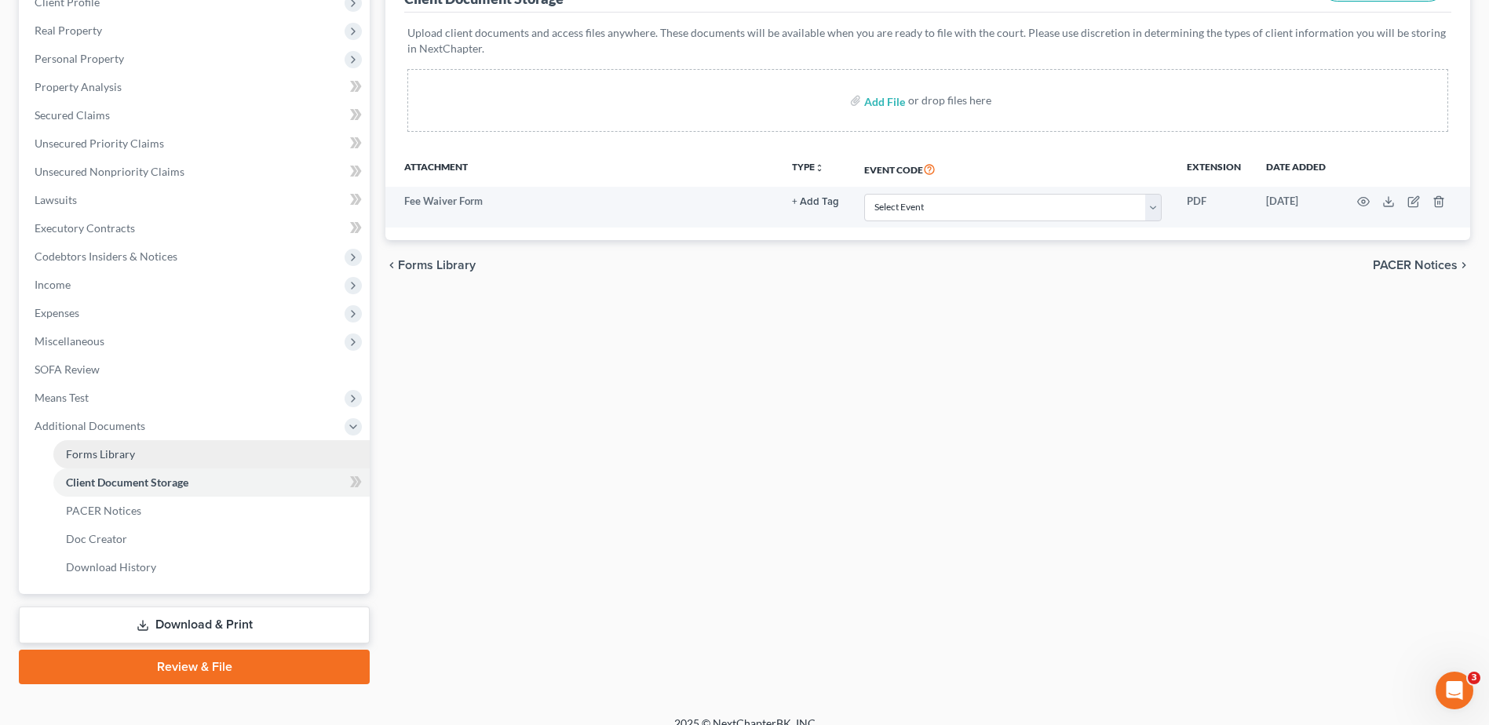
scroll to position [250, 0]
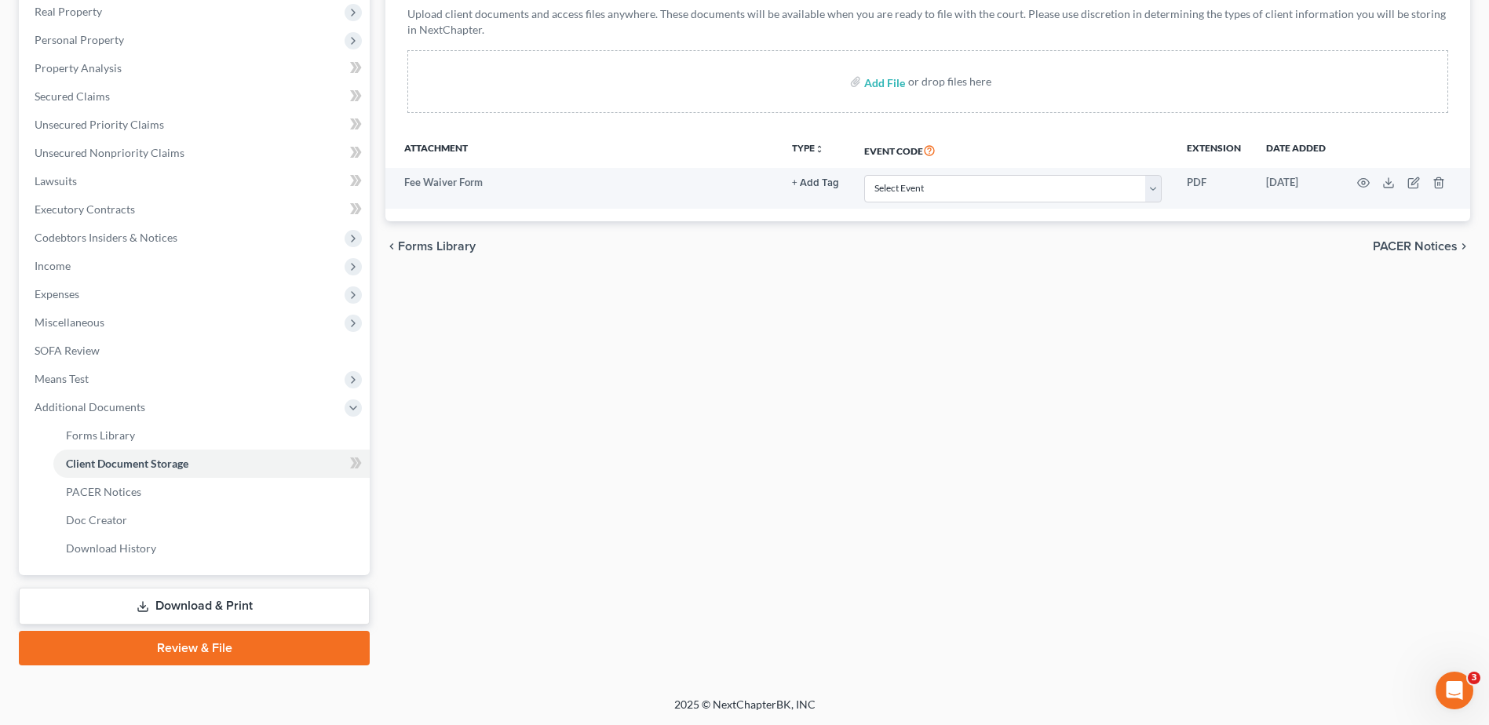
click at [191, 652] on link "Review & File" at bounding box center [194, 648] width 351 height 35
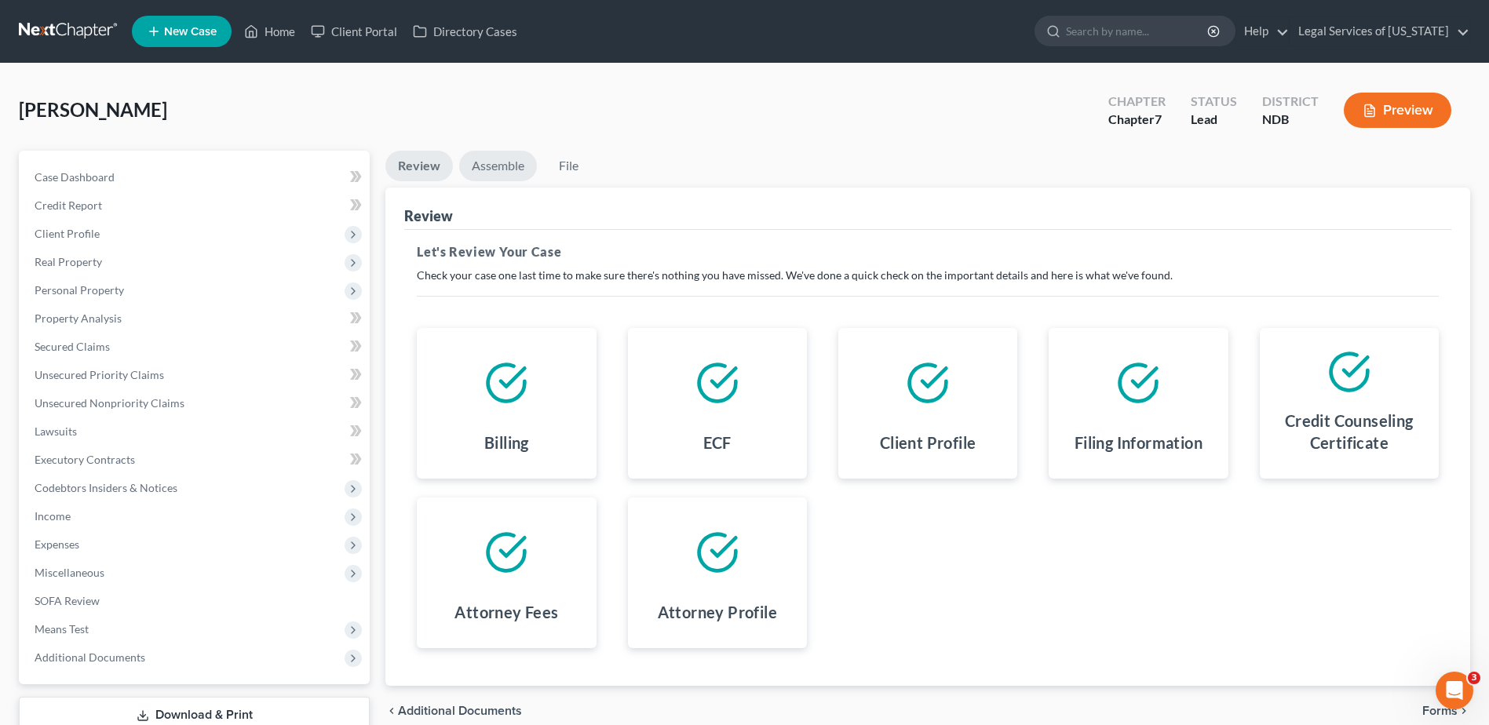
click at [507, 172] on link "Assemble" at bounding box center [498, 166] width 78 height 31
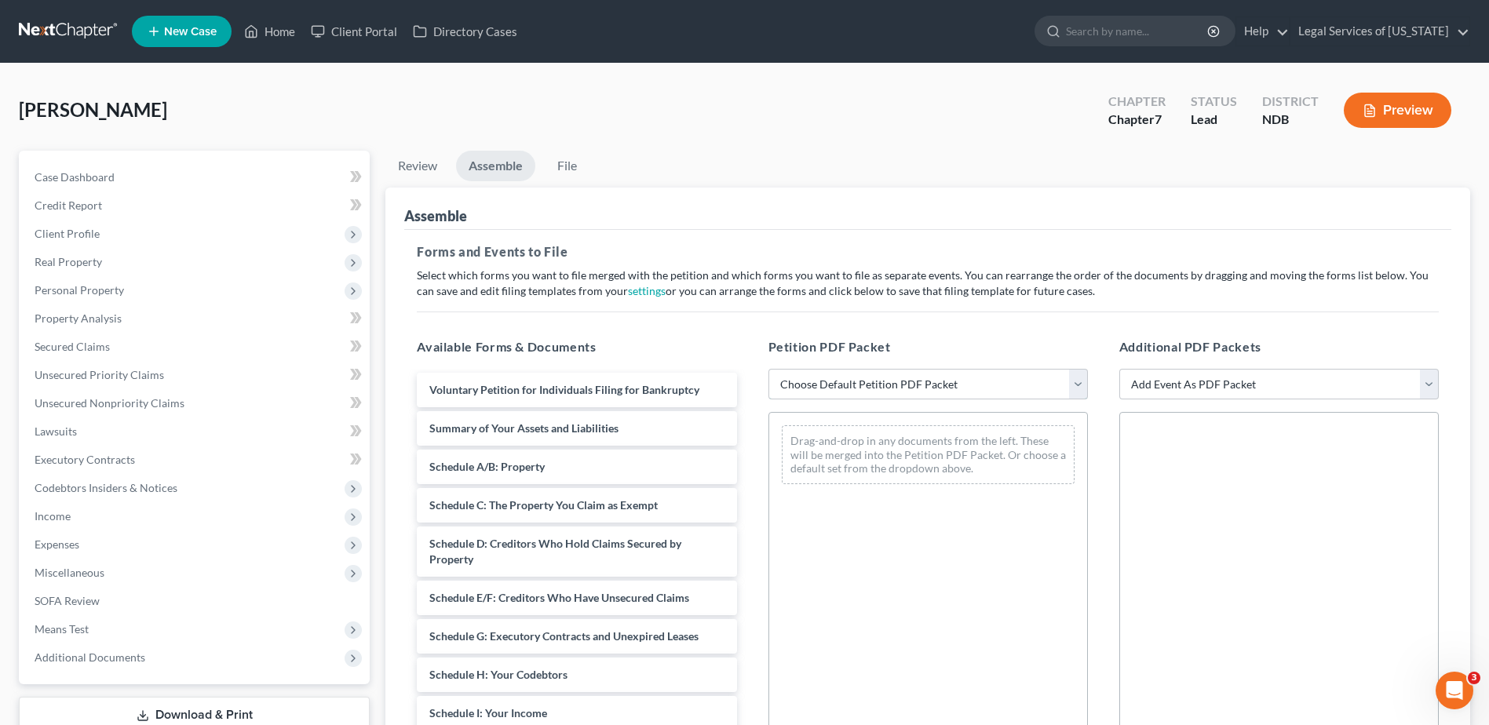
click at [1081, 379] on select "Choose Default Petition PDF Packet Complete Bankruptcy Petition (all forms and …" at bounding box center [927, 384] width 319 height 31
select select "0"
click at [768, 369] on select "Choose Default Petition PDF Packet Complete Bankruptcy Petition (all forms and …" at bounding box center [927, 384] width 319 height 31
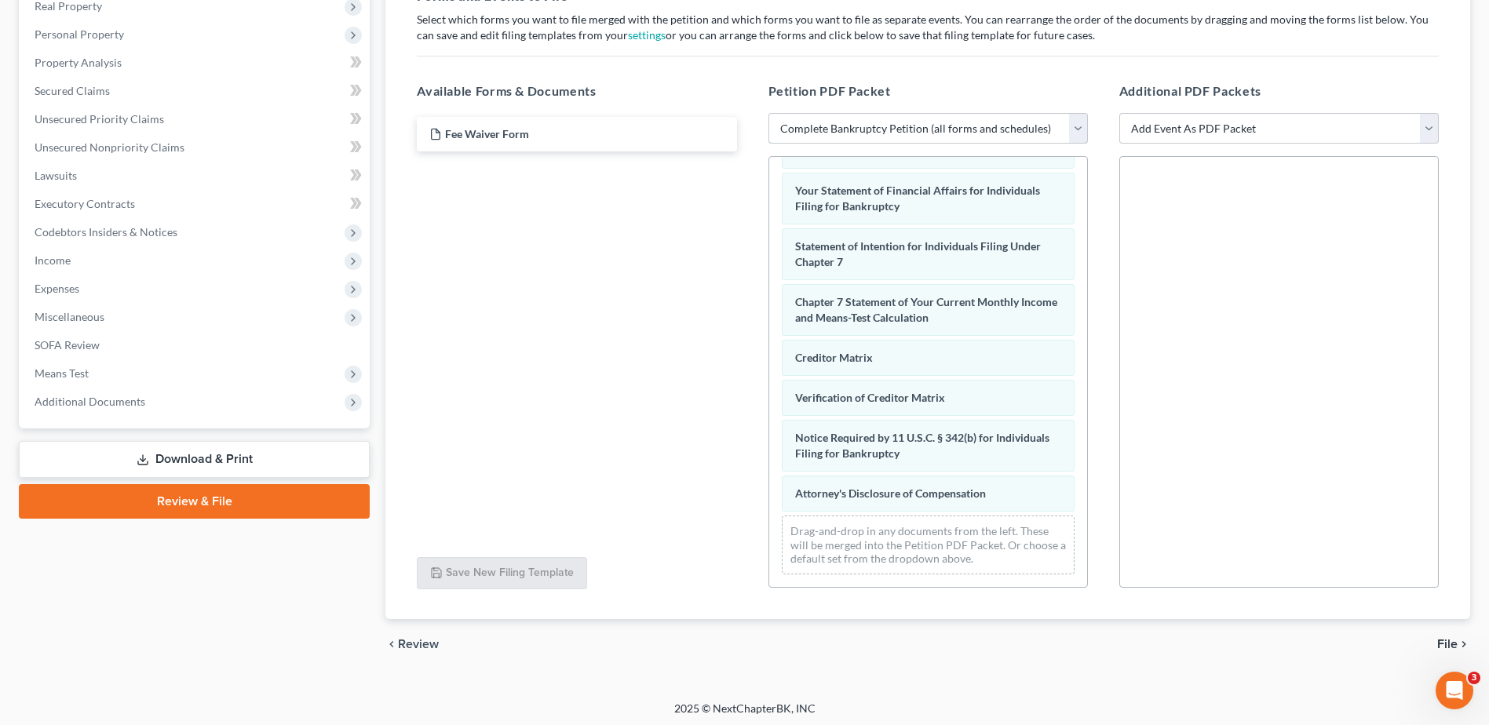
scroll to position [260, 0]
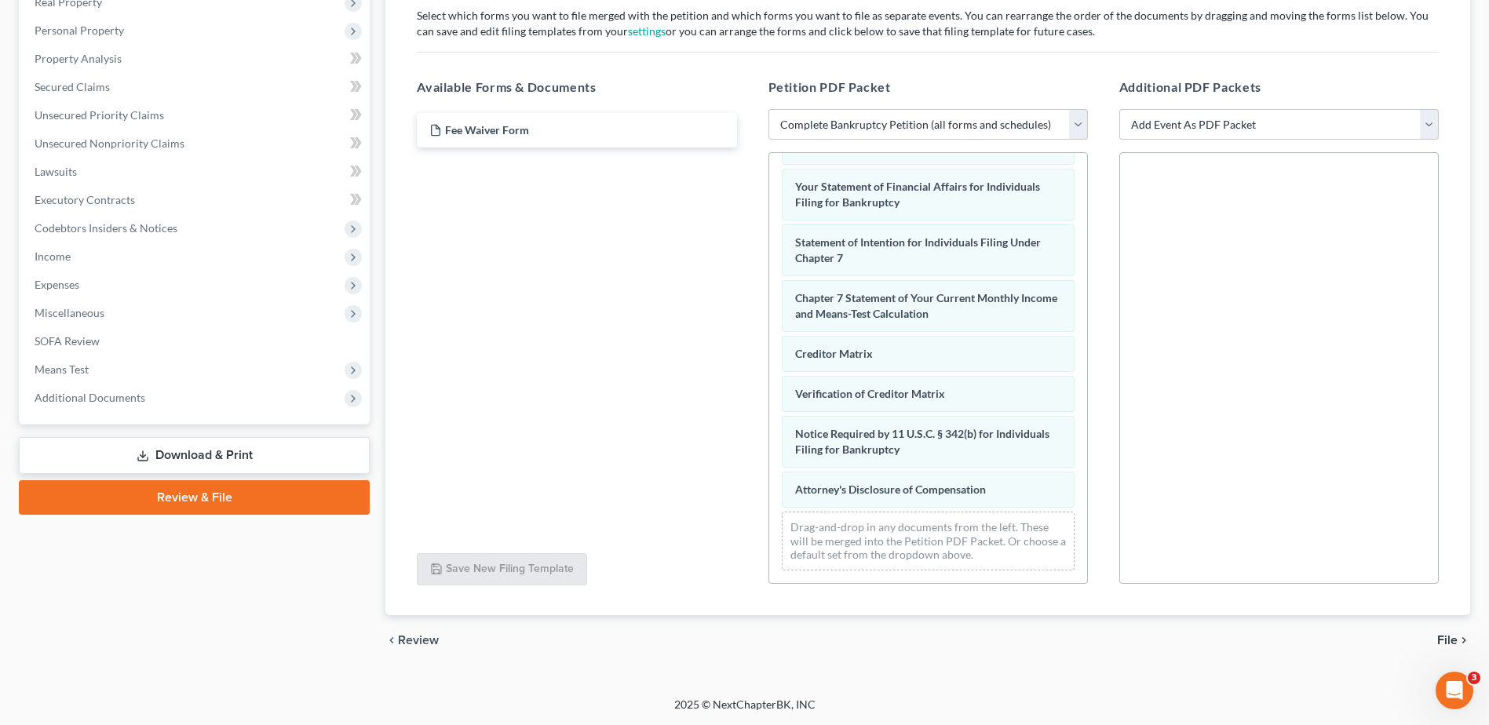
click at [1444, 635] on span "File" at bounding box center [1447, 640] width 20 height 13
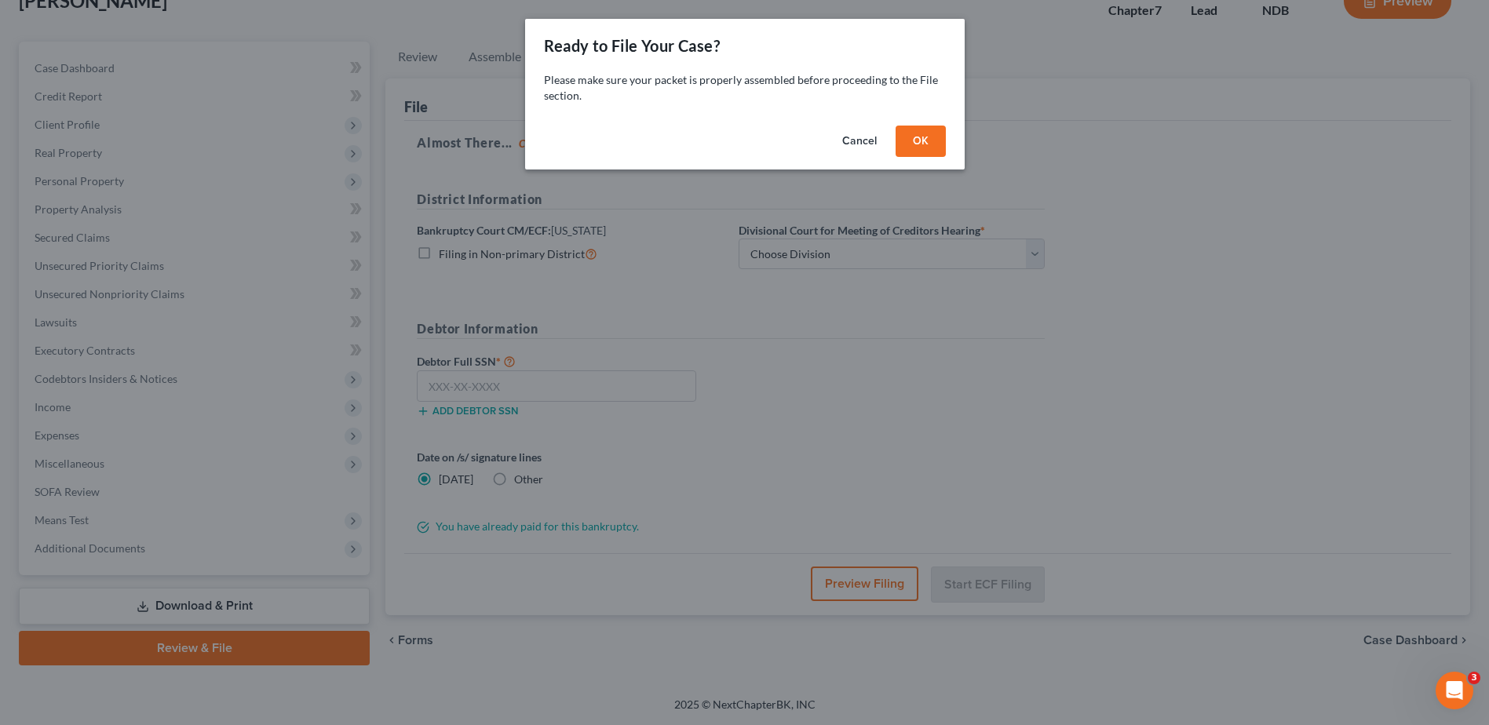
scroll to position [109, 0]
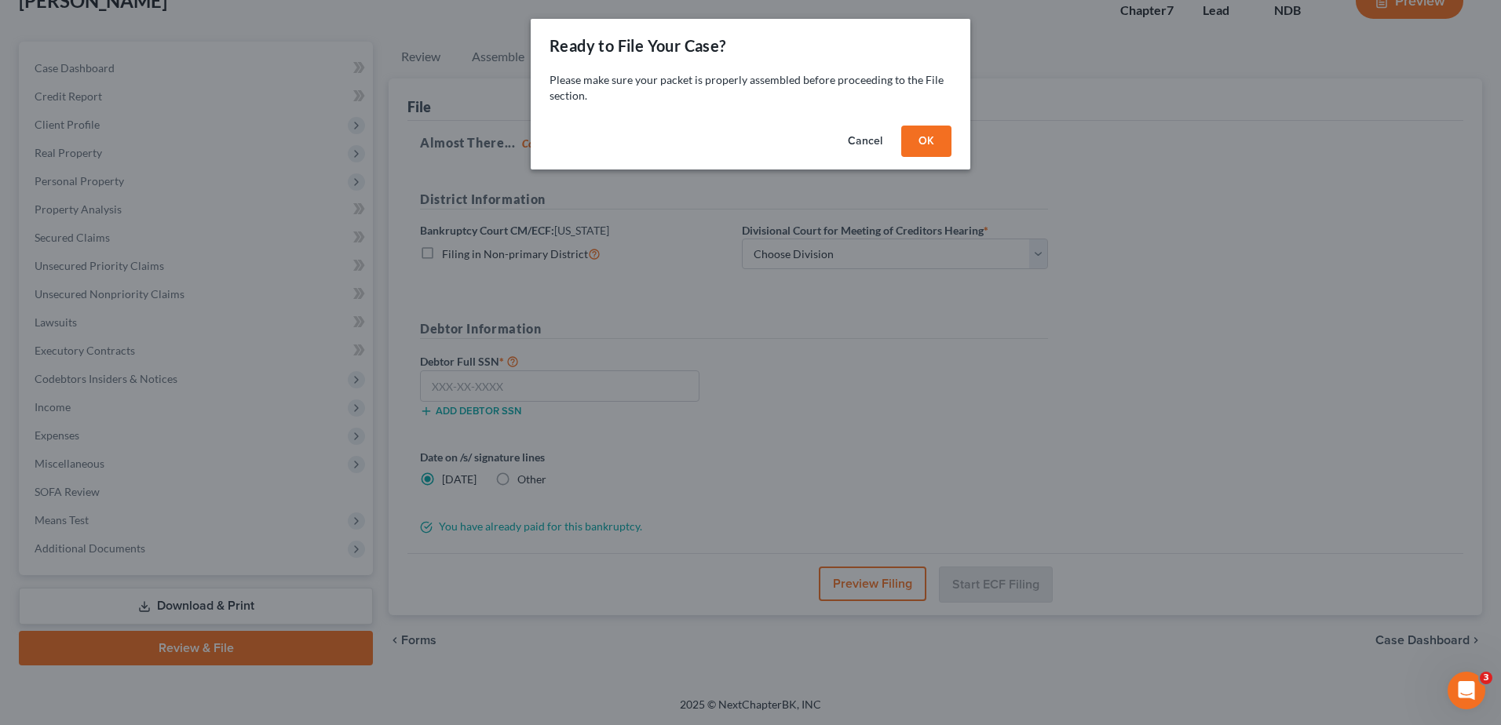
click at [926, 139] on button "OK" at bounding box center [926, 141] width 50 height 31
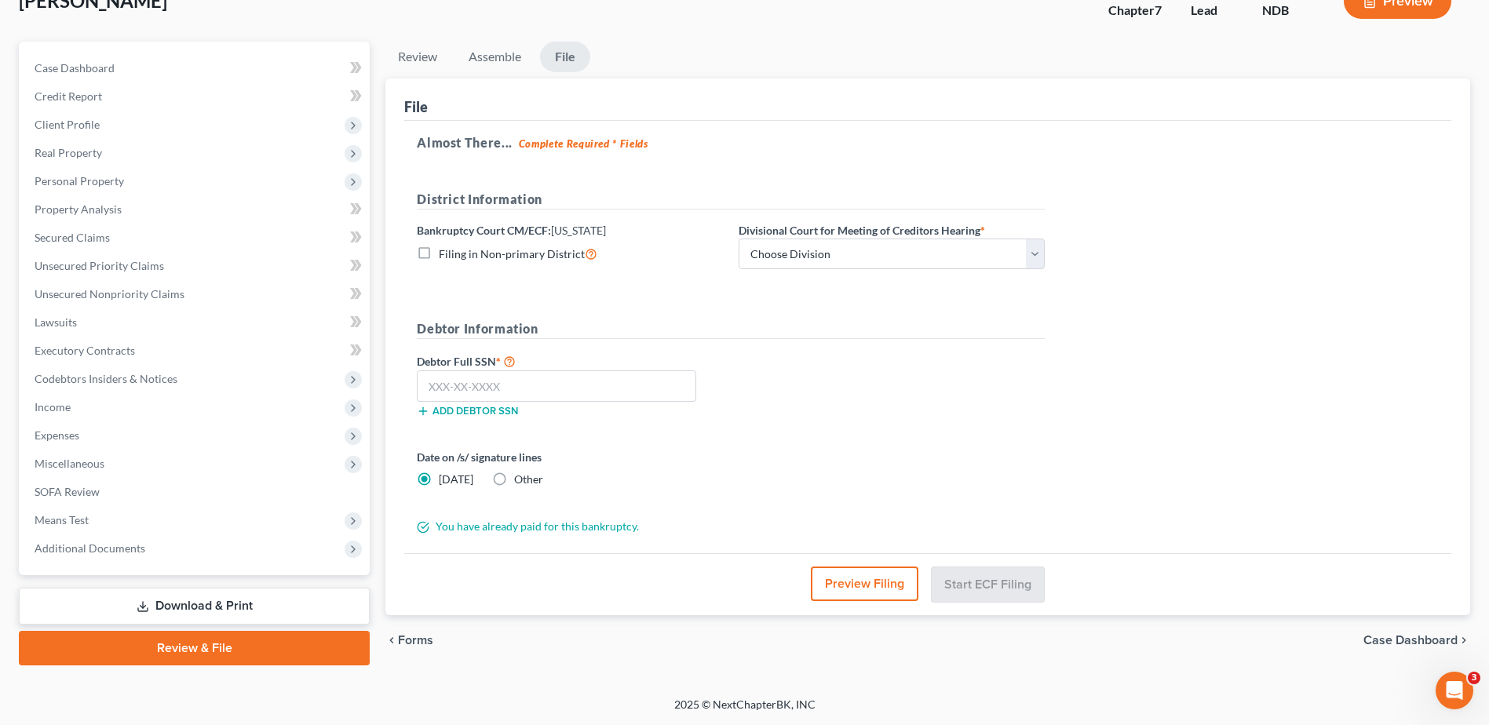
click at [439, 251] on label "Filing in Non-primary District" at bounding box center [518, 254] width 159 height 18
click at [445, 251] on input "Filing in Non-primary District" at bounding box center [450, 250] width 10 height 10
checkbox input "true"
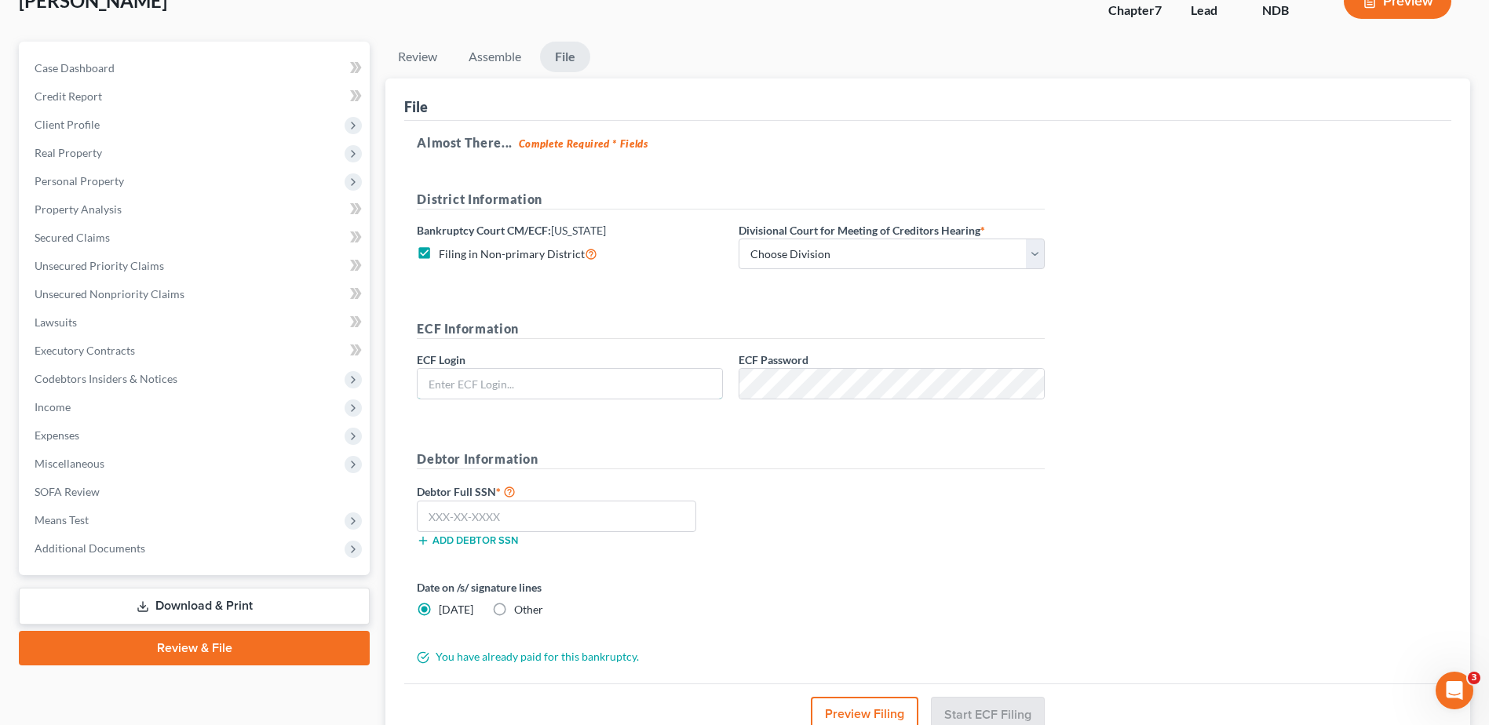
type input "snowcastlend"
click at [1031, 261] on select "Choose Division Fargo" at bounding box center [892, 254] width 306 height 31
select select "0"
click at [739, 239] on select "Choose Division Fargo" at bounding box center [892, 254] width 306 height 31
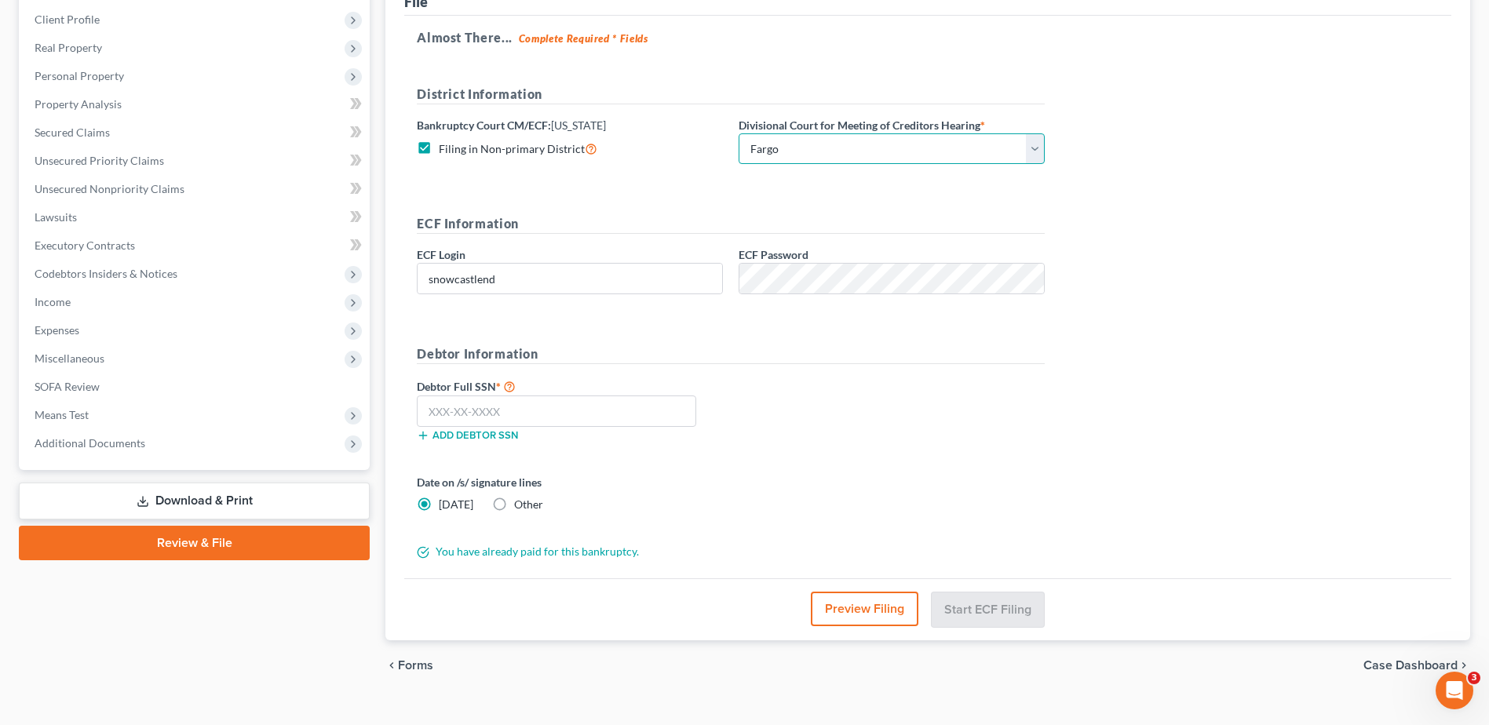
scroll to position [239, 0]
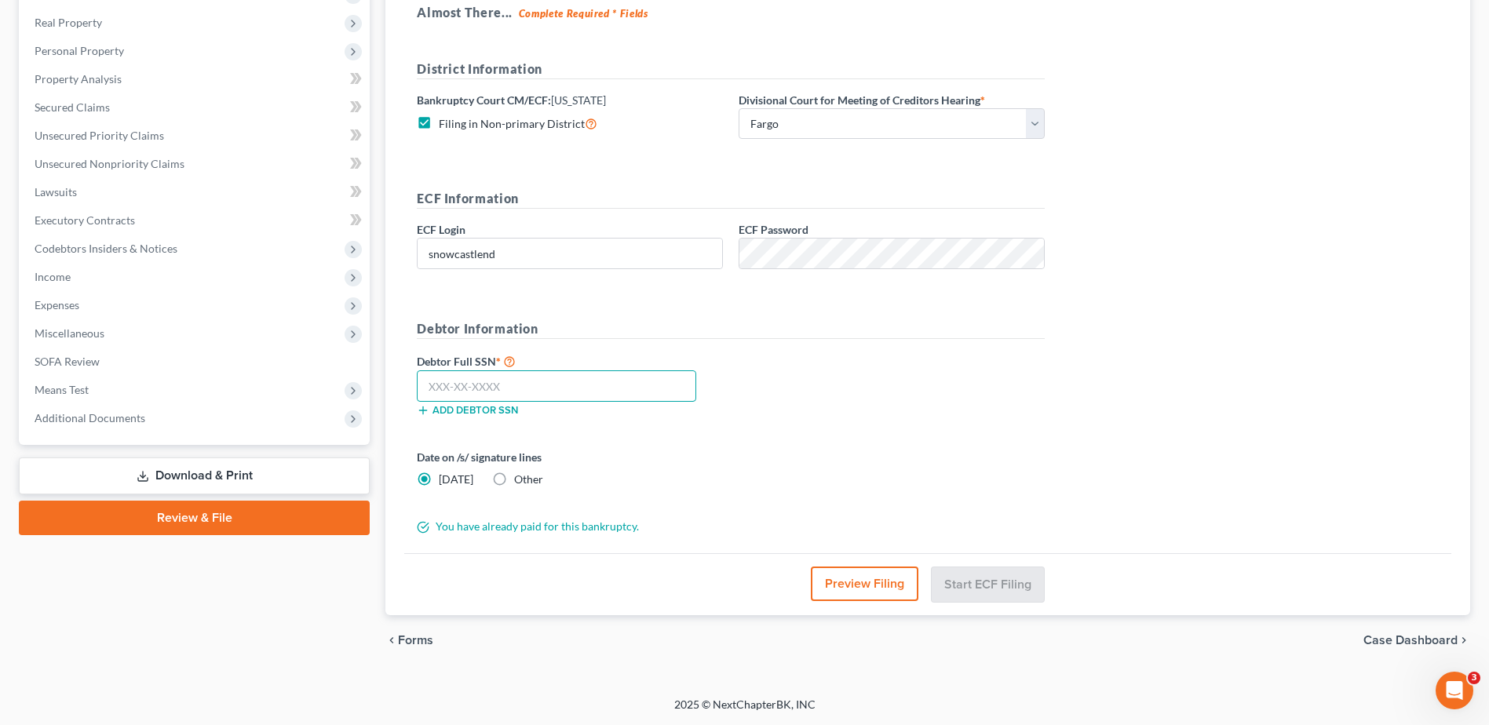
click at [536, 386] on input "text" at bounding box center [556, 385] width 279 height 31
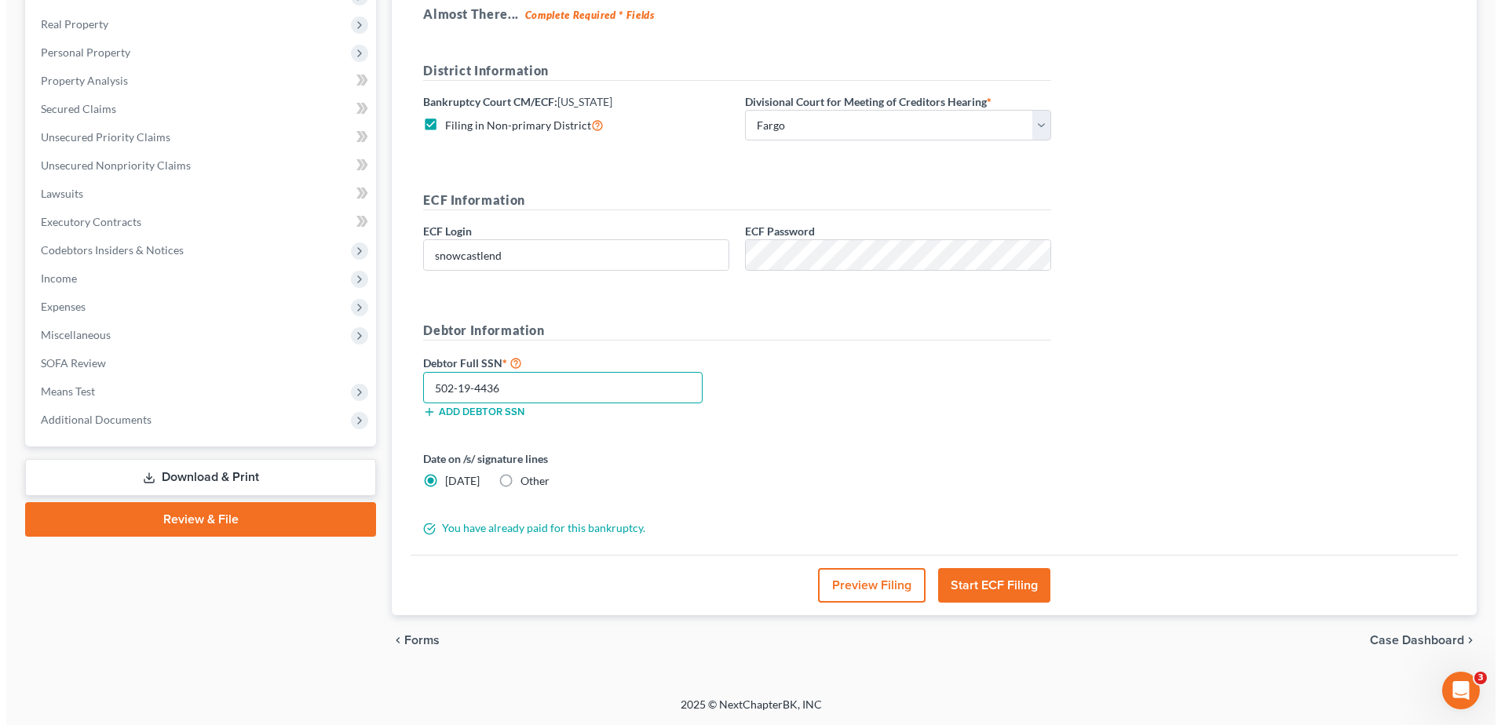
scroll to position [238, 0]
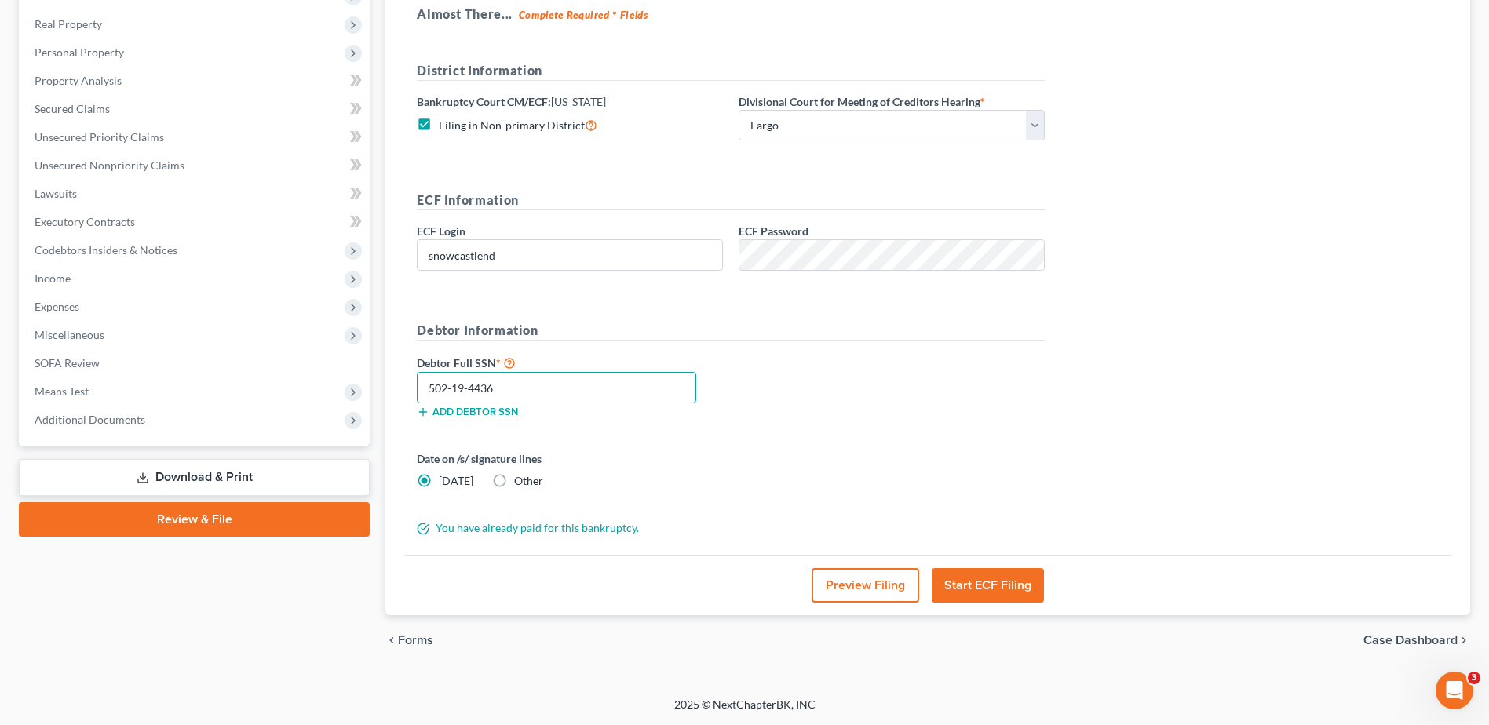
type input "502-19-4436"
click at [976, 588] on button "Start ECF Filing" at bounding box center [988, 585] width 112 height 35
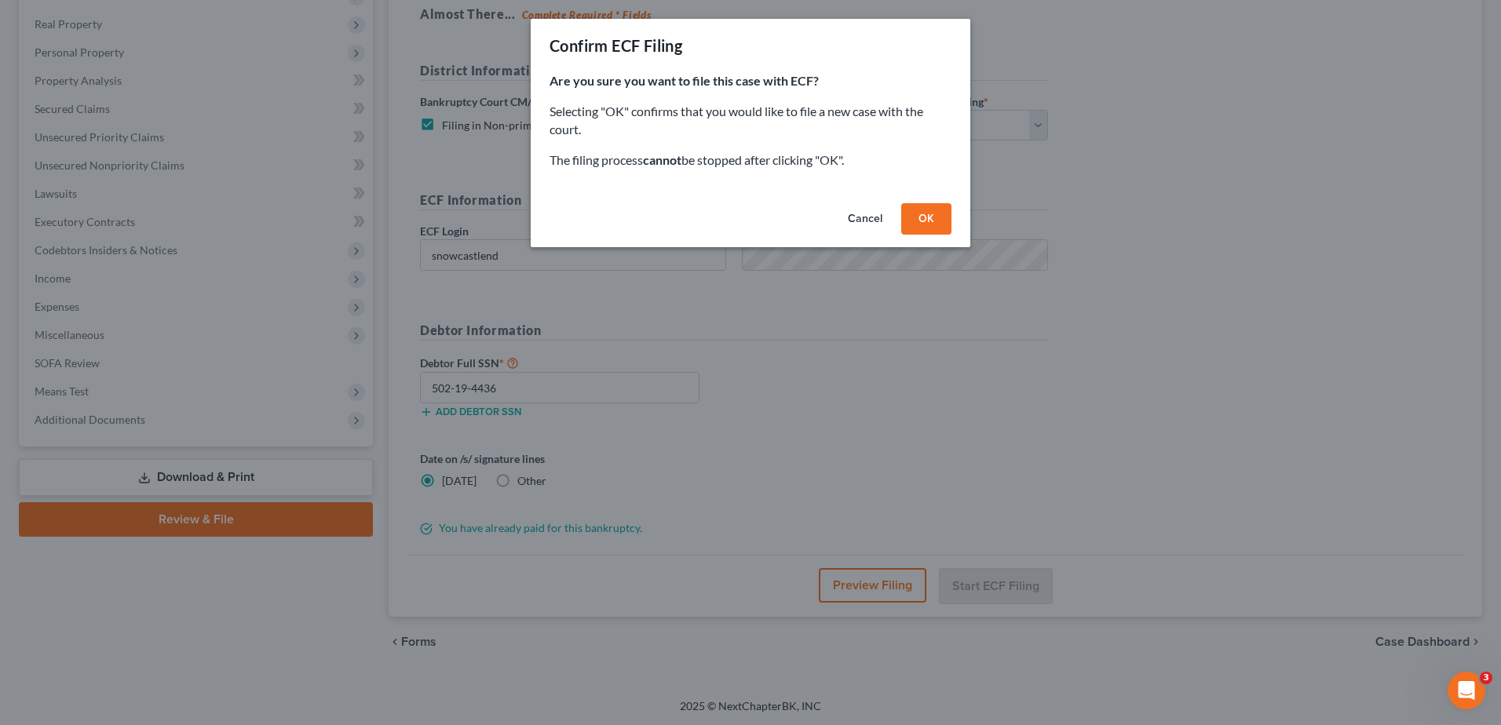
click at [933, 217] on button "OK" at bounding box center [926, 218] width 50 height 31
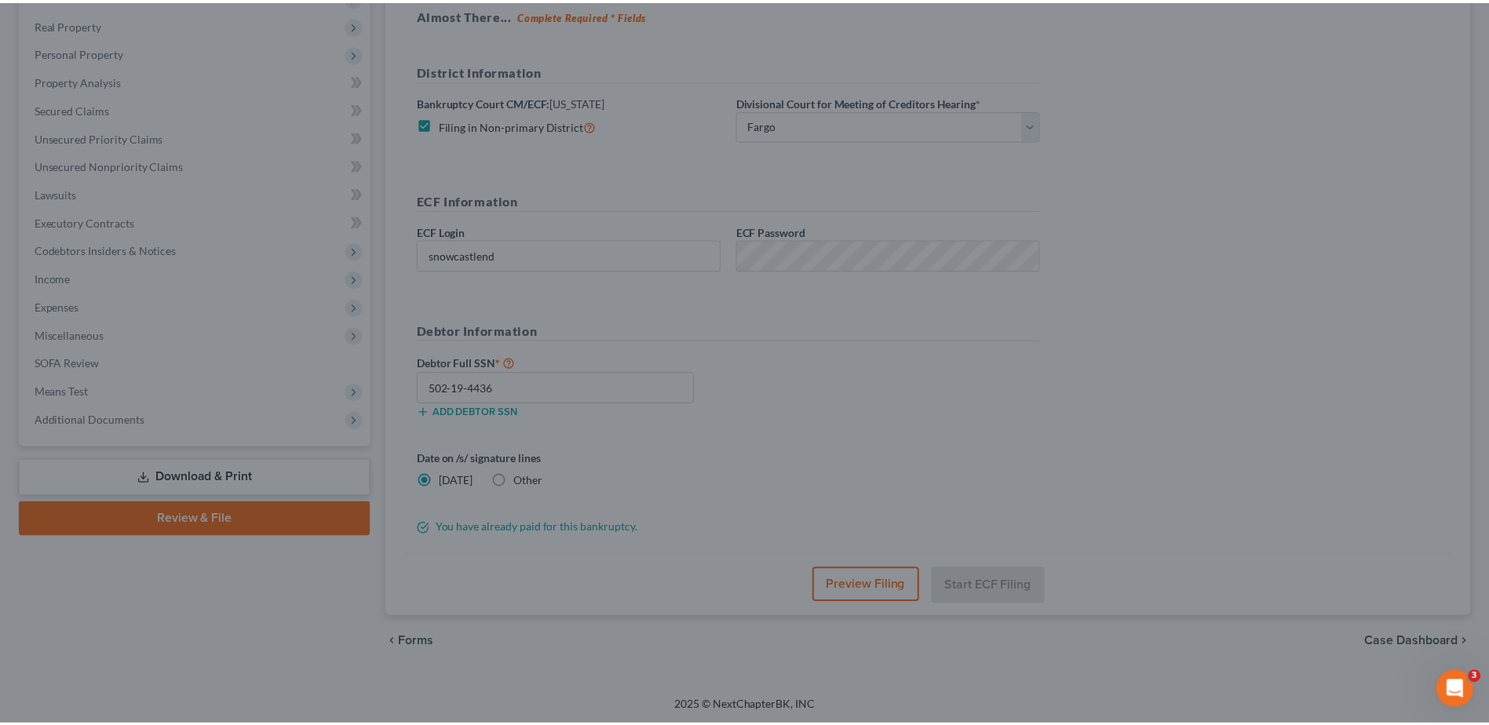
scroll to position [109, 0]
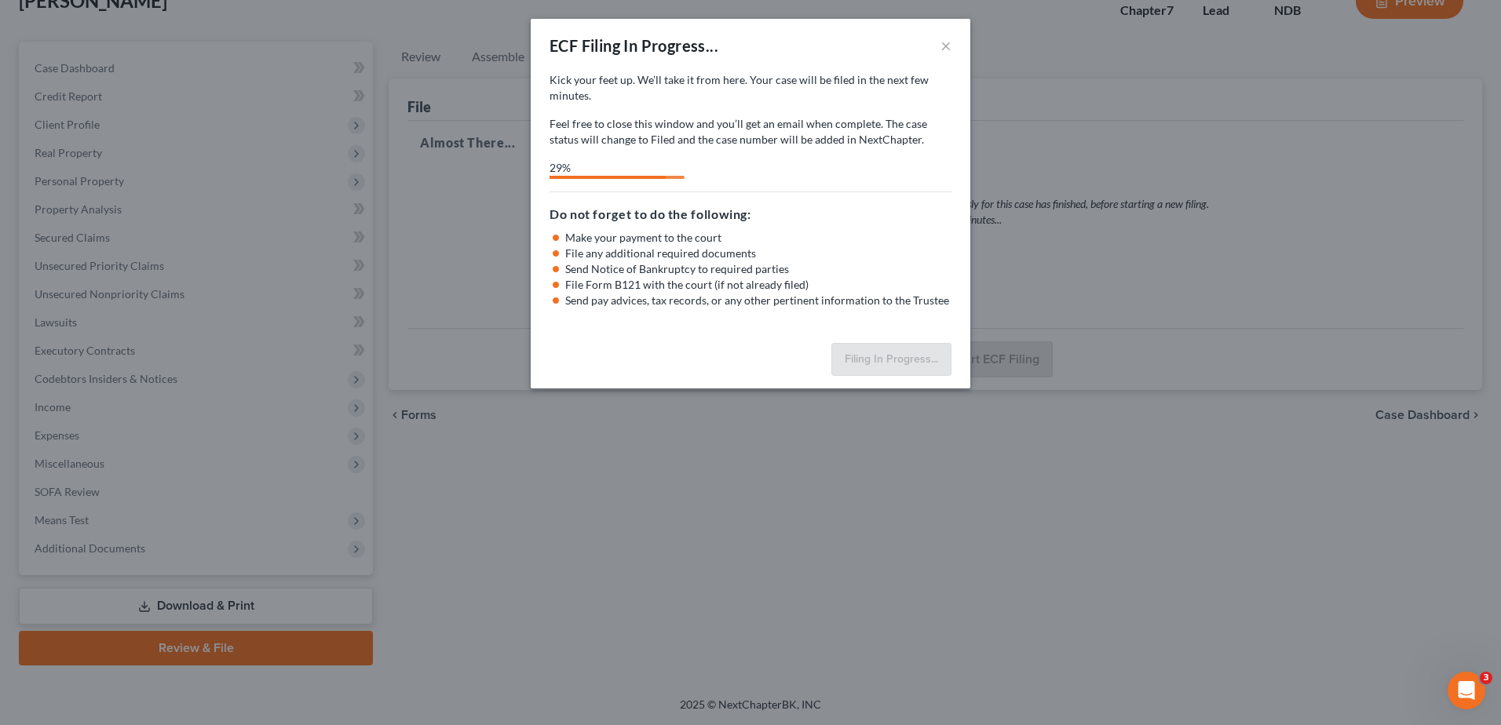
select select "0"
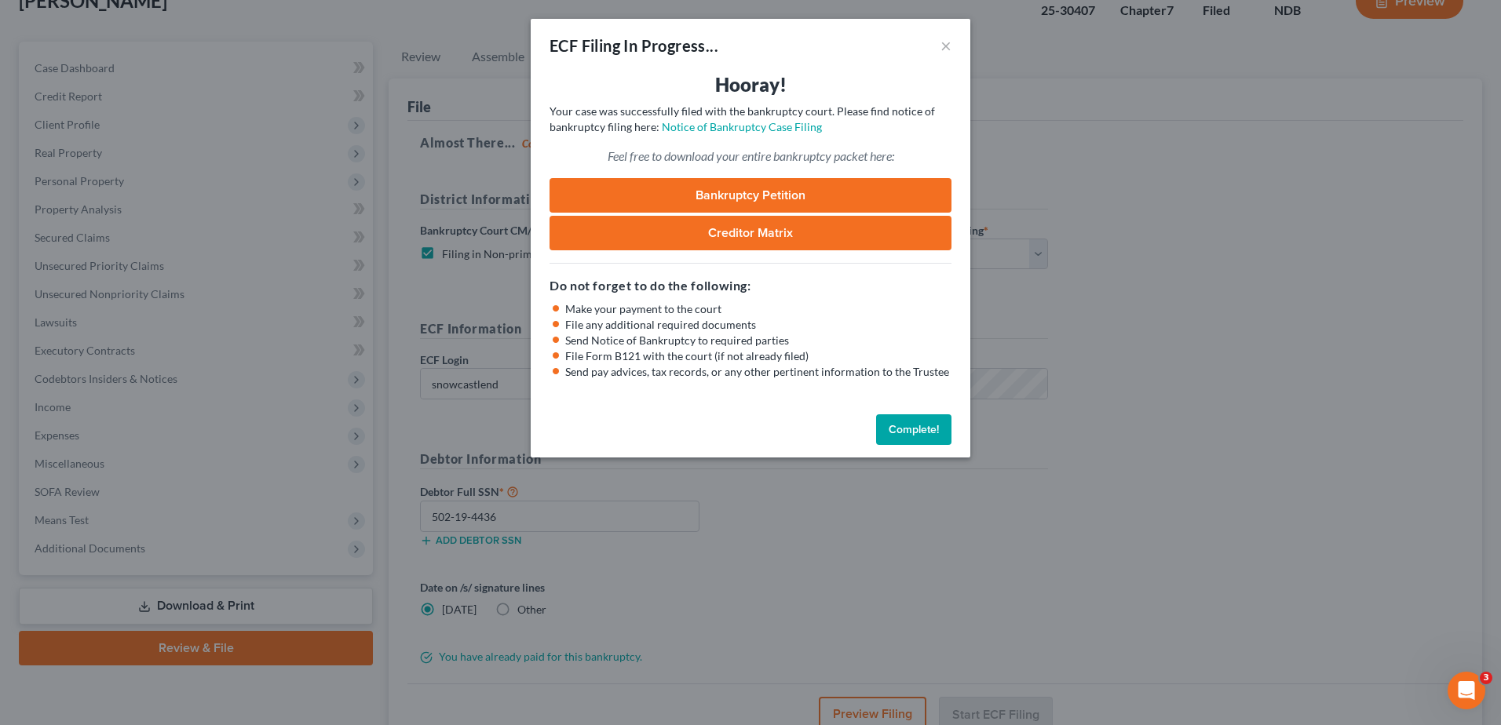
click at [908, 428] on button "Complete!" at bounding box center [913, 429] width 75 height 31
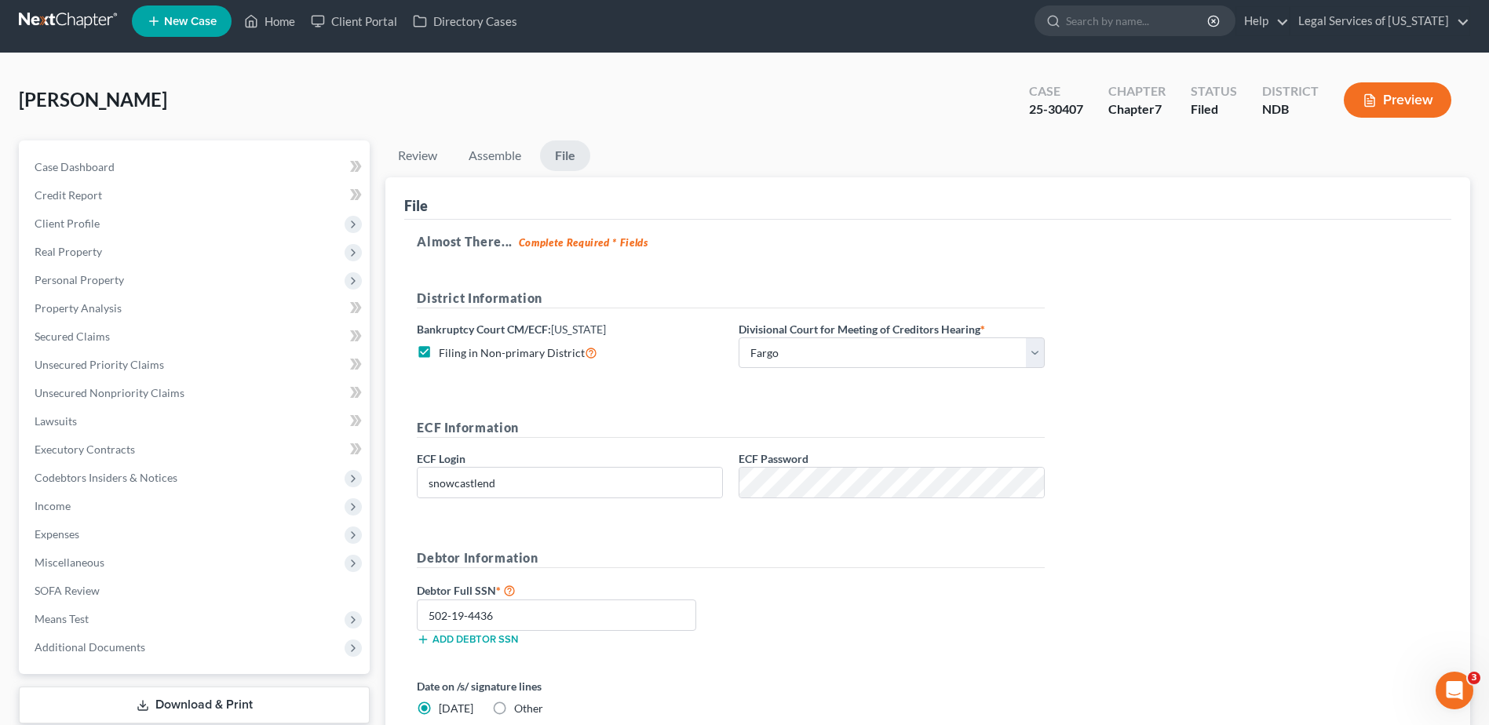
scroll to position [0, 0]
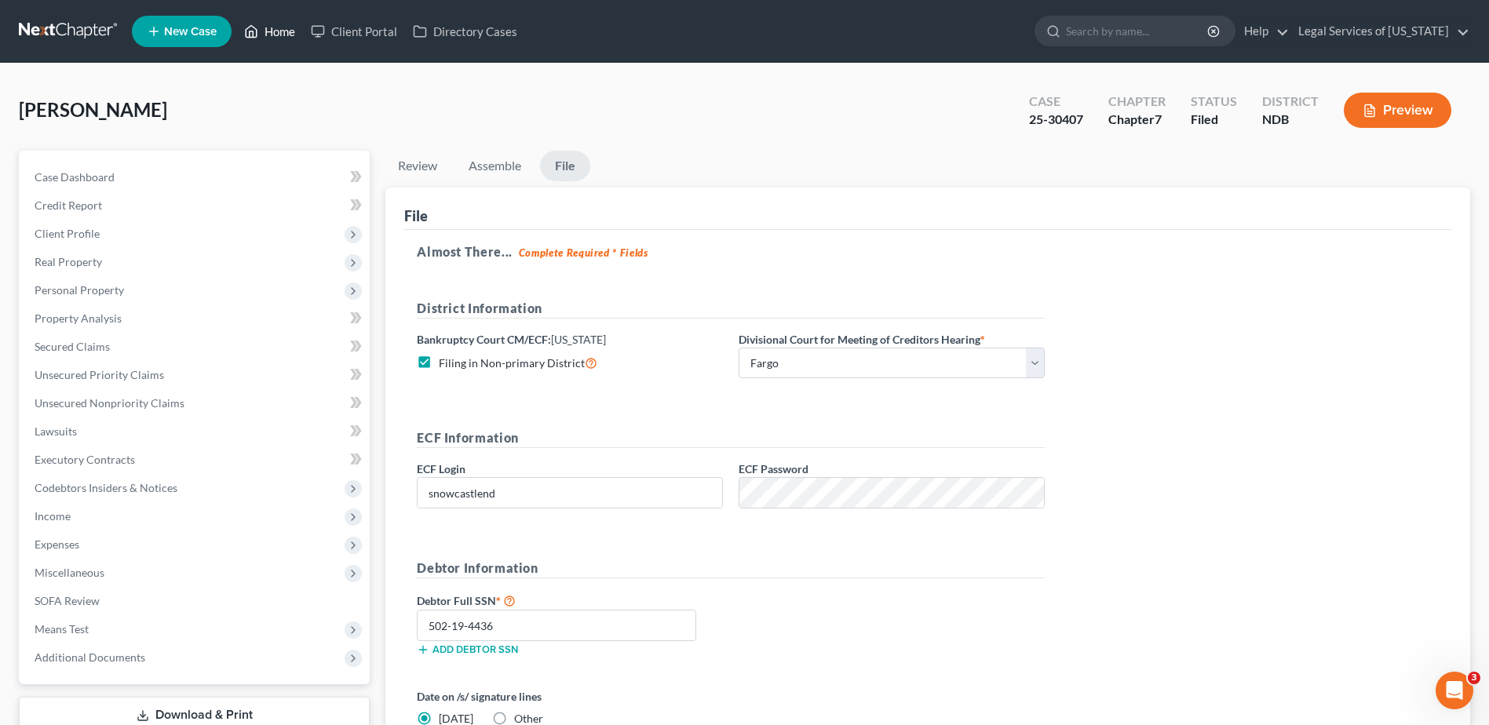
click at [293, 32] on link "Home" at bounding box center [269, 31] width 67 height 28
